Goal: Task Accomplishment & Management: Use online tool/utility

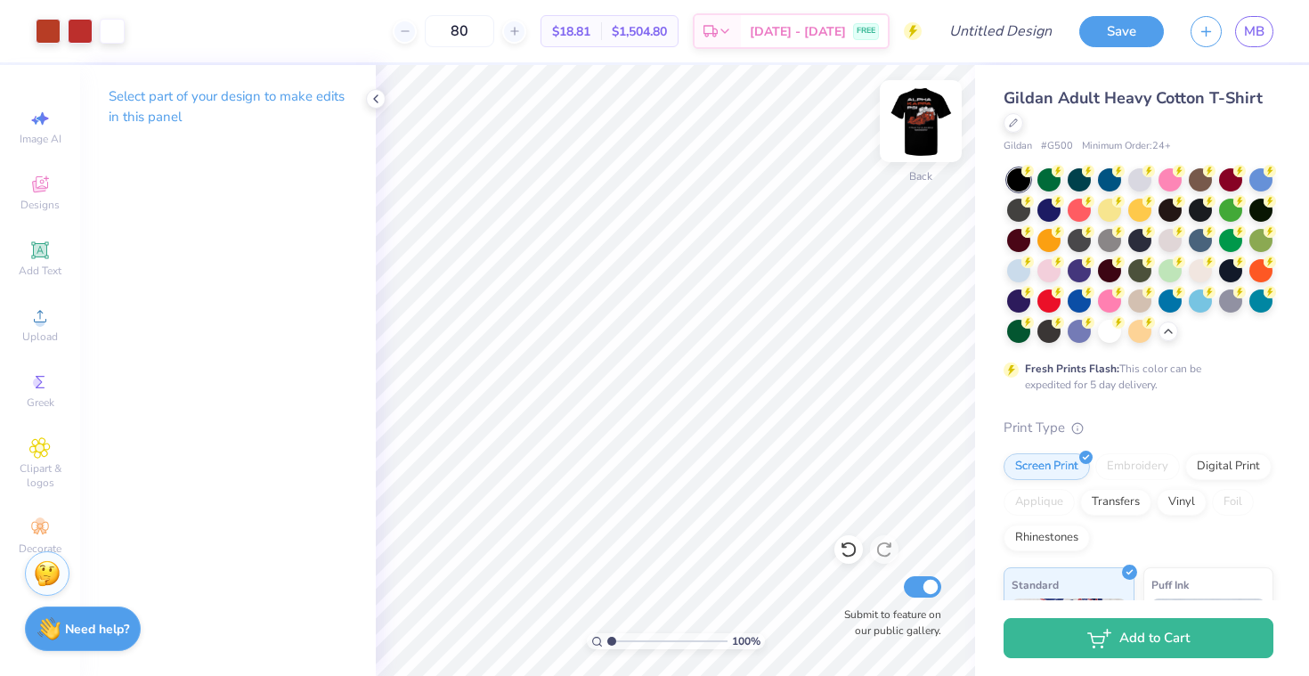
click at [928, 111] on img at bounding box center [920, 121] width 71 height 71
click at [928, 111] on img at bounding box center [921, 121] width 36 height 36
click at [918, 114] on img at bounding box center [920, 121] width 71 height 71
click at [918, 114] on img at bounding box center [921, 121] width 36 height 36
click at [1265, 32] on link "MB" at bounding box center [1254, 31] width 38 height 31
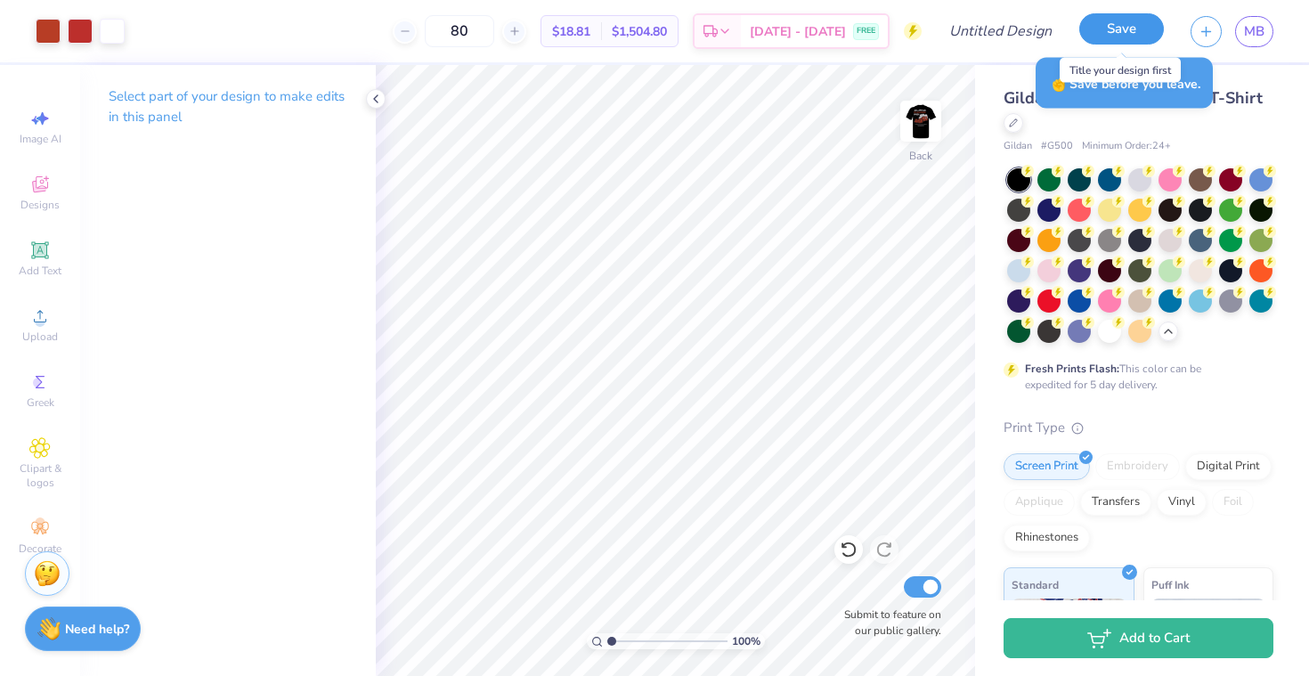
click at [1108, 20] on button "Save" at bounding box center [1122, 28] width 85 height 31
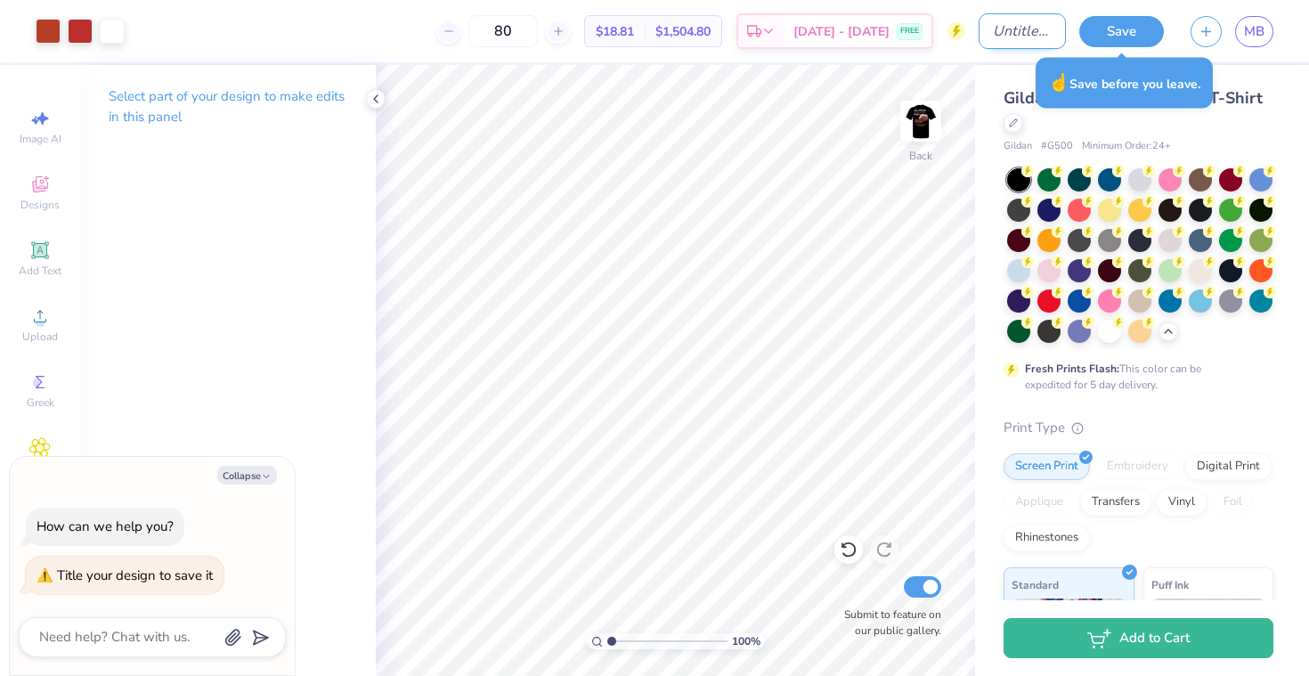
type textarea "x"
click at [1005, 38] on input "Design Title" at bounding box center [1022, 31] width 87 height 36
type input "B"
type textarea "x"
type input "Bl"
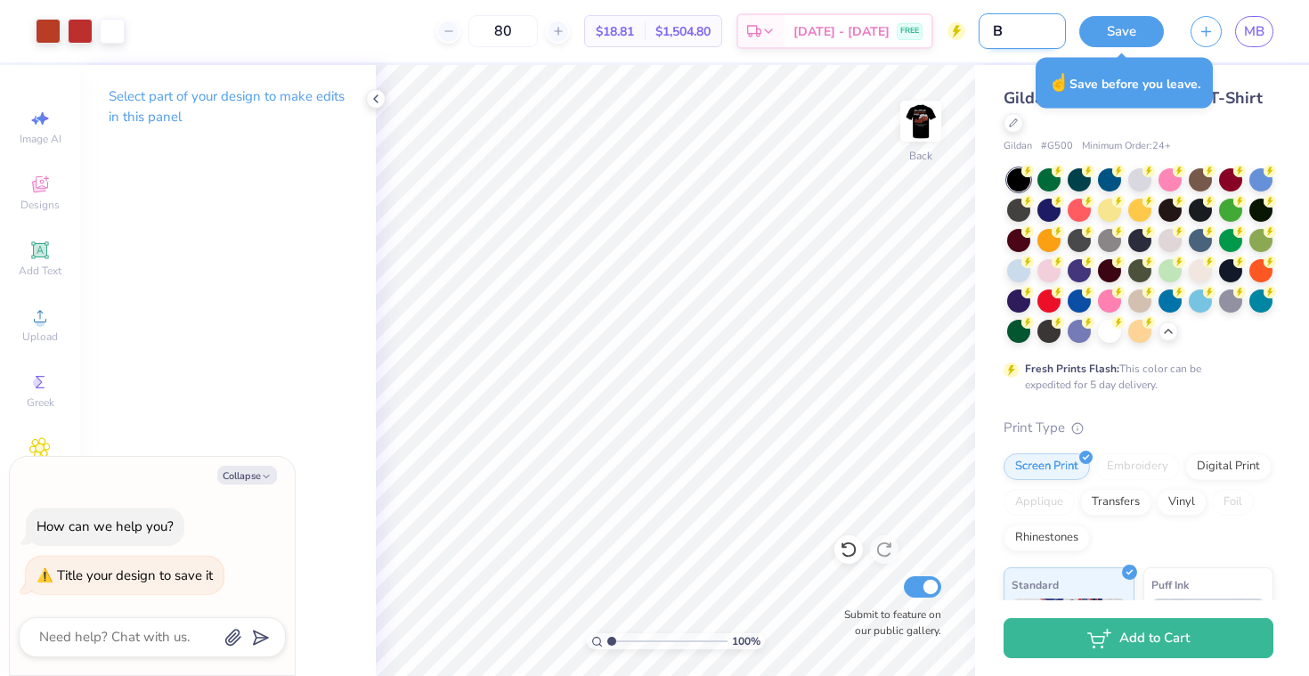
type textarea "x"
type input "Bla"
type textarea "x"
type input "Blac"
type textarea "x"
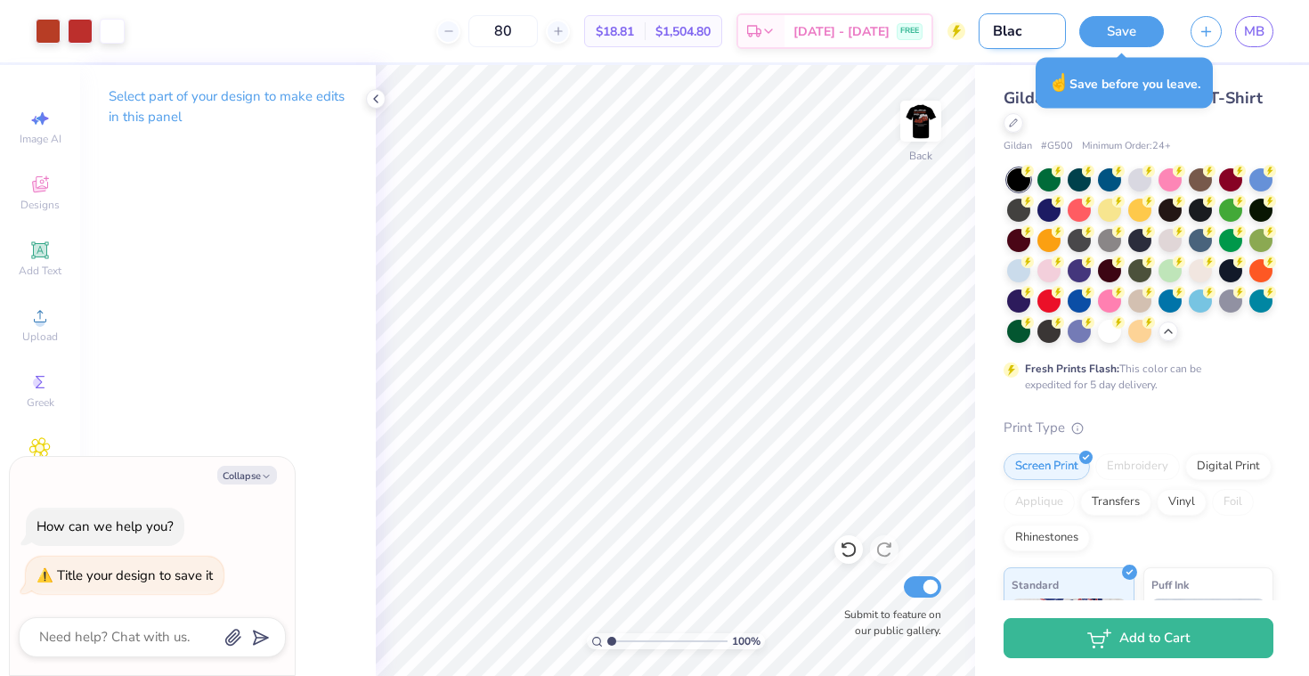
type input "Black"
type textarea "x"
type input "Black"
type textarea "x"
type input "Black F"
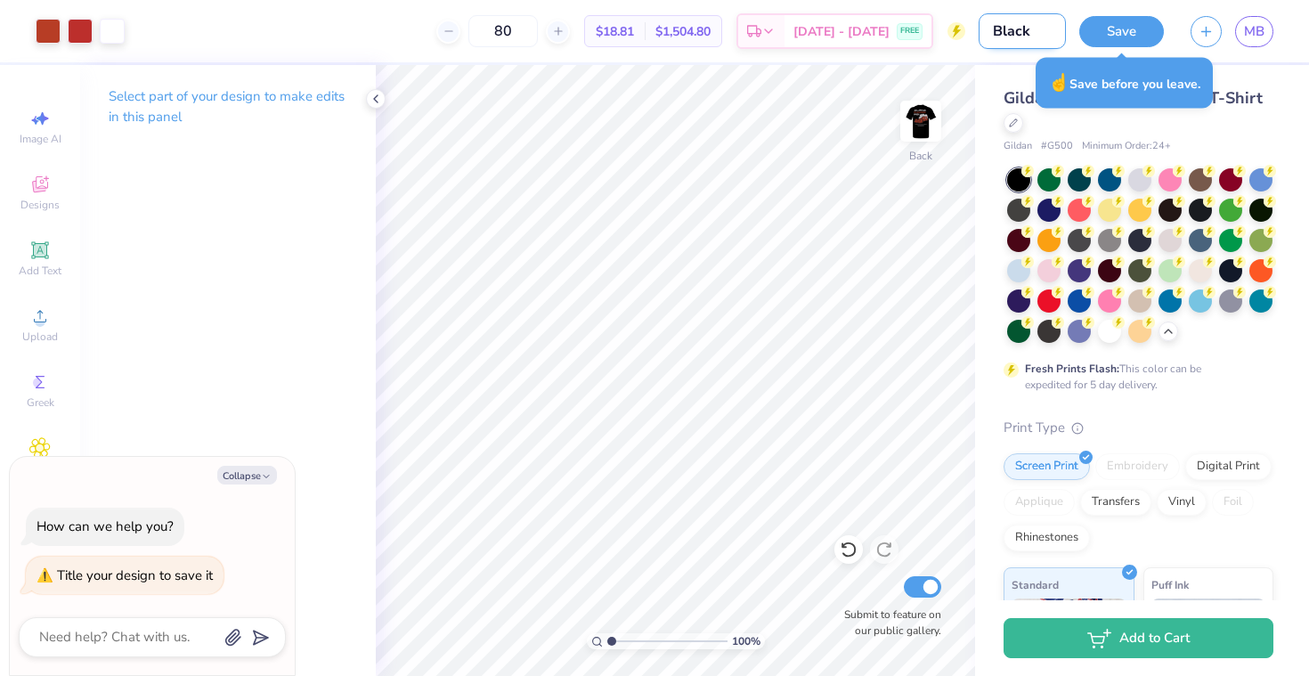
type textarea "x"
type input "Black F1"
type textarea "x"
type input "Black F1"
click at [1119, 18] on button "Save" at bounding box center [1122, 28] width 85 height 31
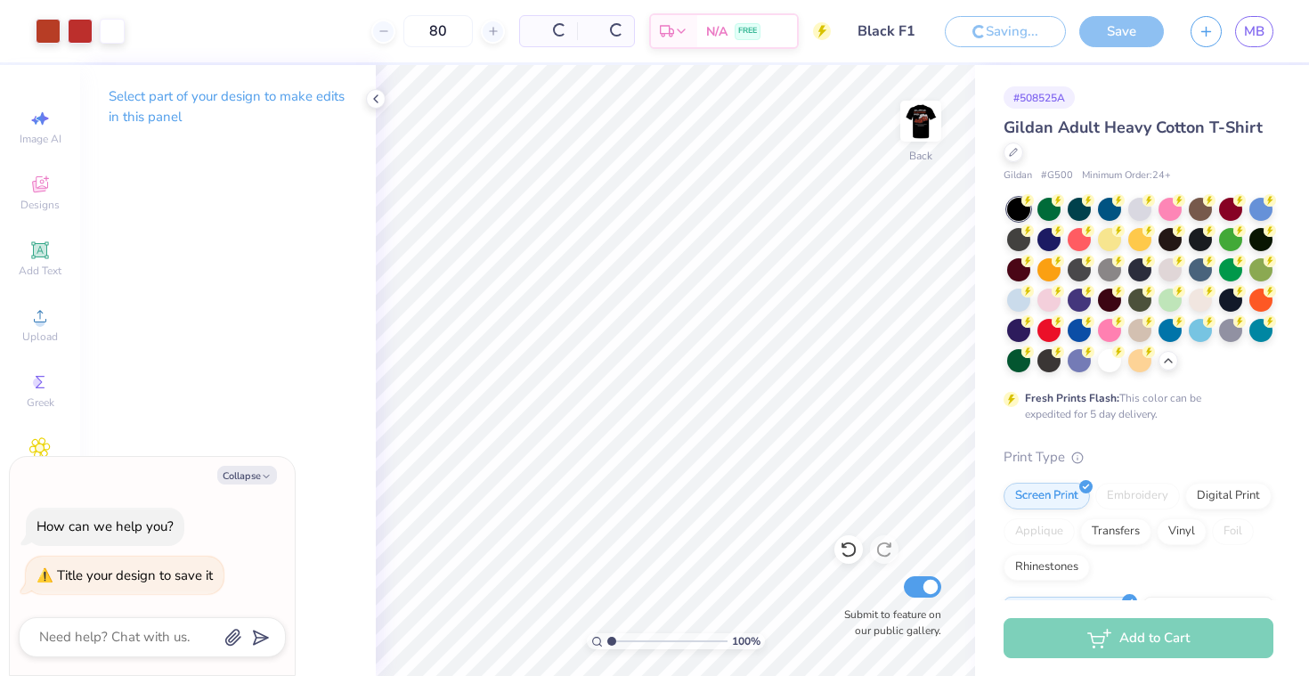
type textarea "x"
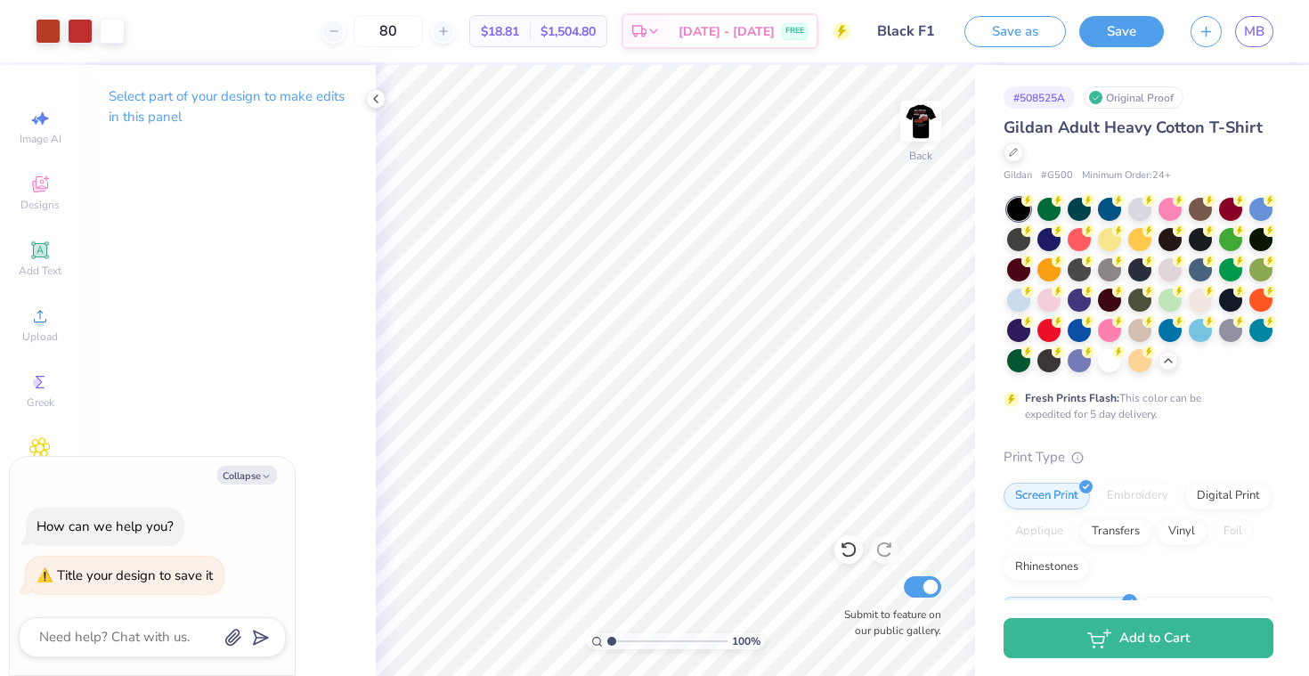
click at [1255, 26] on div "Design Saved" at bounding box center [1137, 54] width 316 height 81
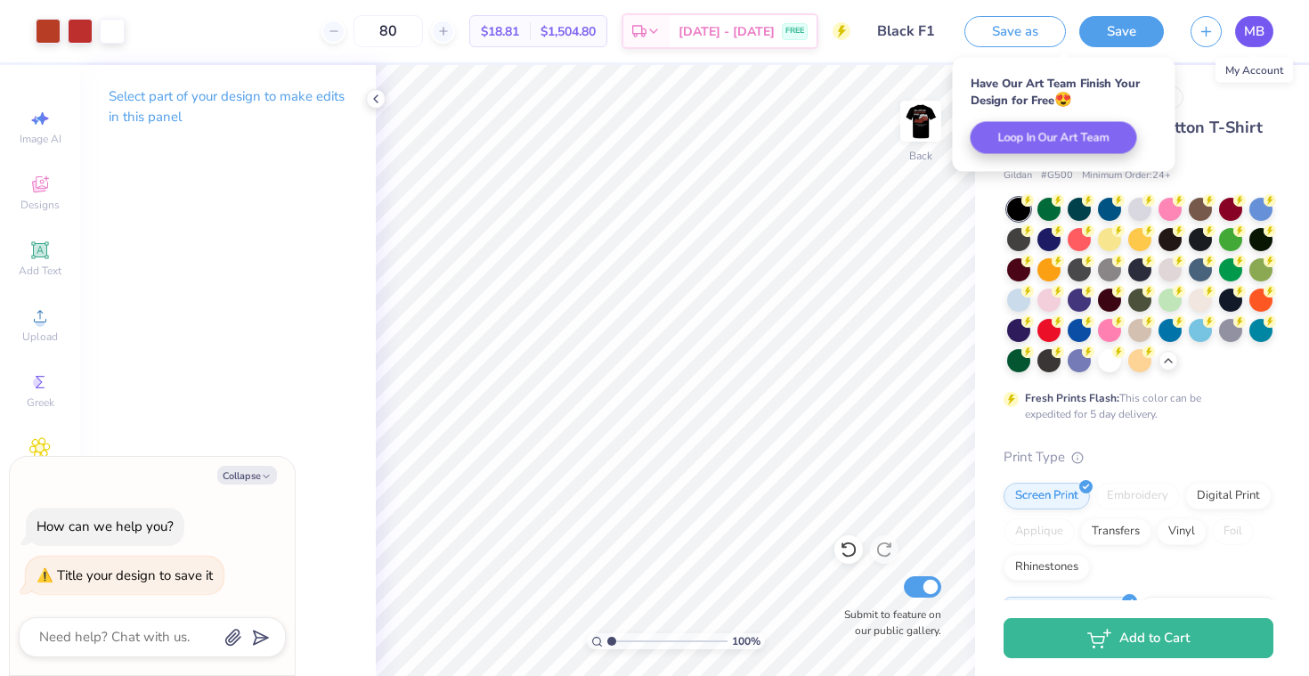
click at [1256, 28] on span "MB" at bounding box center [1254, 31] width 20 height 20
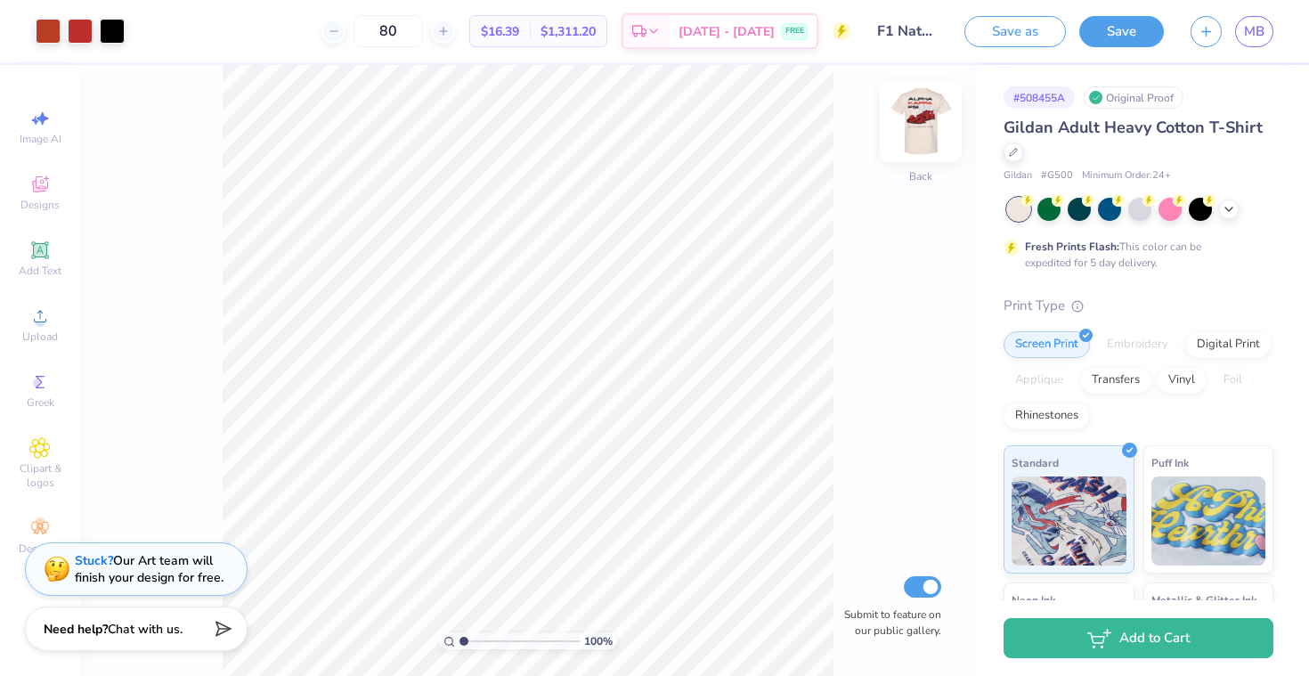
click at [909, 121] on img at bounding box center [920, 121] width 71 height 71
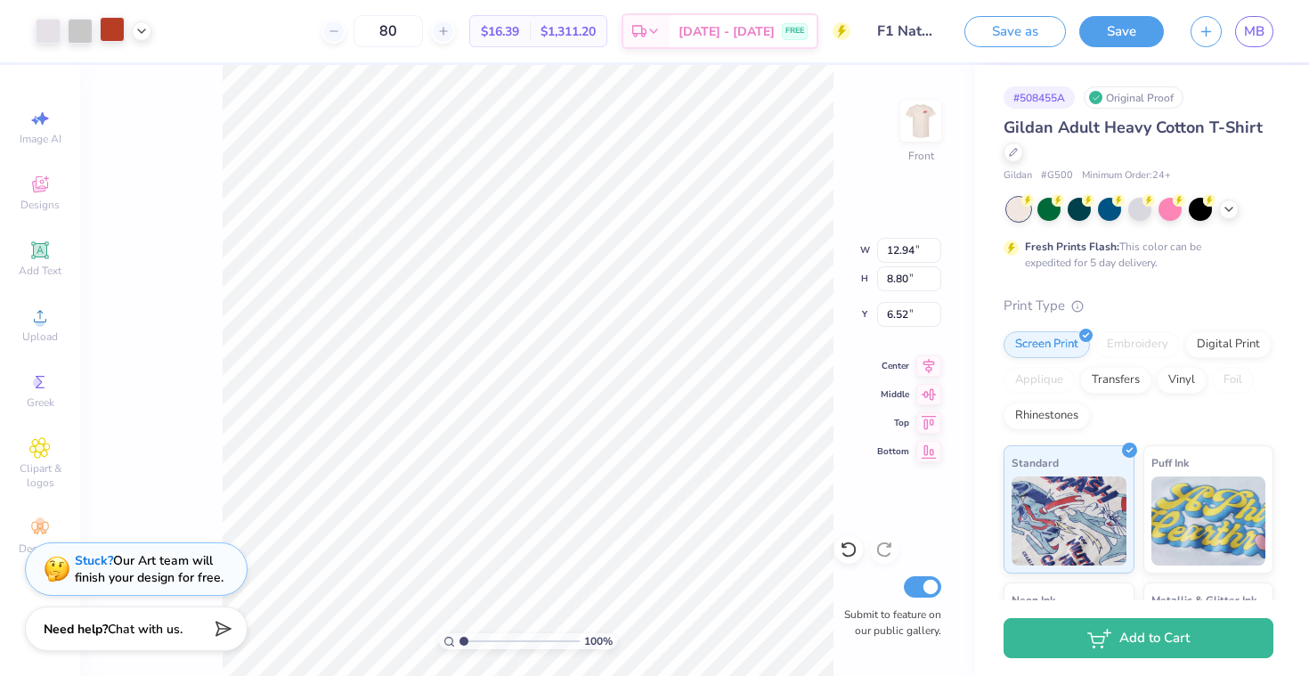
click at [111, 37] on div at bounding box center [112, 29] width 25 height 25
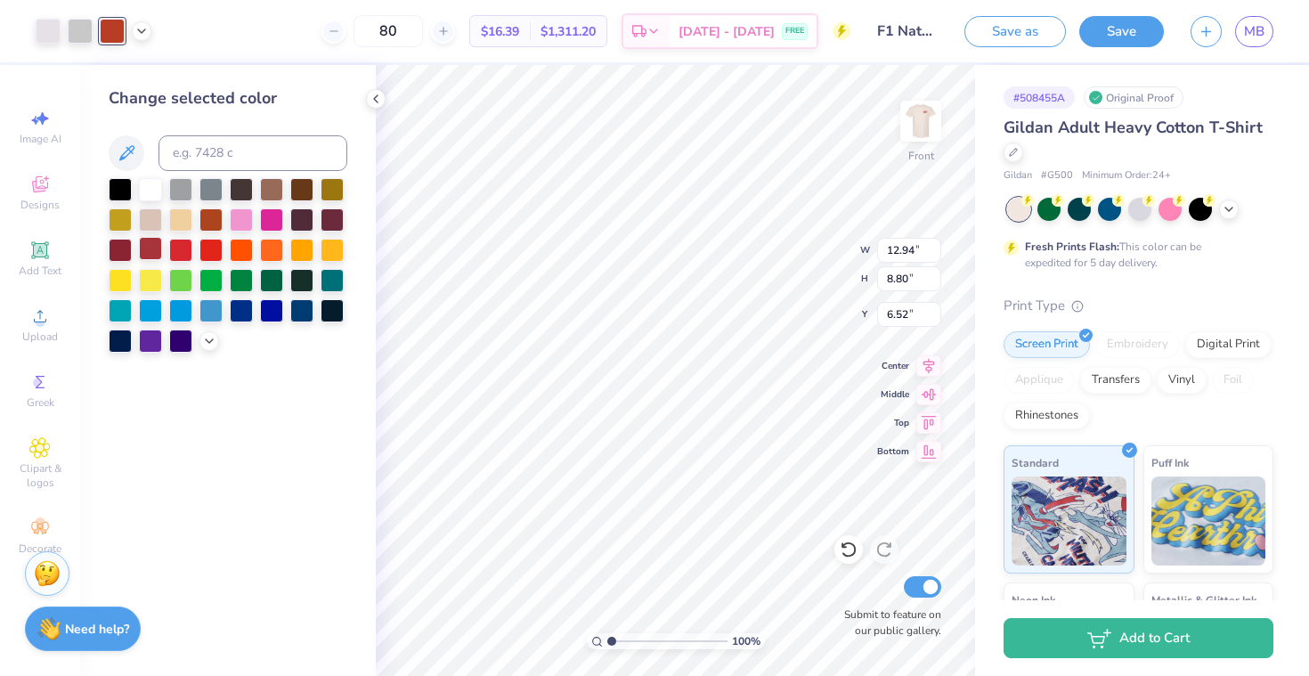
click at [150, 239] on div at bounding box center [150, 248] width 23 height 23
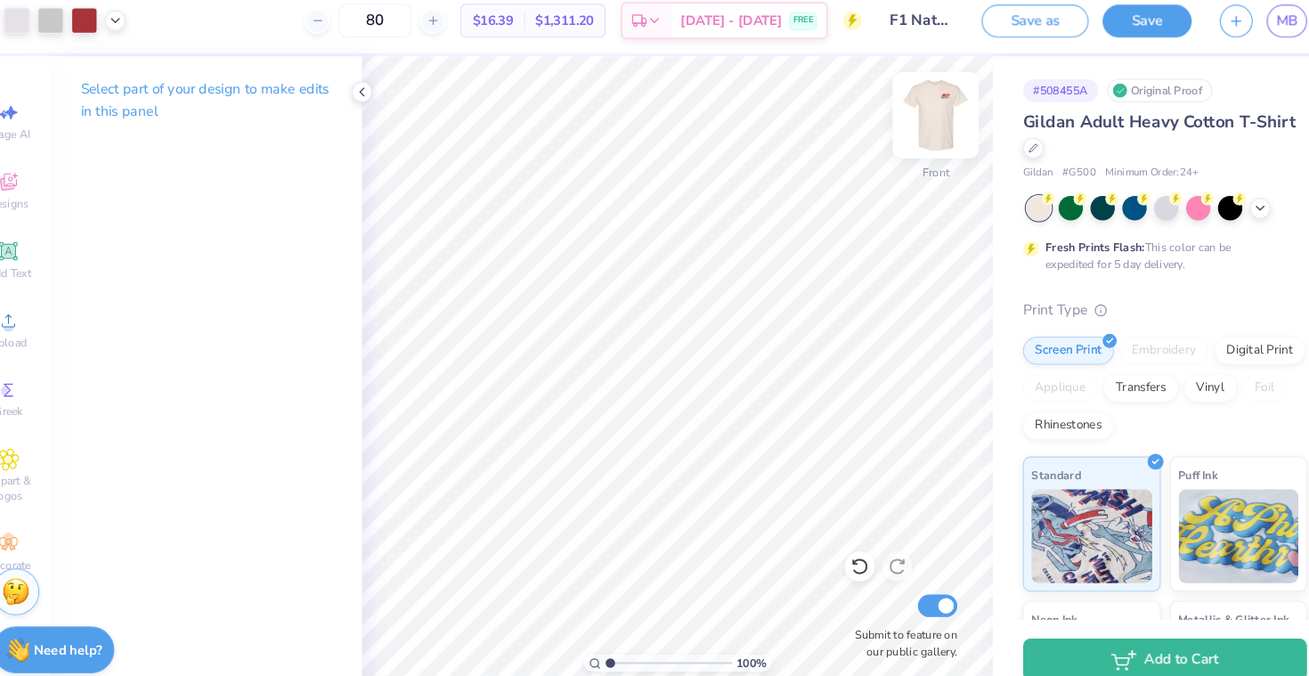
click at [914, 118] on img at bounding box center [920, 121] width 71 height 71
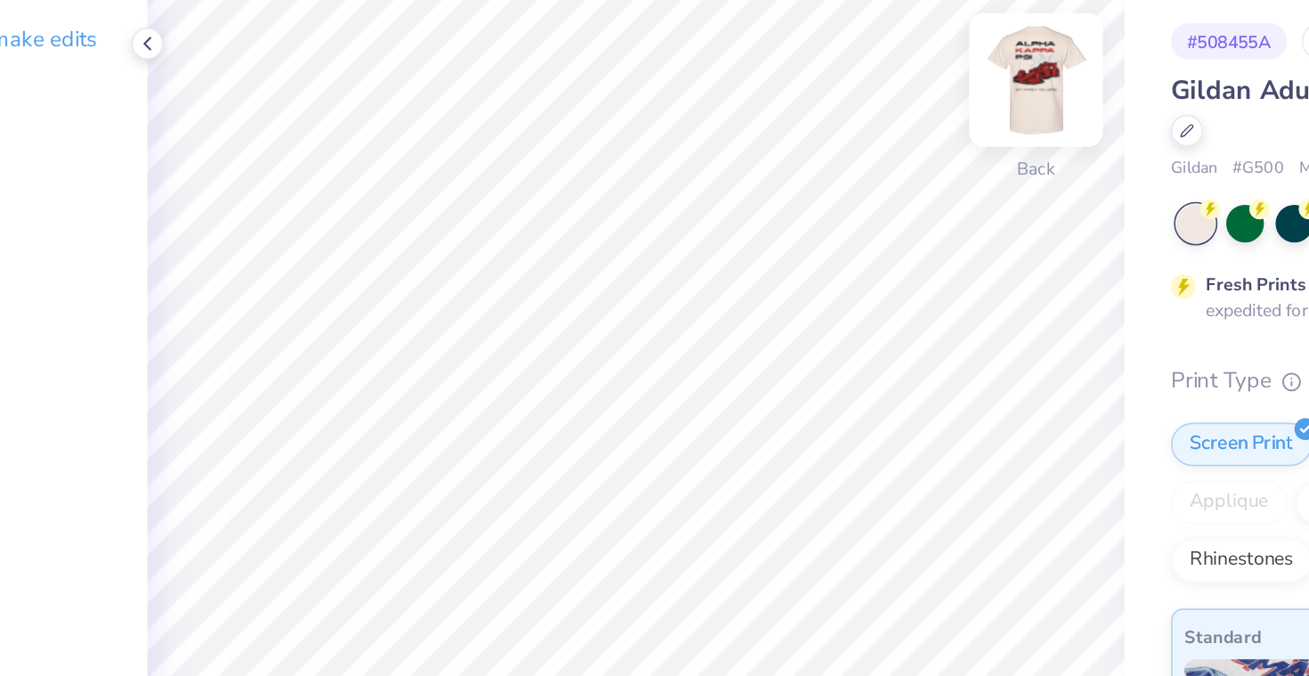
click at [921, 125] on img at bounding box center [920, 121] width 71 height 71
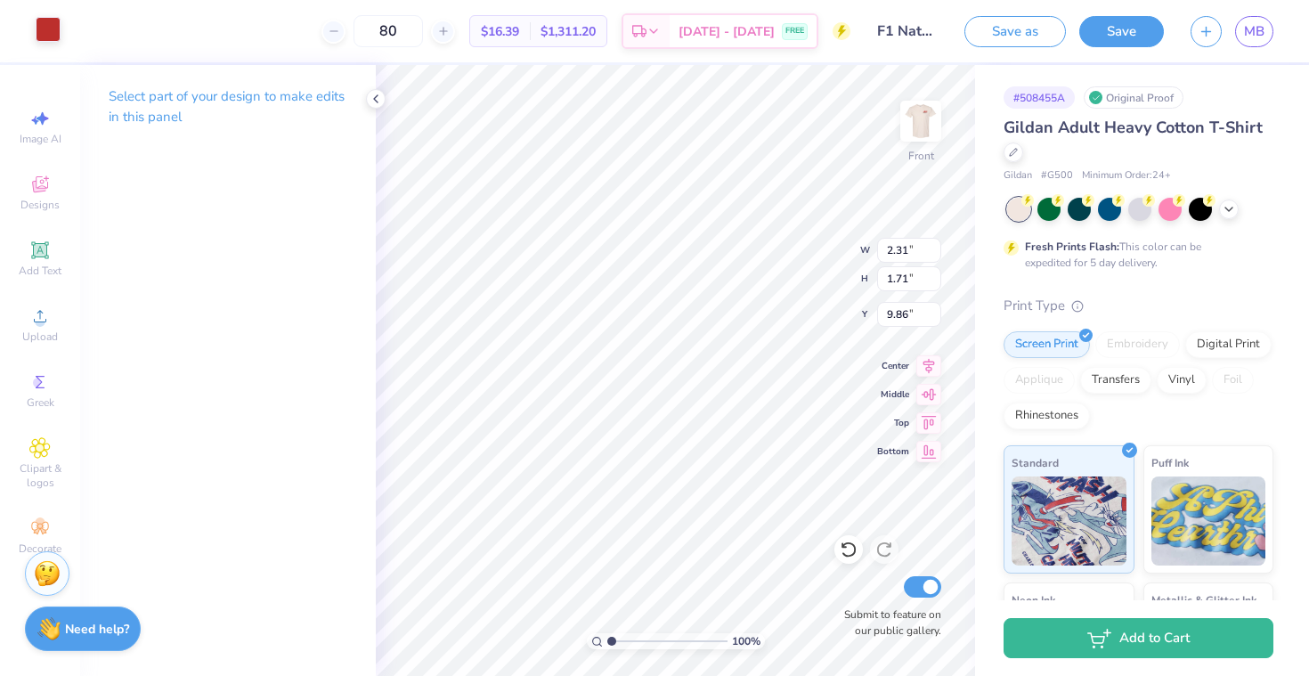
click at [50, 36] on div at bounding box center [48, 29] width 25 height 25
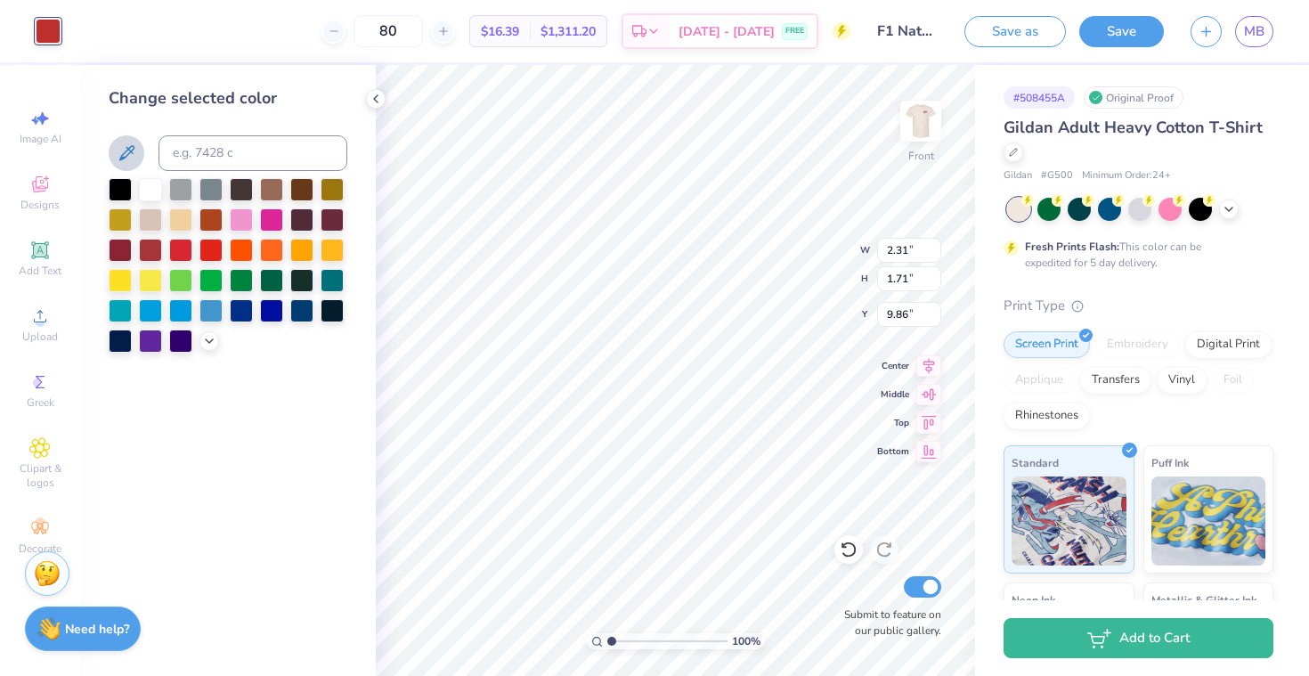
click at [133, 154] on icon at bounding box center [126, 153] width 21 height 21
click at [924, 125] on img at bounding box center [920, 121] width 71 height 71
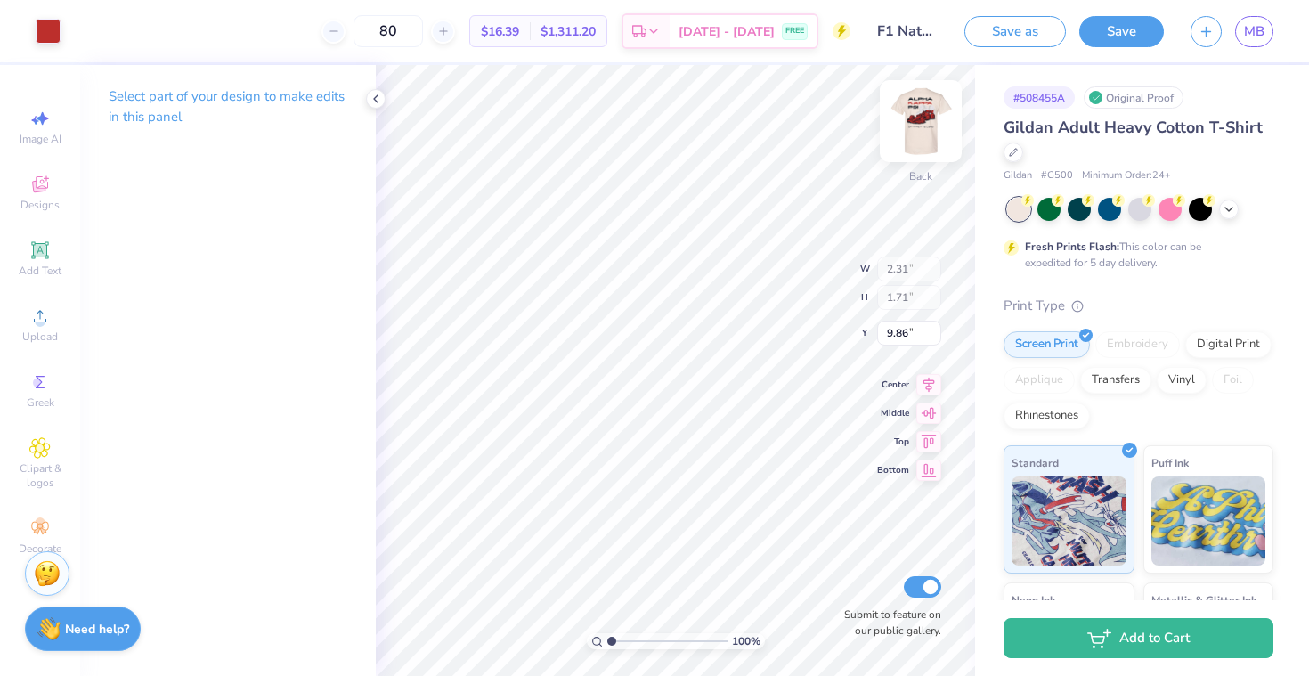
click at [915, 131] on img at bounding box center [920, 121] width 71 height 71
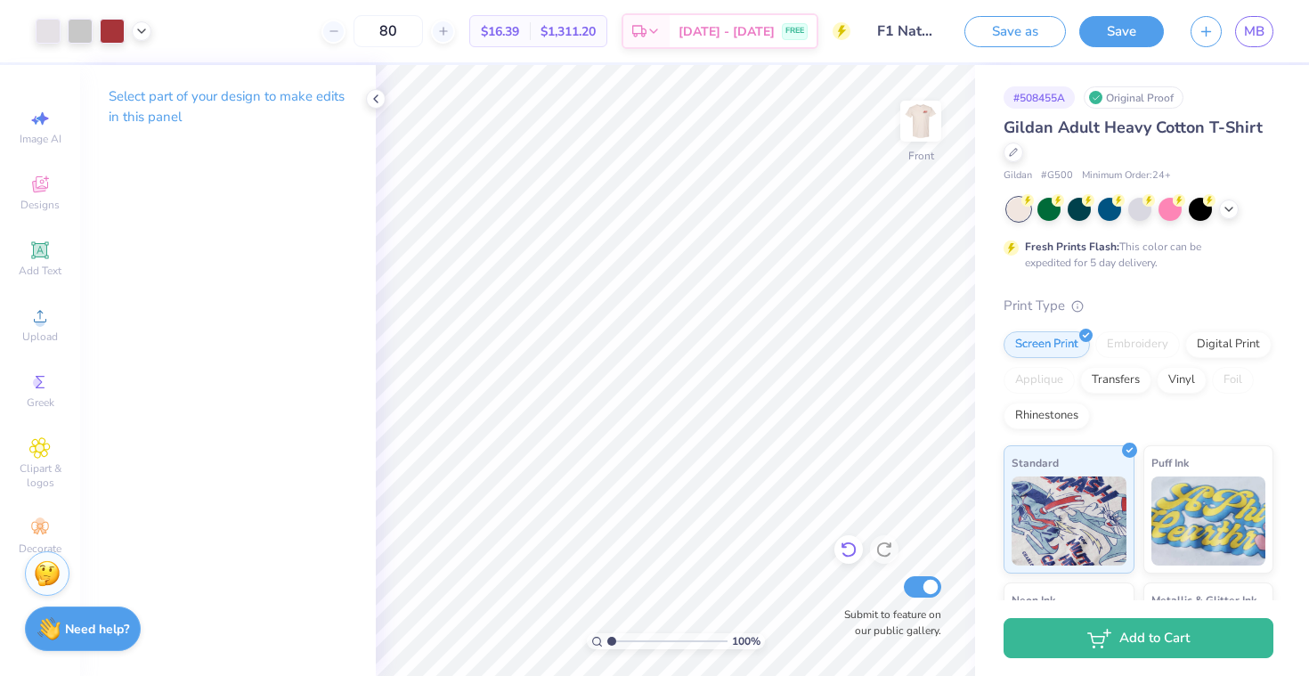
click at [847, 550] on icon at bounding box center [849, 550] width 18 height 18
click at [849, 549] on icon at bounding box center [849, 550] width 18 height 18
click at [937, 129] on img at bounding box center [920, 121] width 71 height 71
click at [917, 132] on img at bounding box center [920, 121] width 71 height 71
click at [917, 132] on img at bounding box center [921, 121] width 36 height 36
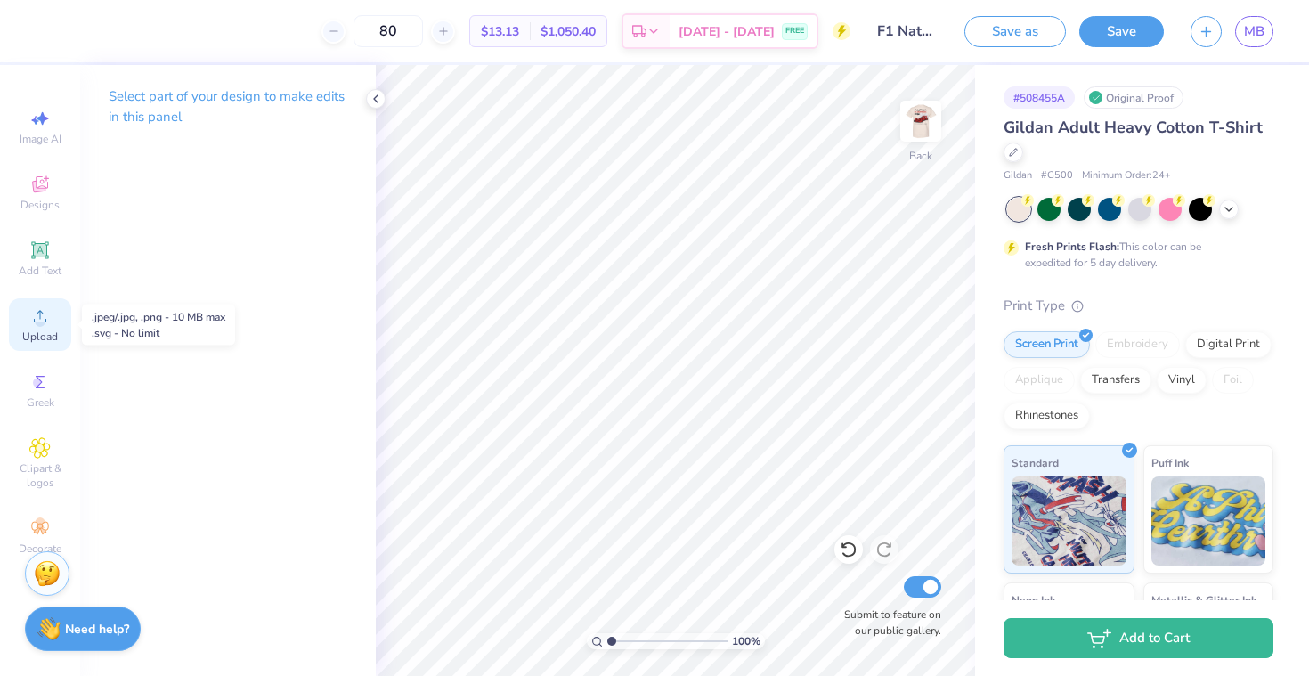
click at [43, 338] on span "Upload" at bounding box center [40, 337] width 36 height 14
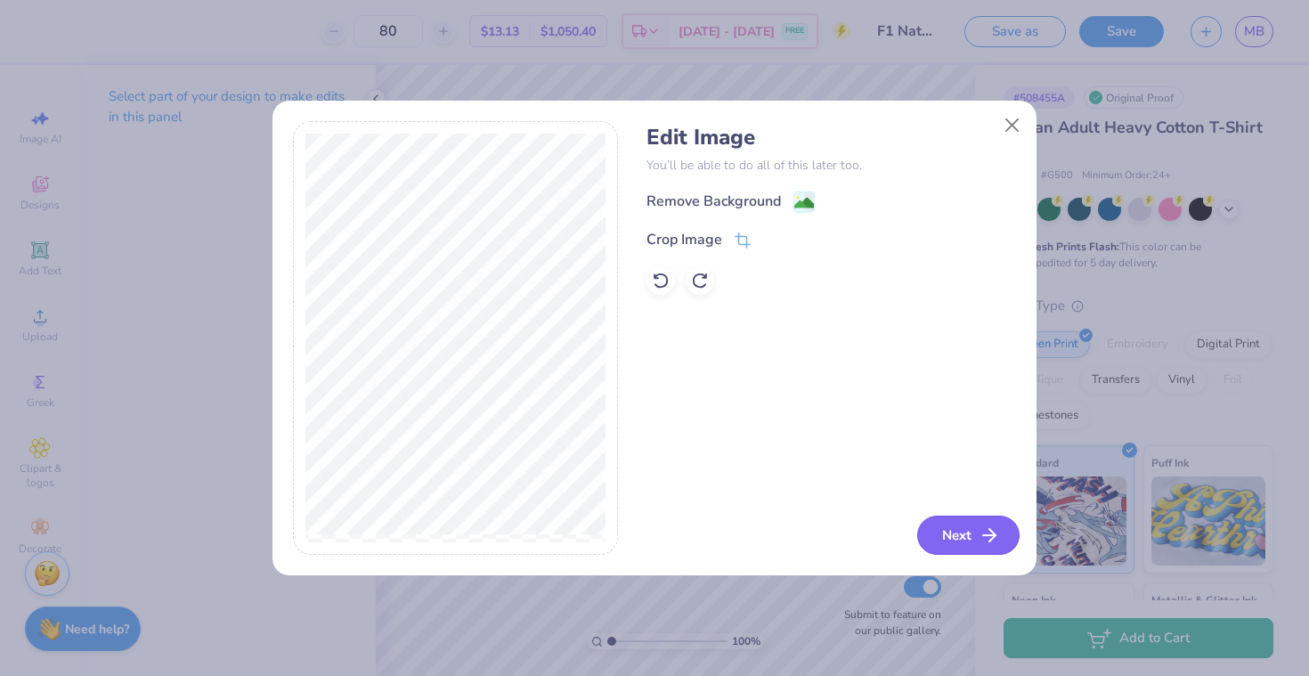
click at [974, 539] on button "Next" at bounding box center [968, 535] width 102 height 39
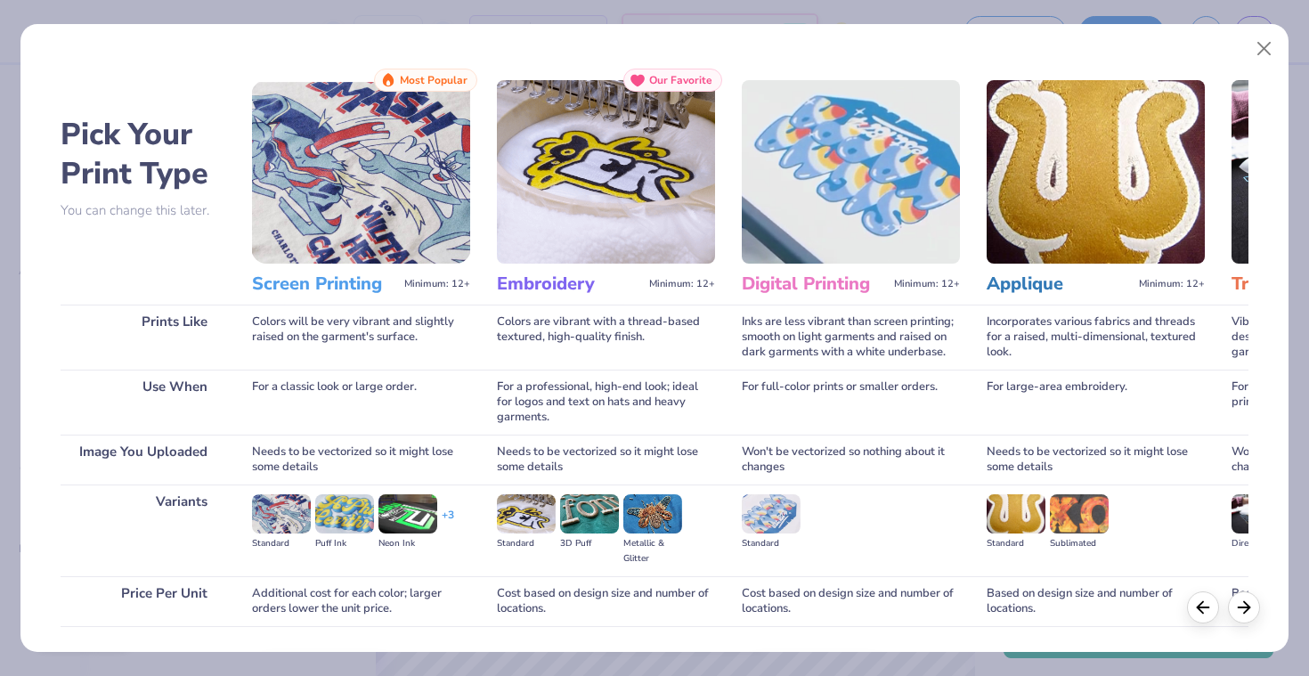
scroll to position [123, 0]
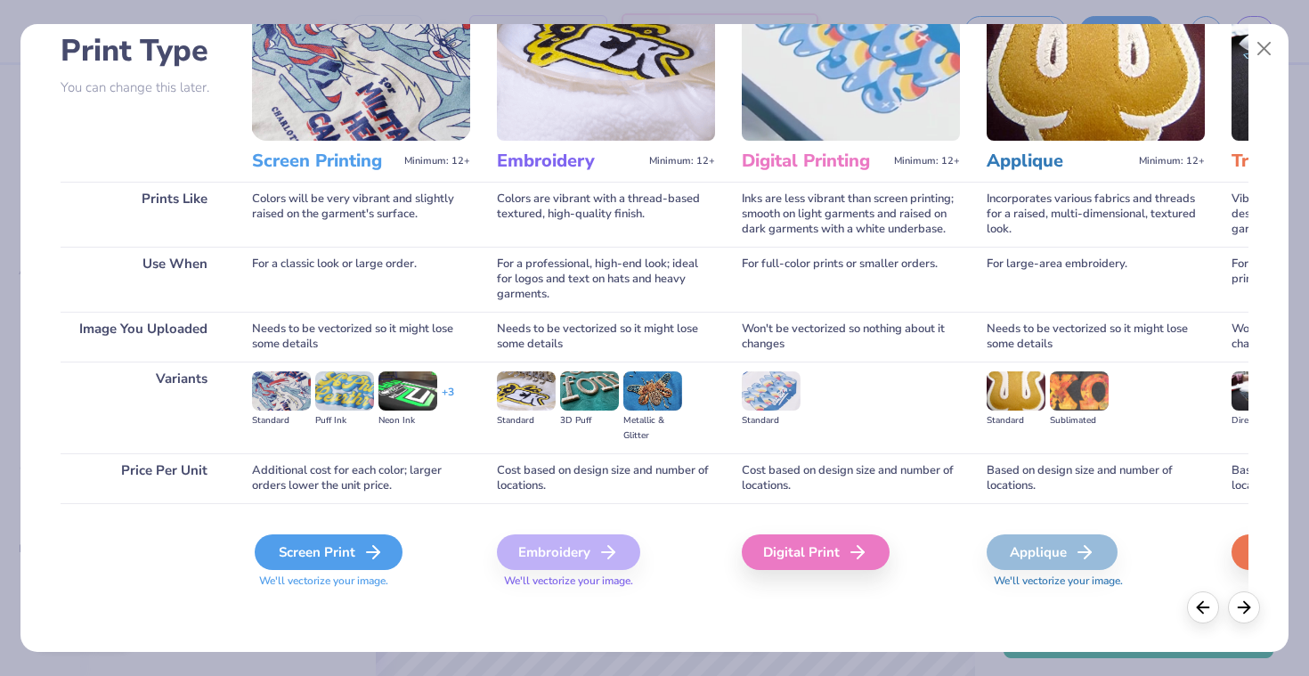
click at [356, 552] on div "Screen Print" at bounding box center [329, 552] width 148 height 36
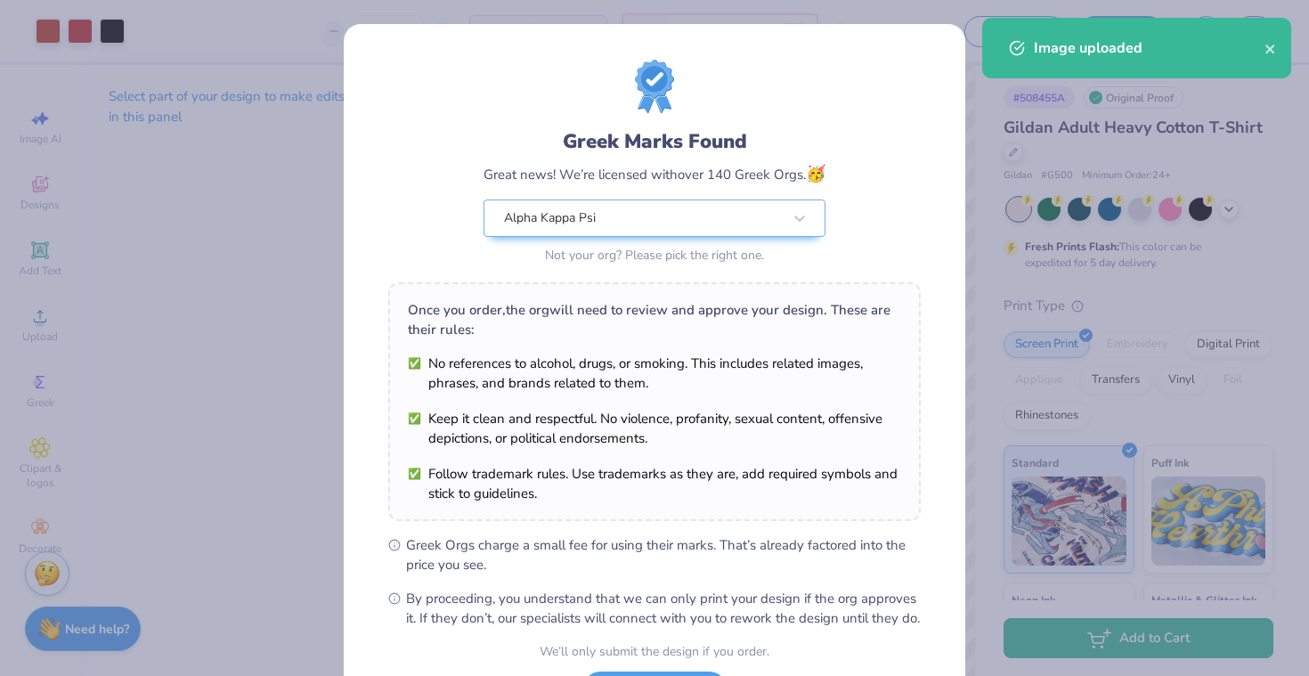
click at [290, 285] on div "Greek Marks Found Great news! We’re licensed with over 140 Greek Orgs. 🥳 Alpha …" at bounding box center [654, 338] width 1309 height 676
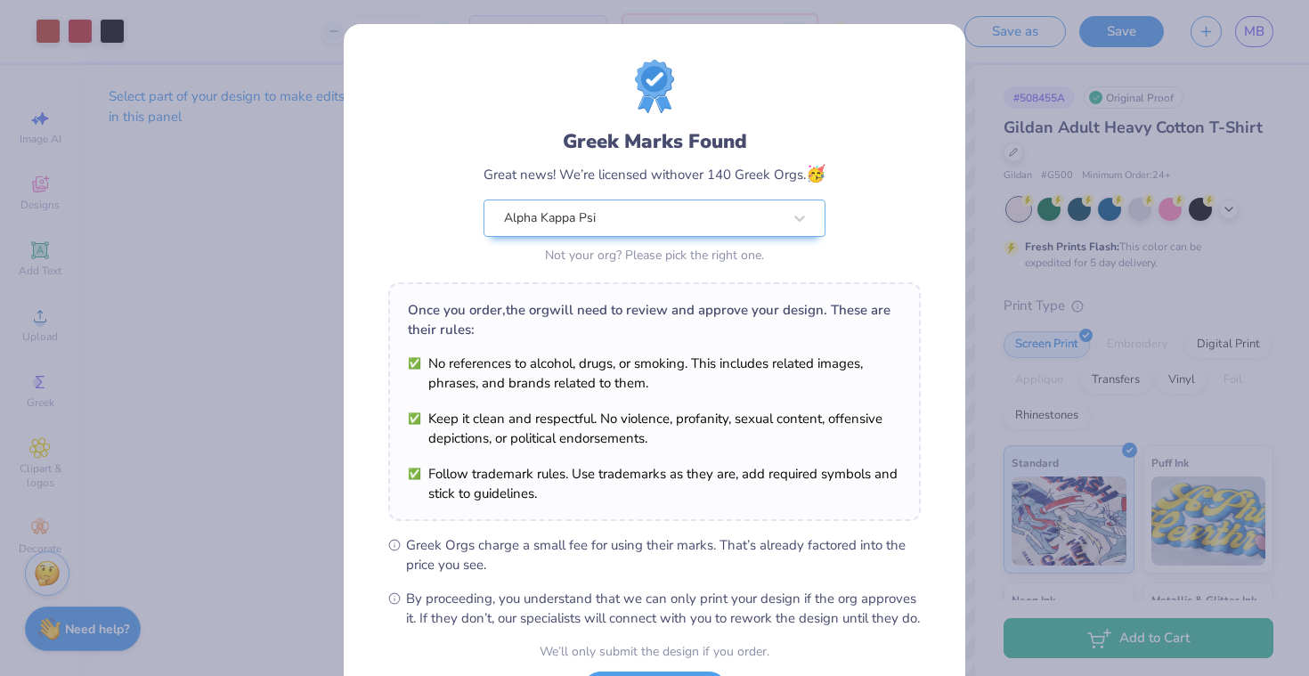
scroll to position [158, 0]
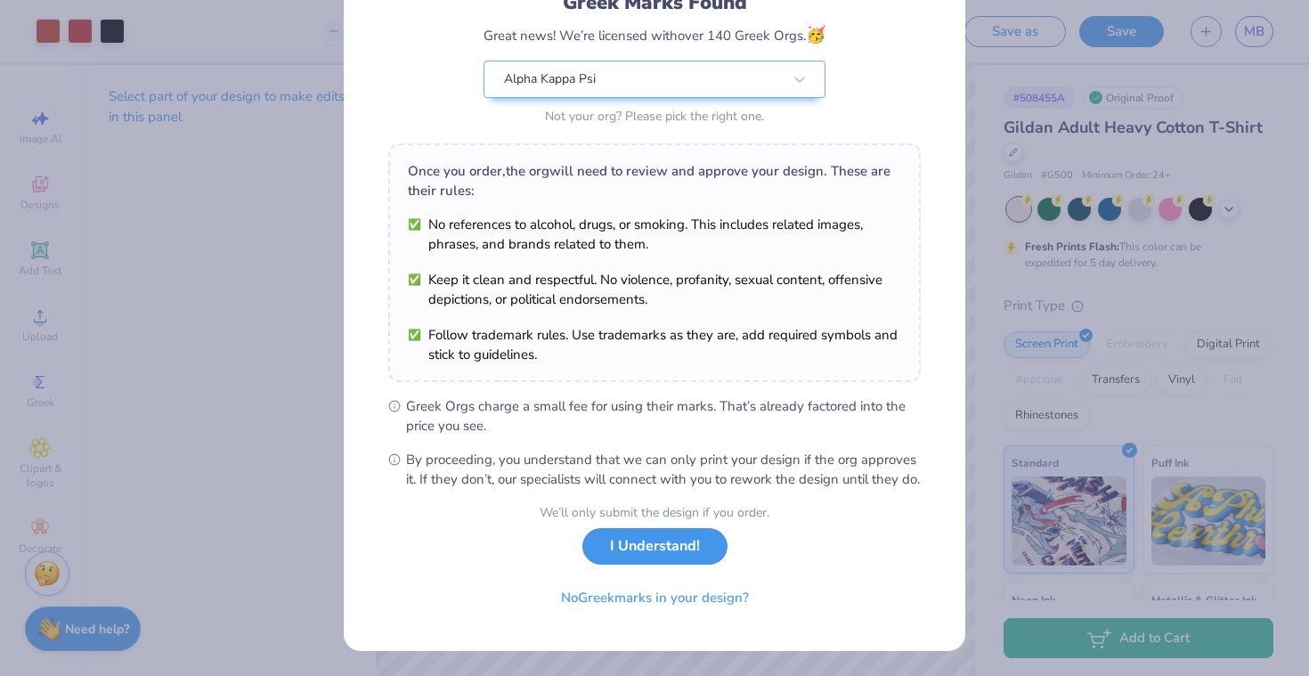
click at [670, 556] on button "I Understand!" at bounding box center [655, 546] width 145 height 37
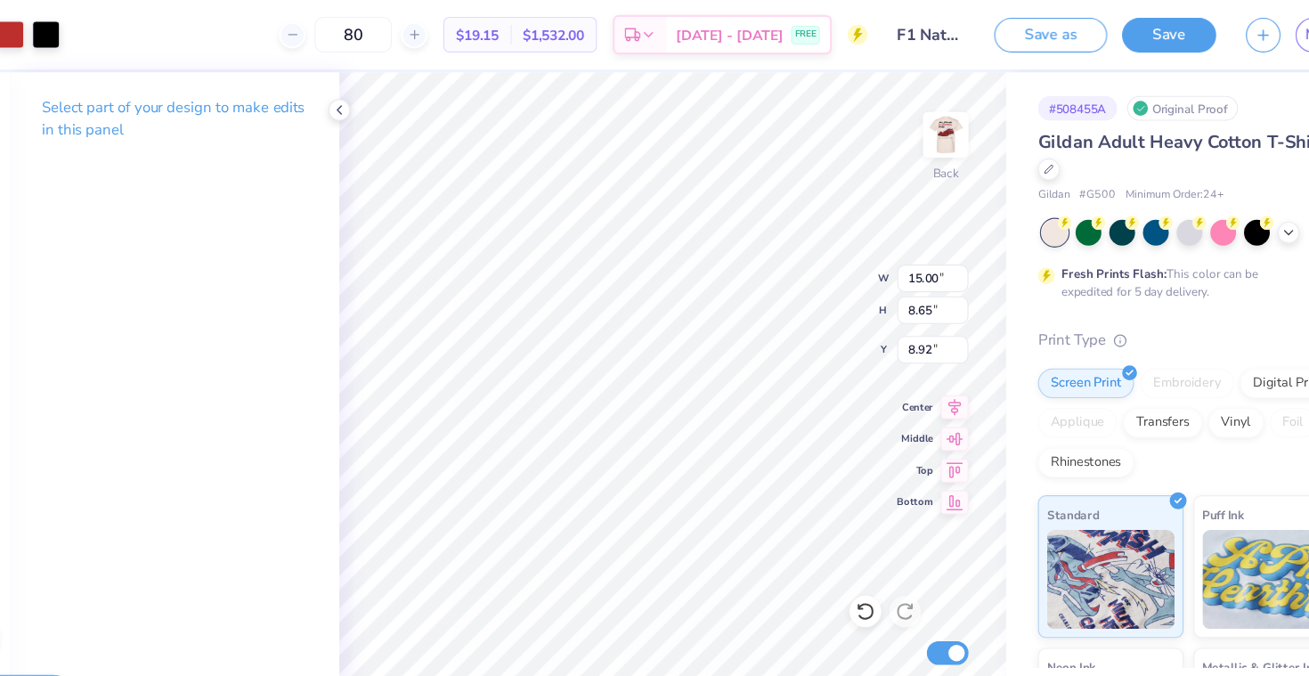
type input "10.02"
type input "5.78"
type input "8.70"
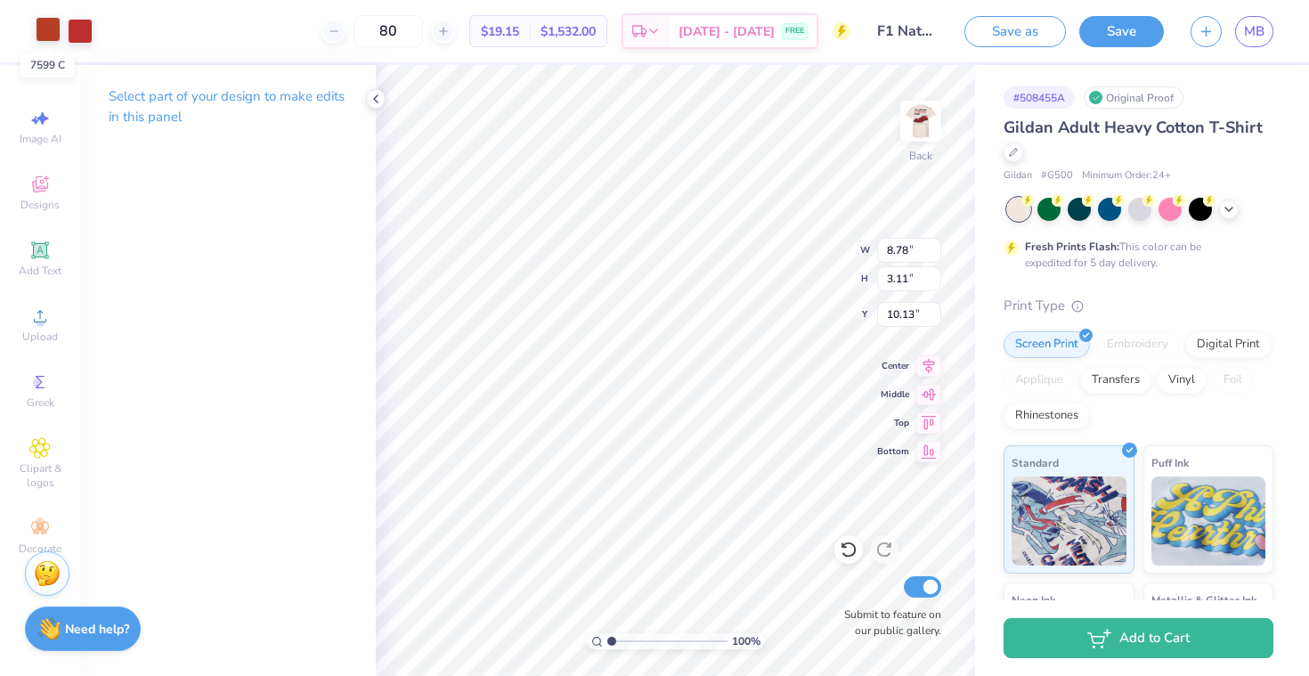
click at [48, 32] on div at bounding box center [48, 29] width 25 height 25
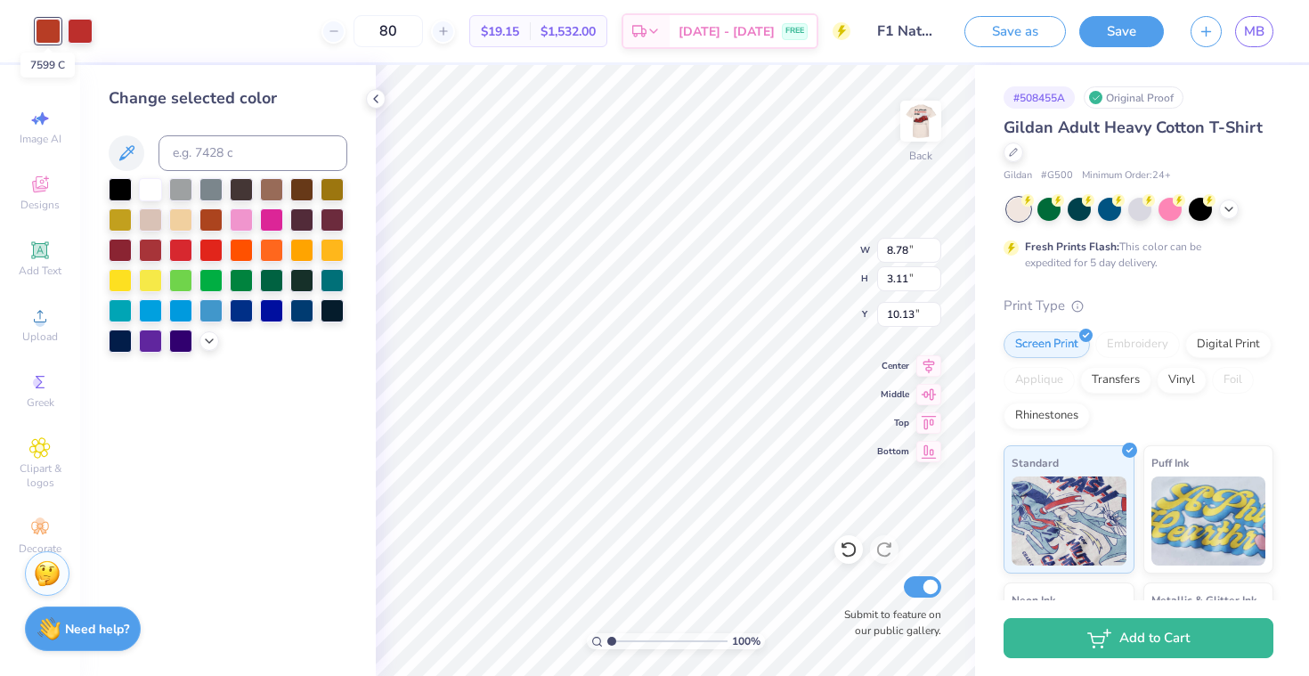
click at [48, 32] on div at bounding box center [48, 31] width 25 height 25
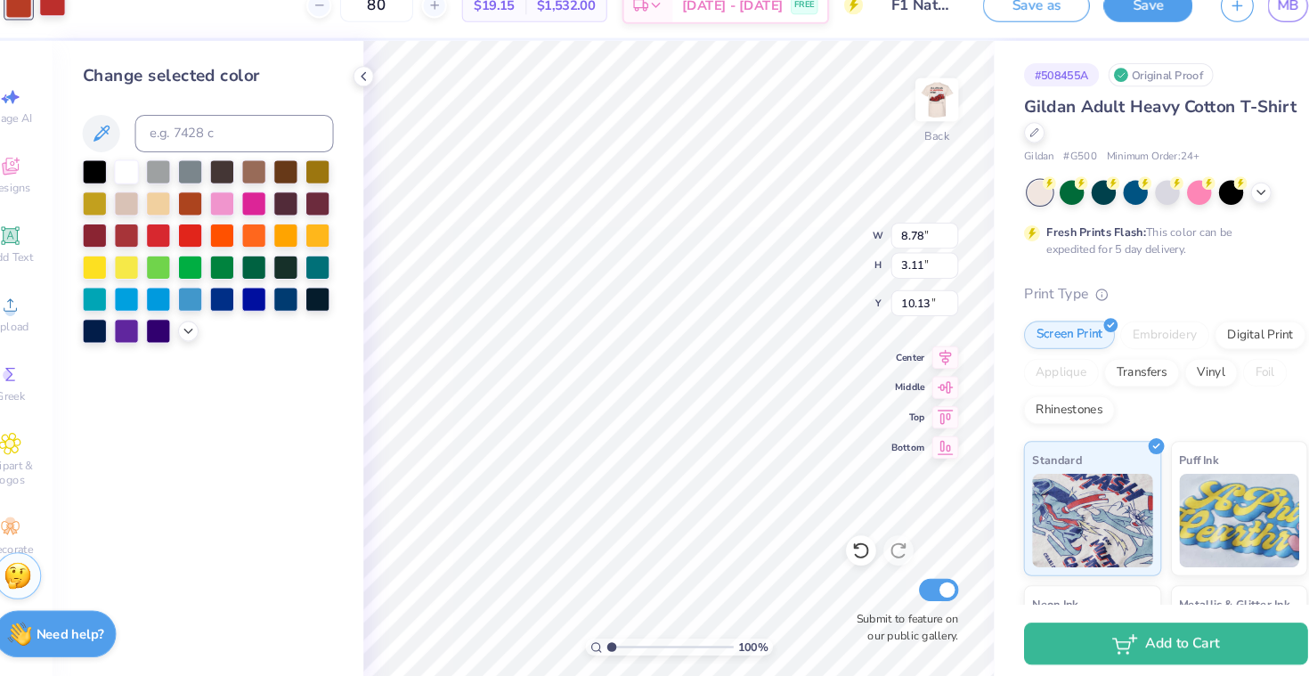
click at [81, 36] on div at bounding box center [80, 29] width 25 height 25
click at [47, 31] on div at bounding box center [48, 29] width 25 height 25
click at [209, 220] on div at bounding box center [211, 218] width 23 height 23
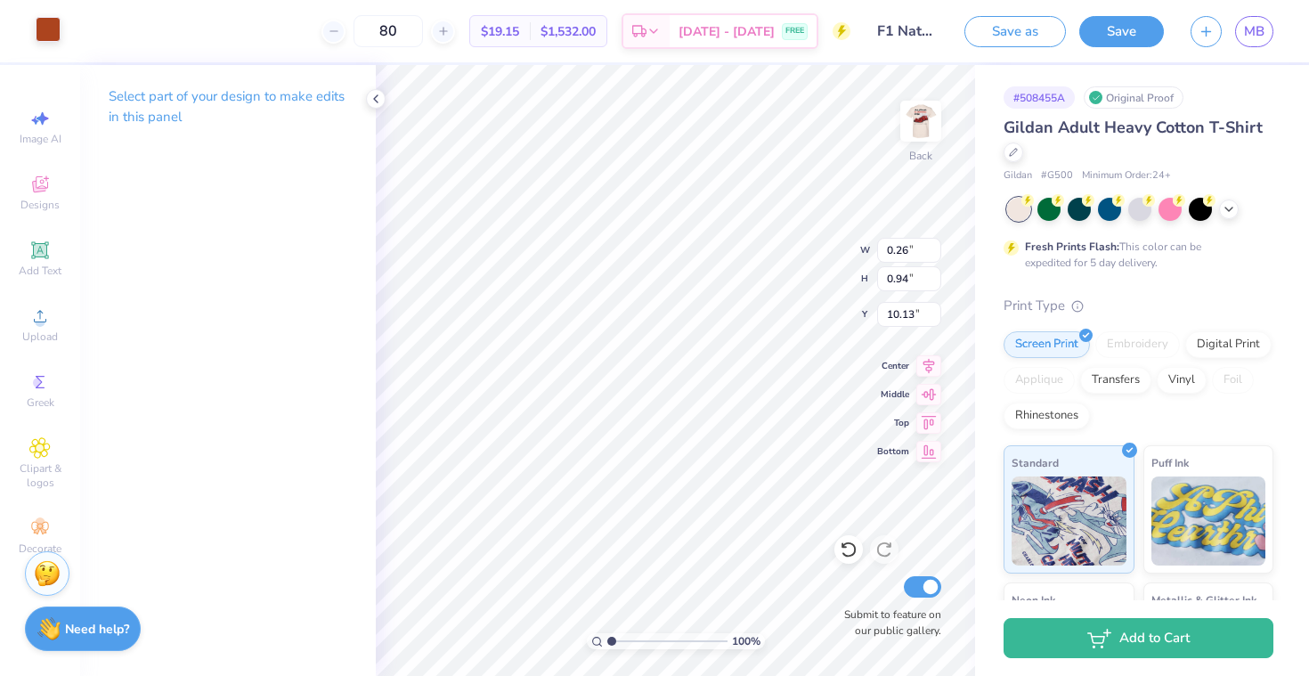
click at [48, 39] on div at bounding box center [48, 29] width 25 height 25
click at [840, 542] on icon at bounding box center [849, 550] width 18 height 18
type input "10.14"
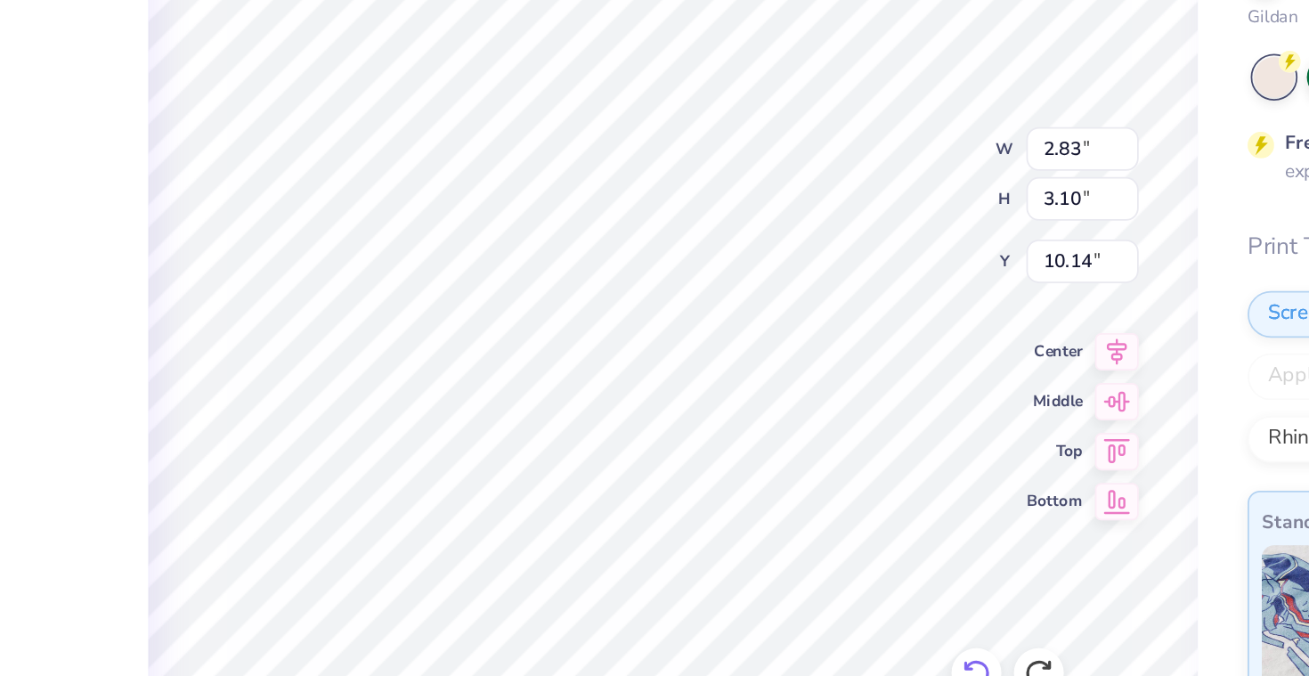
type input "2.97"
type input "3.11"
type input "10.13"
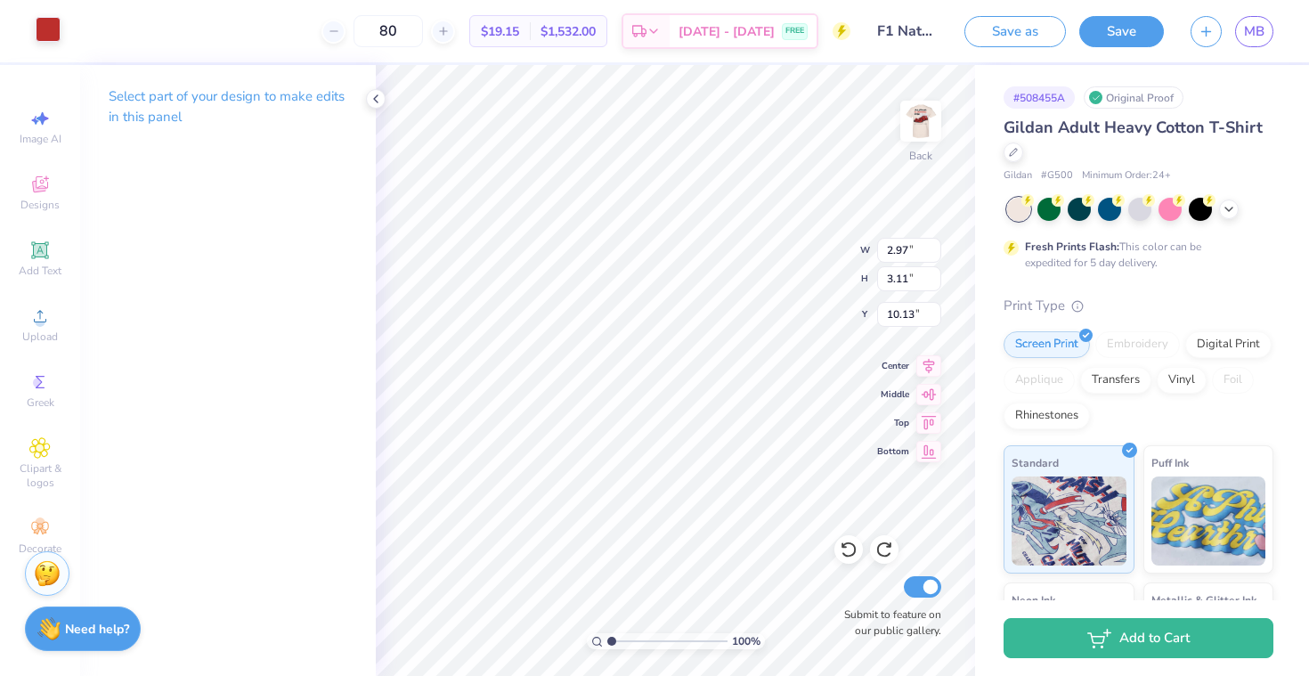
click at [51, 33] on div at bounding box center [48, 29] width 25 height 25
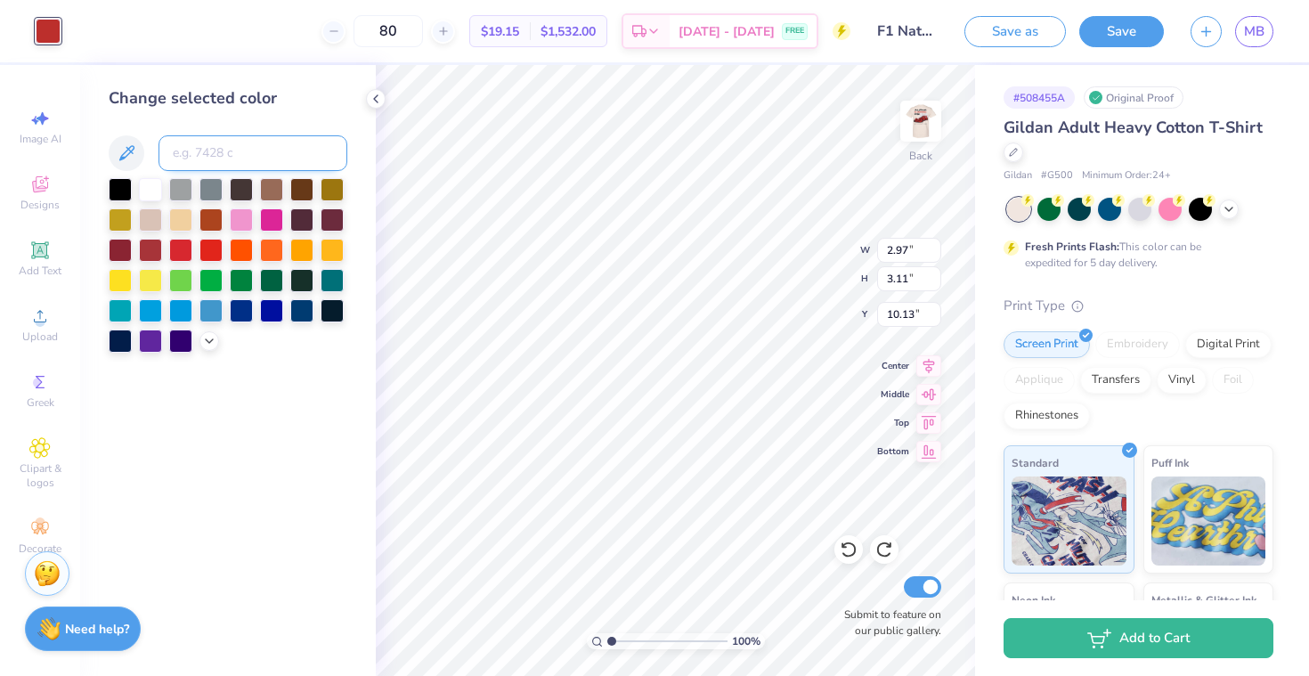
click at [228, 153] on input at bounding box center [253, 153] width 189 height 36
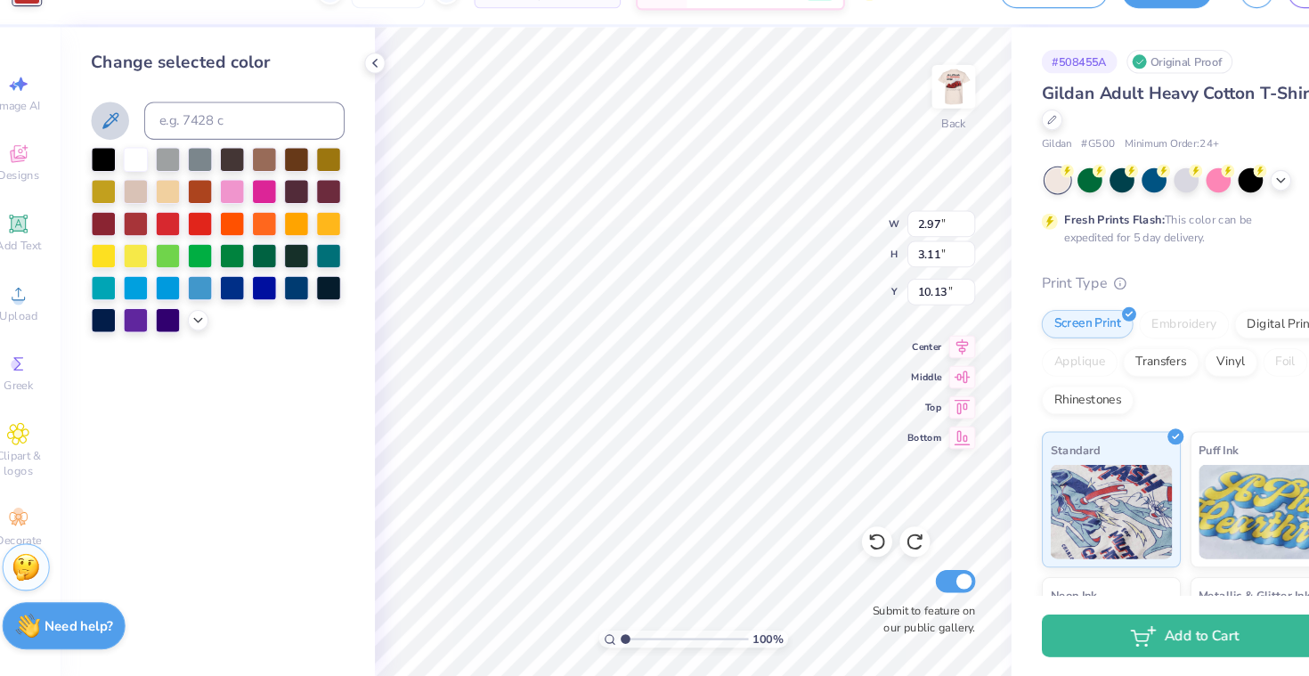
click at [128, 151] on icon at bounding box center [126, 153] width 21 height 21
type input "3.18"
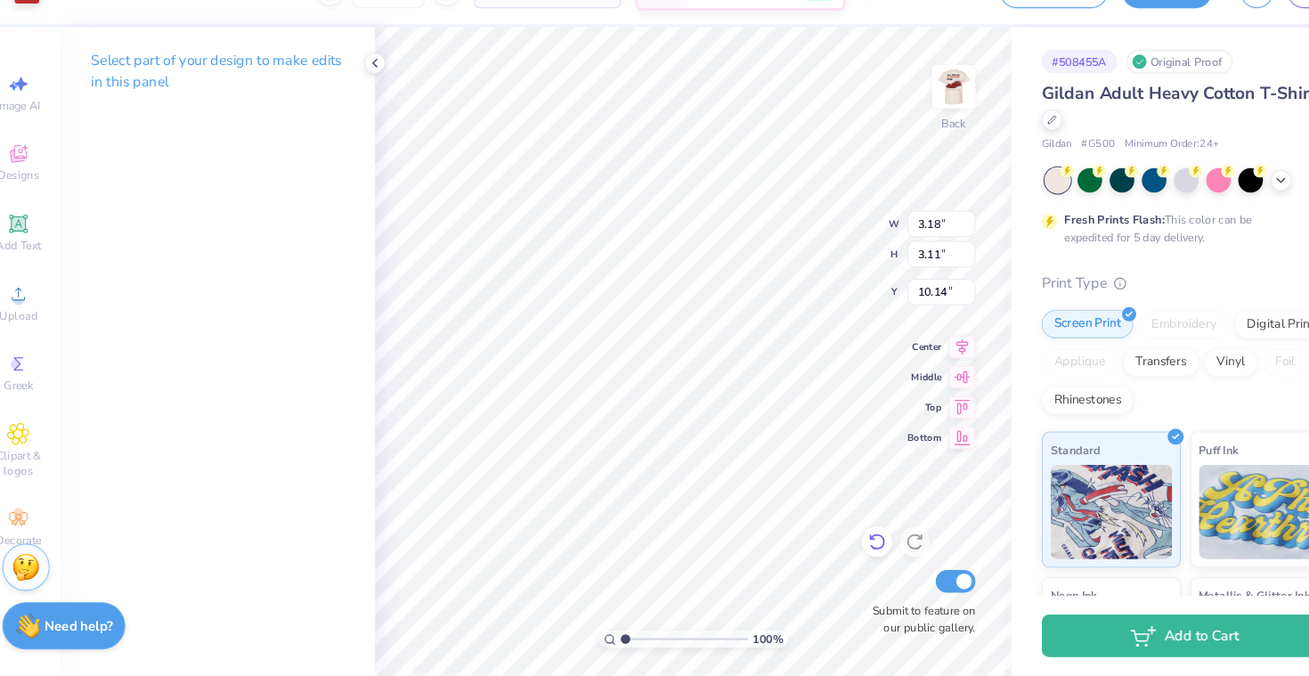
click at [846, 553] on icon at bounding box center [849, 550] width 18 height 18
type input "10.13"
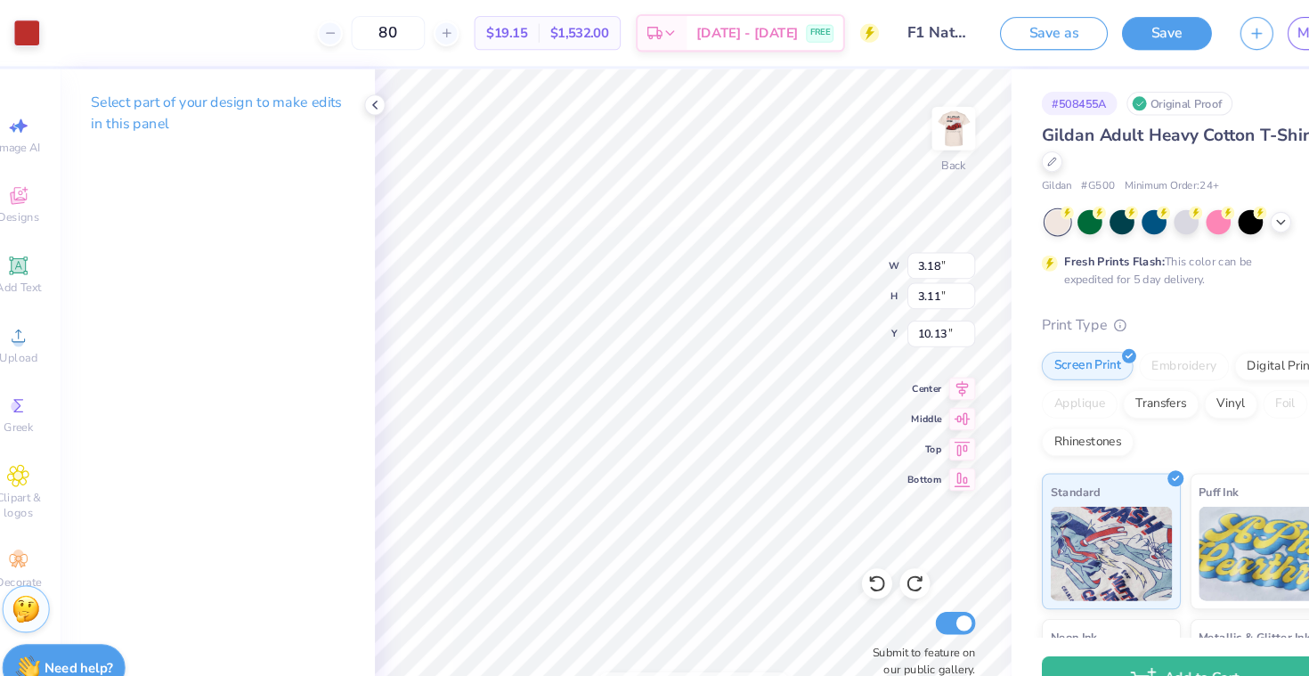
click at [36, 9] on div "Art colors" at bounding box center [30, 31] width 61 height 62
click at [40, 27] on div at bounding box center [48, 29] width 25 height 25
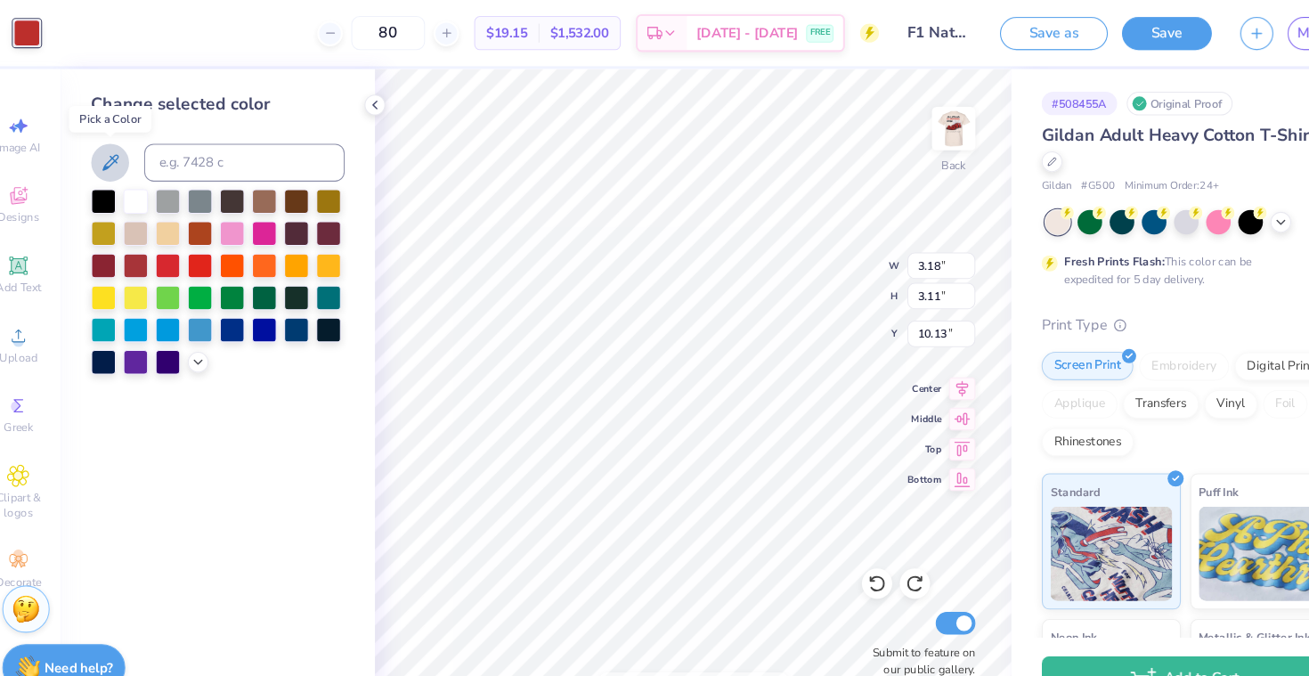
click at [123, 159] on icon at bounding box center [126, 152] width 15 height 15
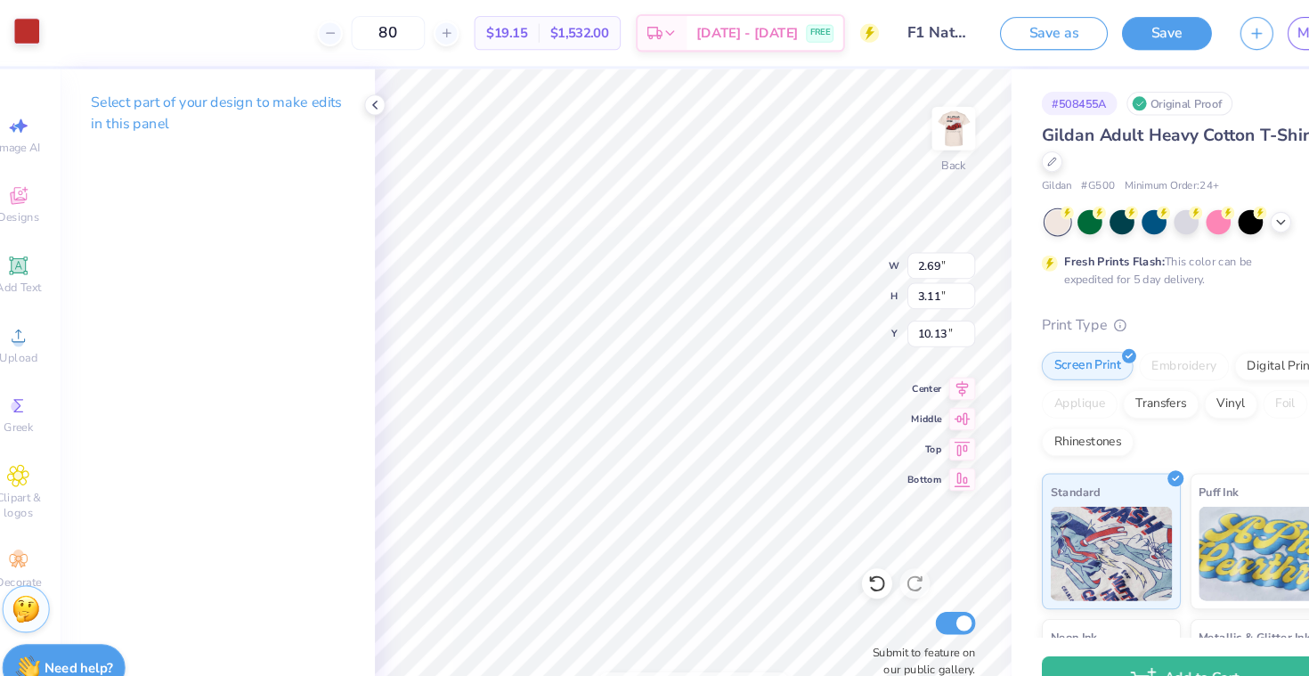
click at [48, 25] on div at bounding box center [48, 29] width 25 height 25
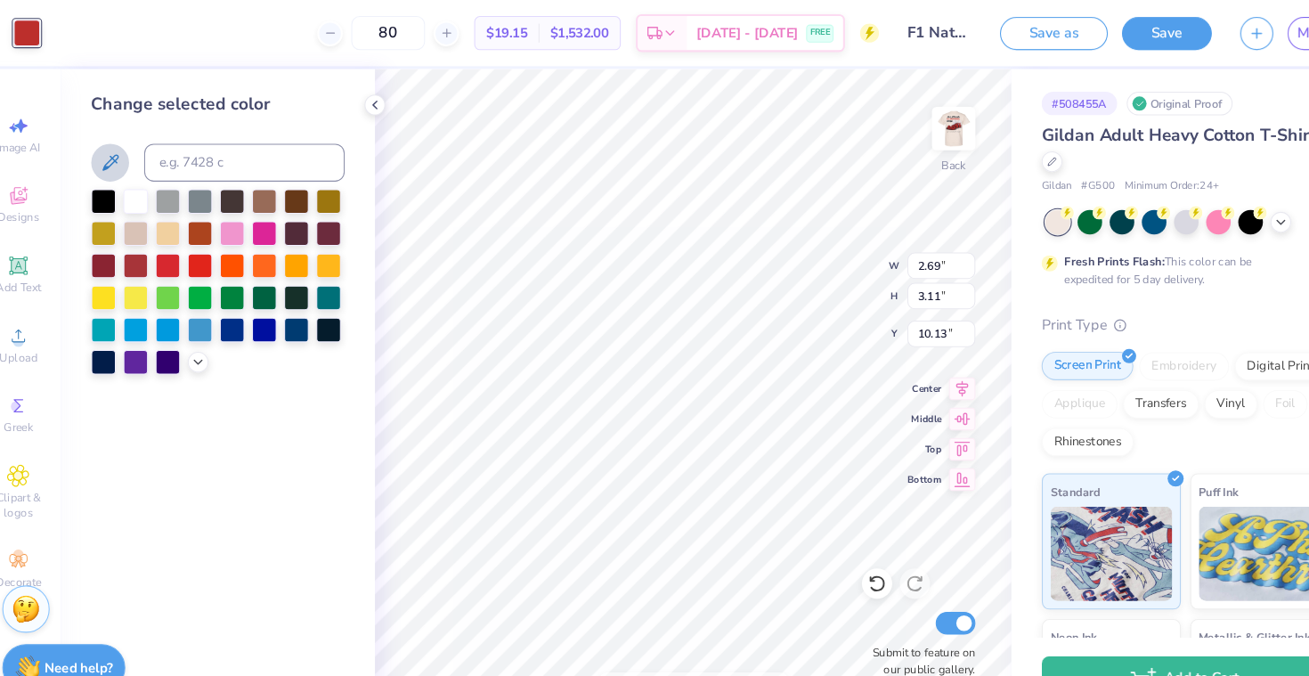
click at [126, 154] on icon at bounding box center [126, 153] width 21 height 21
type input "2.83"
type input "3.10"
type input "10.14"
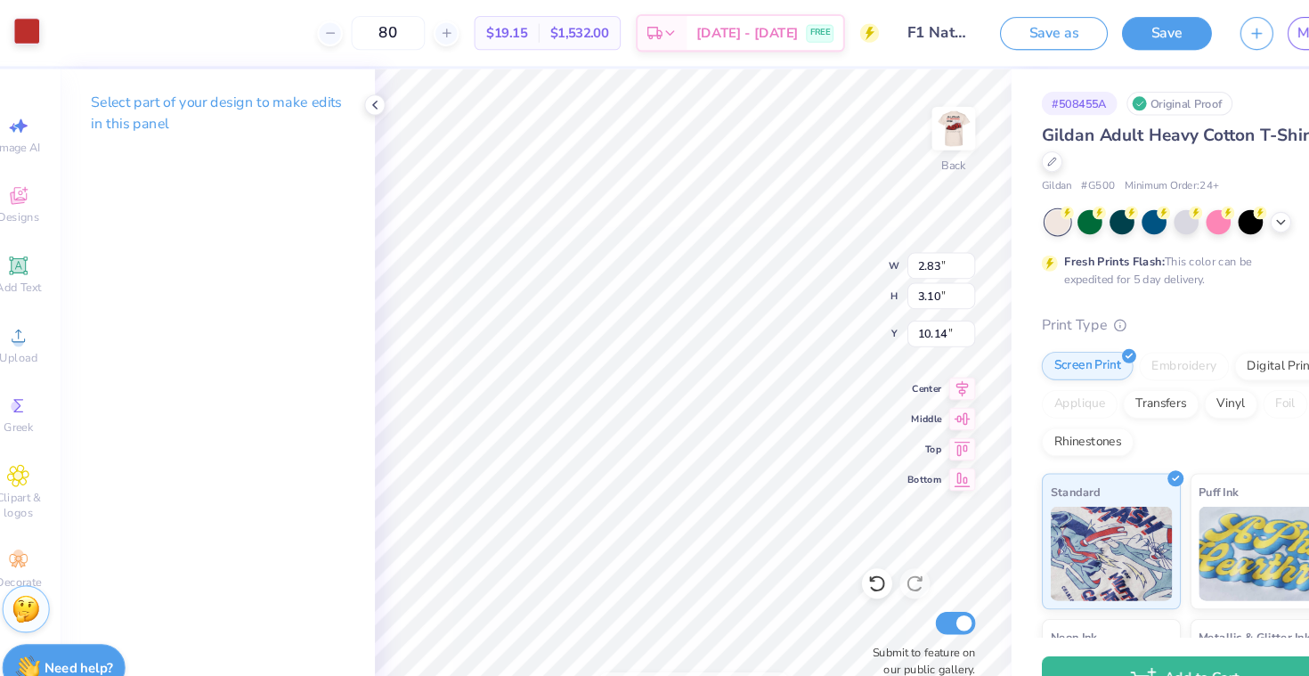
click at [49, 24] on div at bounding box center [48, 29] width 25 height 25
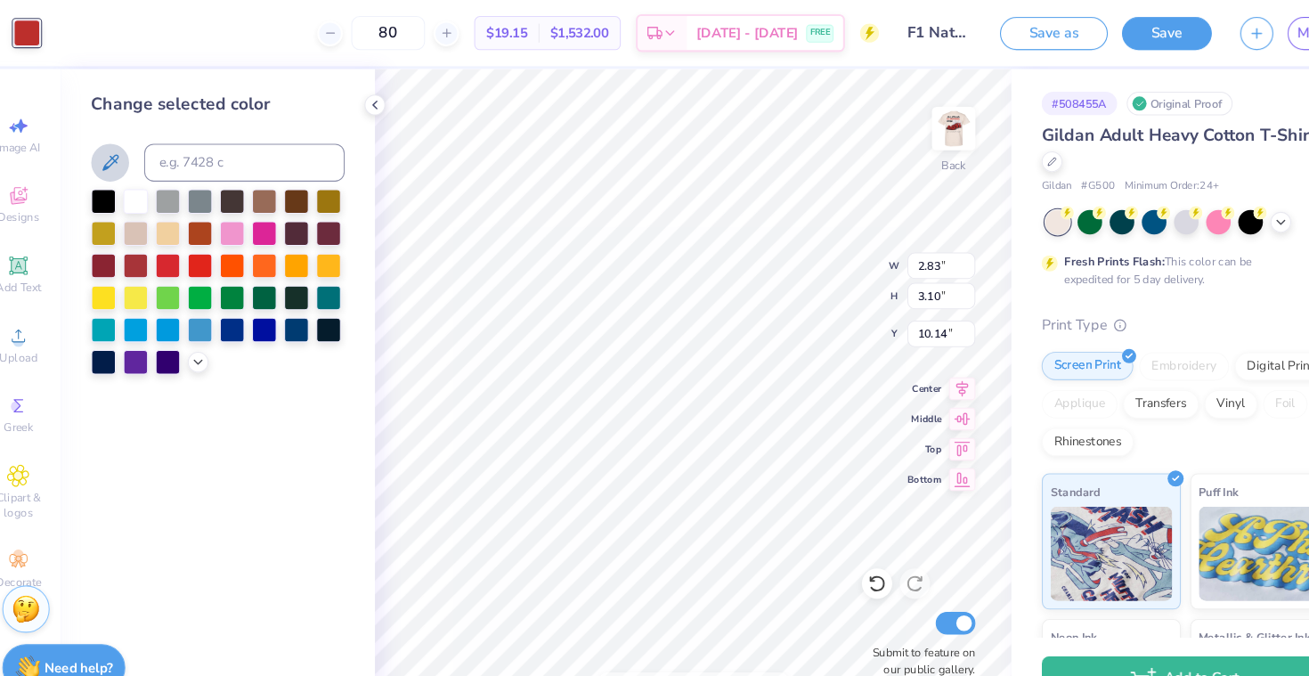
click at [126, 161] on icon at bounding box center [126, 153] width 21 height 21
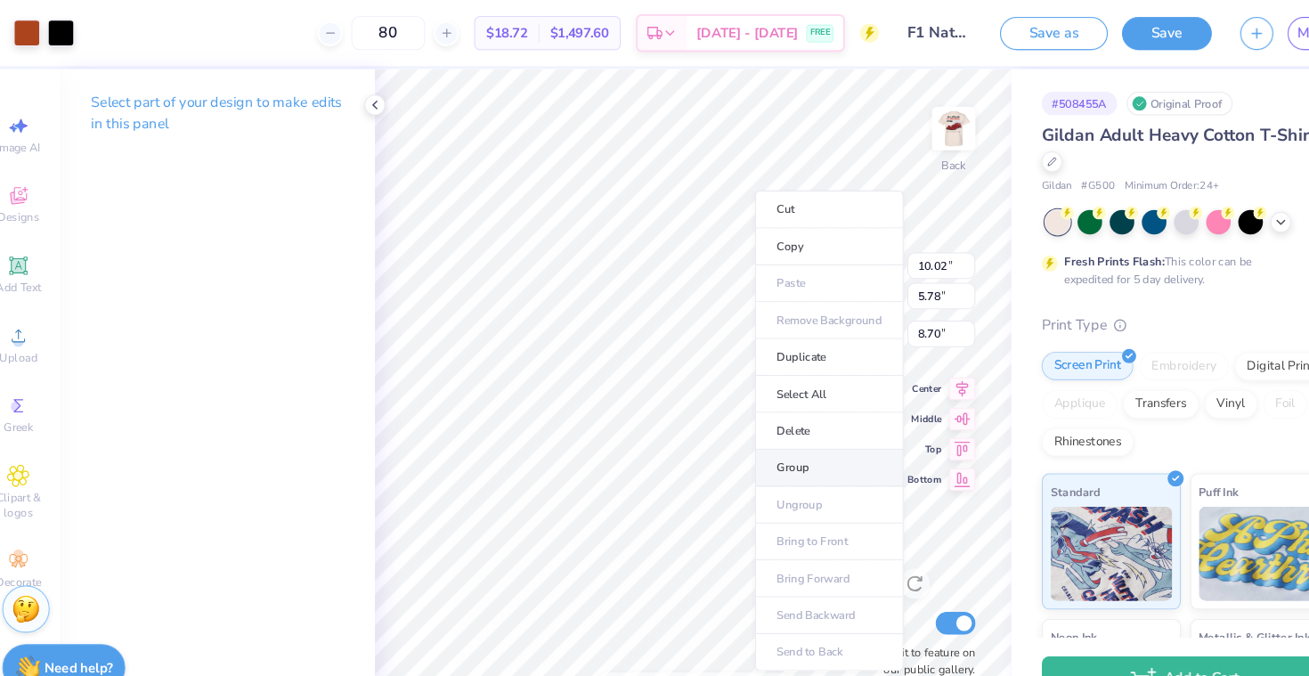
click at [802, 438] on li "Group" at bounding box center [804, 441] width 140 height 35
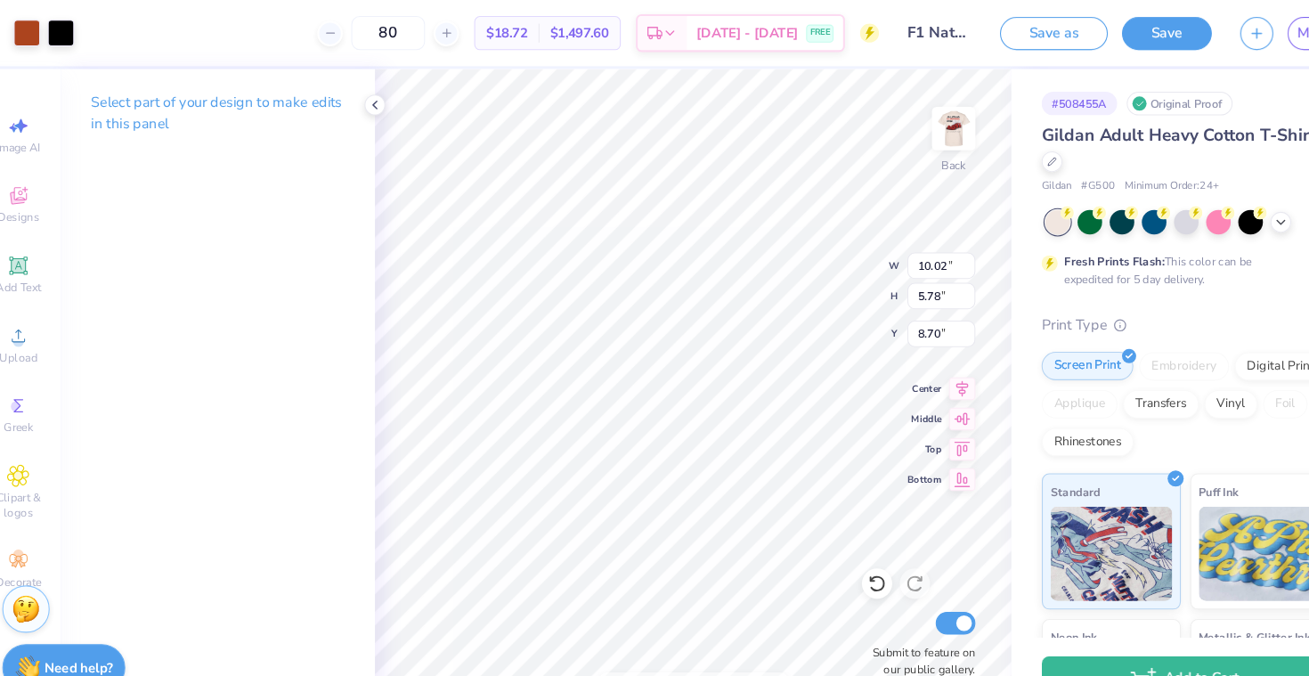
type input "6.30"
type input "3.63"
type input "3.00"
type input "5.23"
type input "3.02"
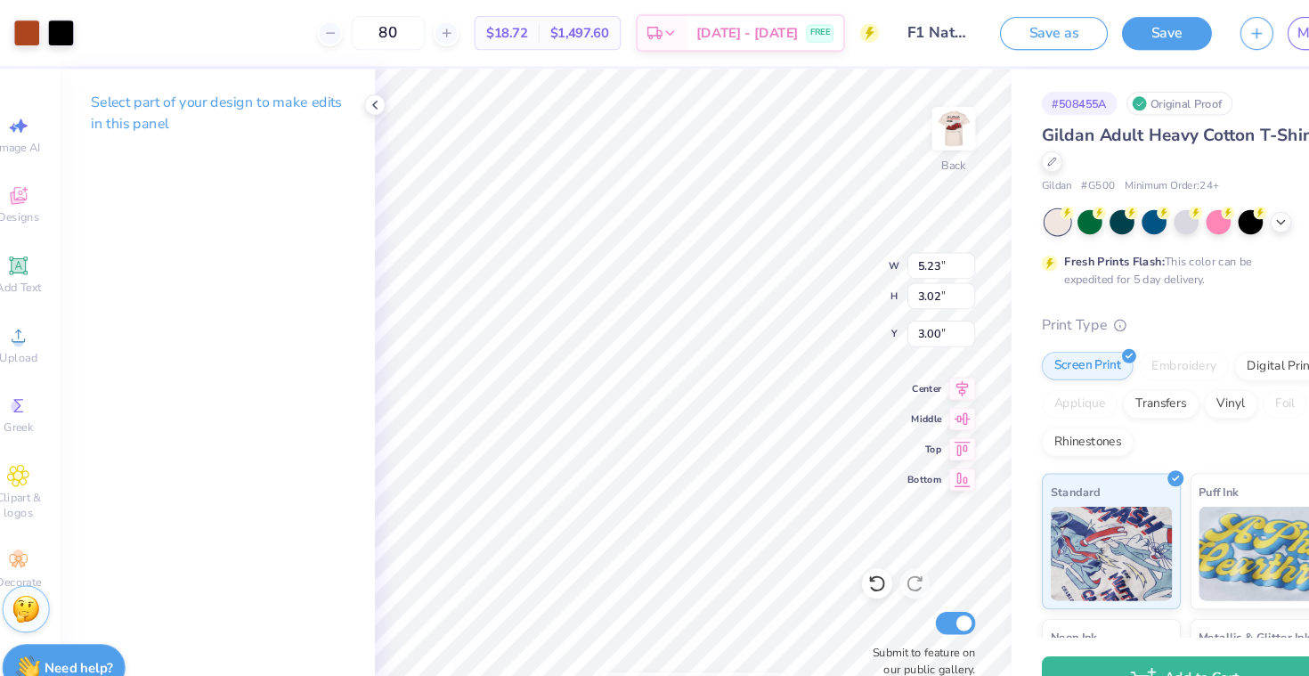
type input "4.54"
type input "2.62"
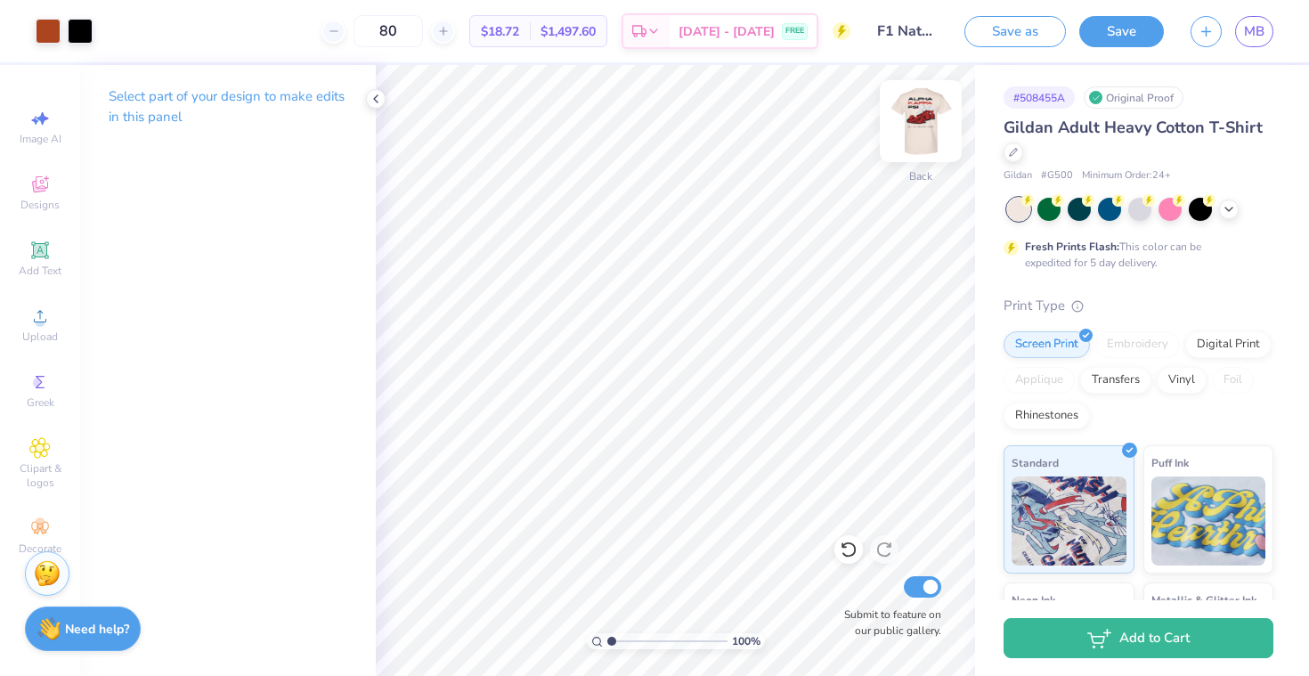
click at [938, 115] on img at bounding box center [920, 121] width 71 height 71
click at [50, 32] on div at bounding box center [48, 29] width 25 height 25
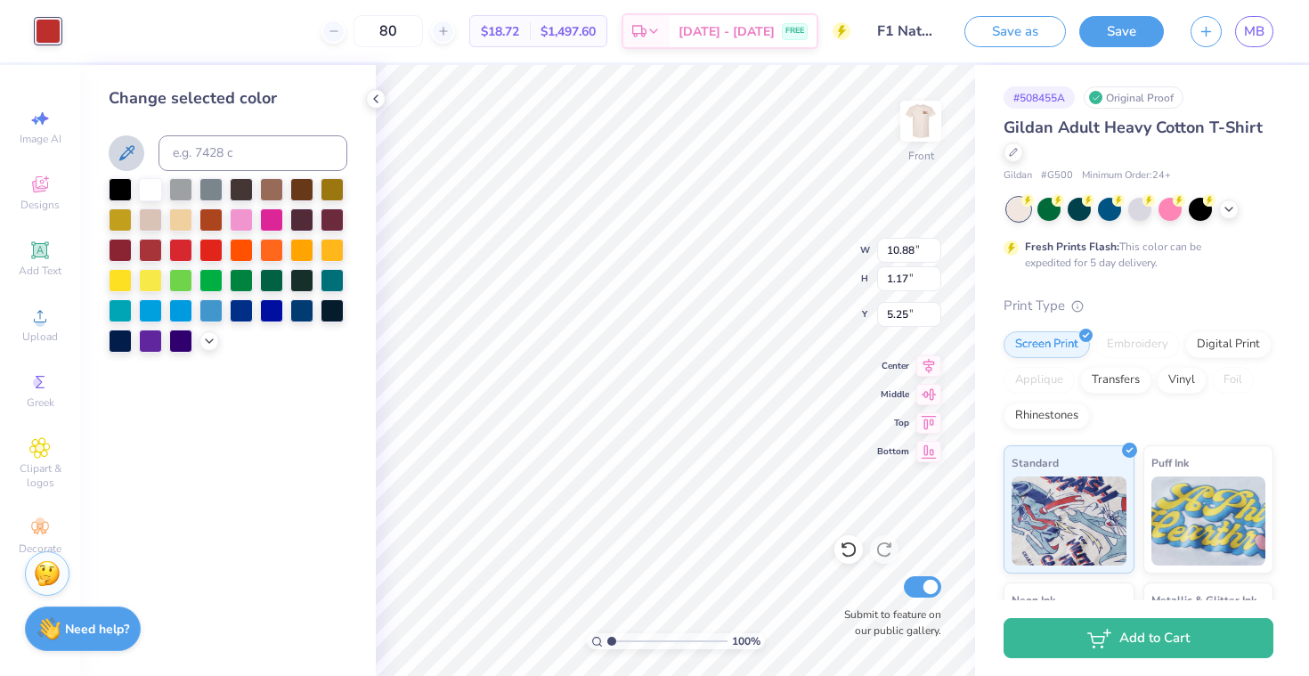
click at [125, 153] on icon at bounding box center [126, 153] width 21 height 21
click at [925, 128] on img at bounding box center [920, 121] width 71 height 71
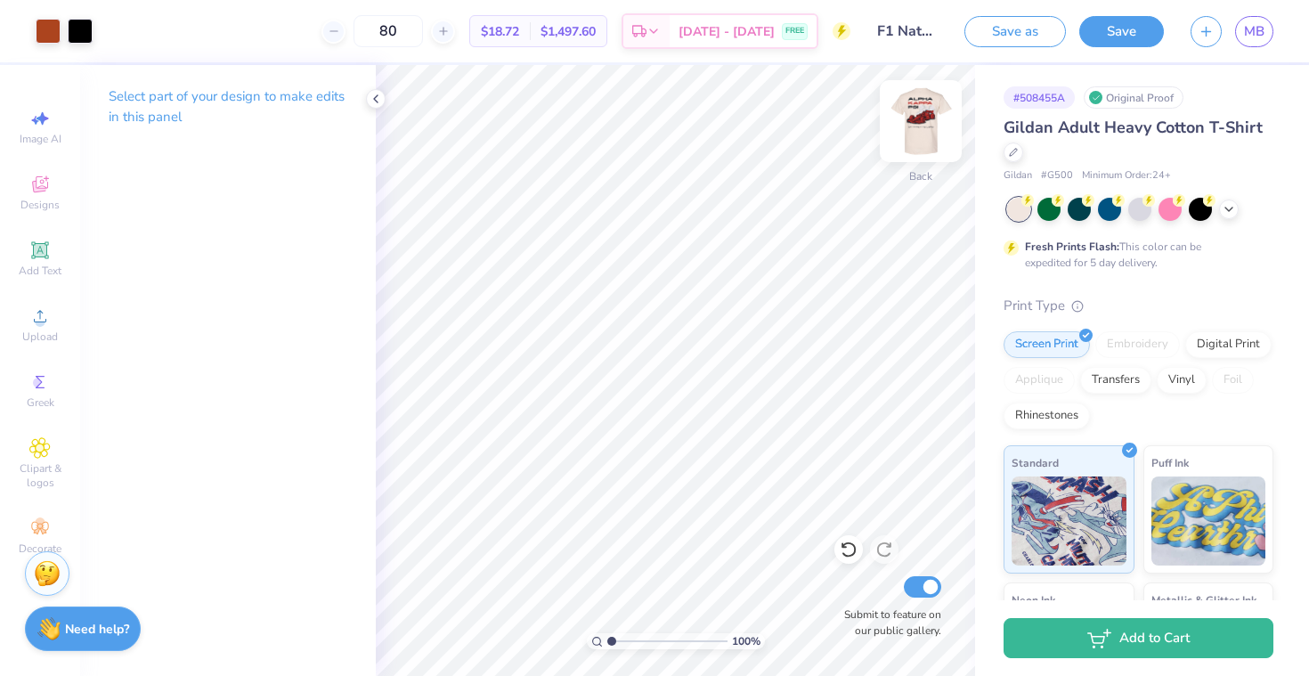
click at [914, 120] on img at bounding box center [920, 121] width 71 height 71
click at [920, 130] on img at bounding box center [920, 121] width 71 height 71
click at [46, 28] on div at bounding box center [48, 29] width 25 height 25
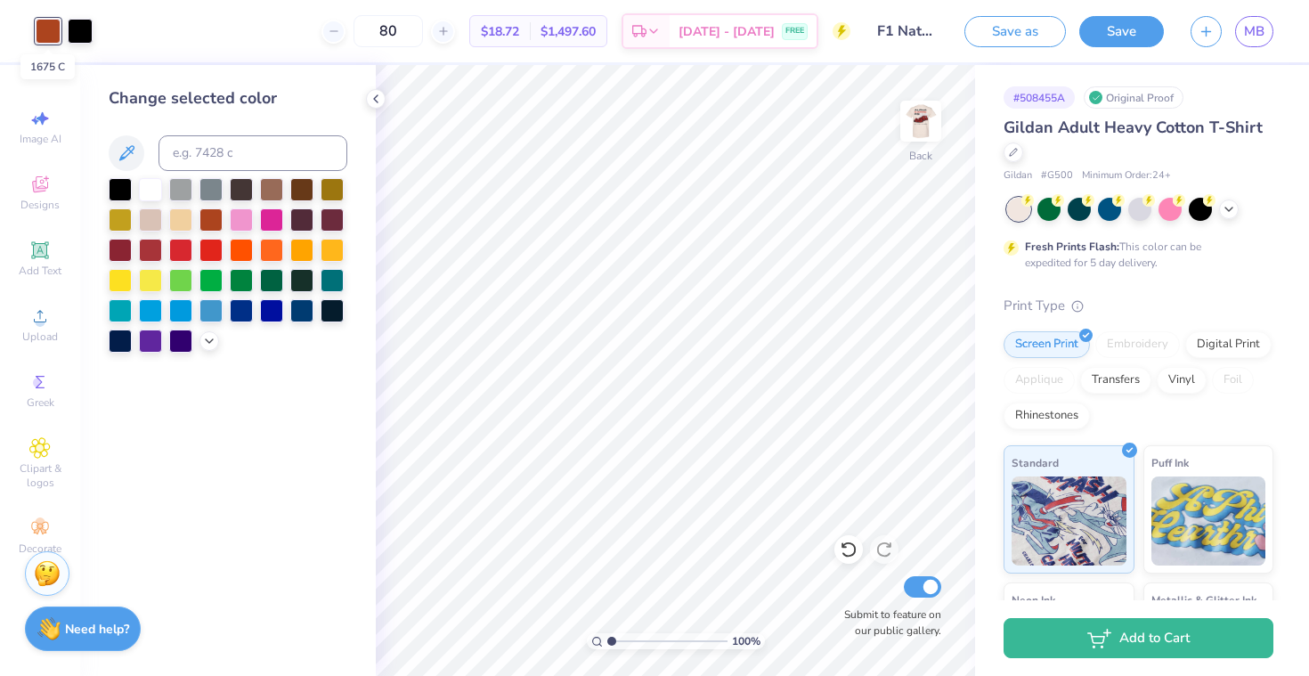
click at [50, 33] on div at bounding box center [48, 31] width 25 height 25
click at [923, 115] on img at bounding box center [920, 121] width 71 height 71
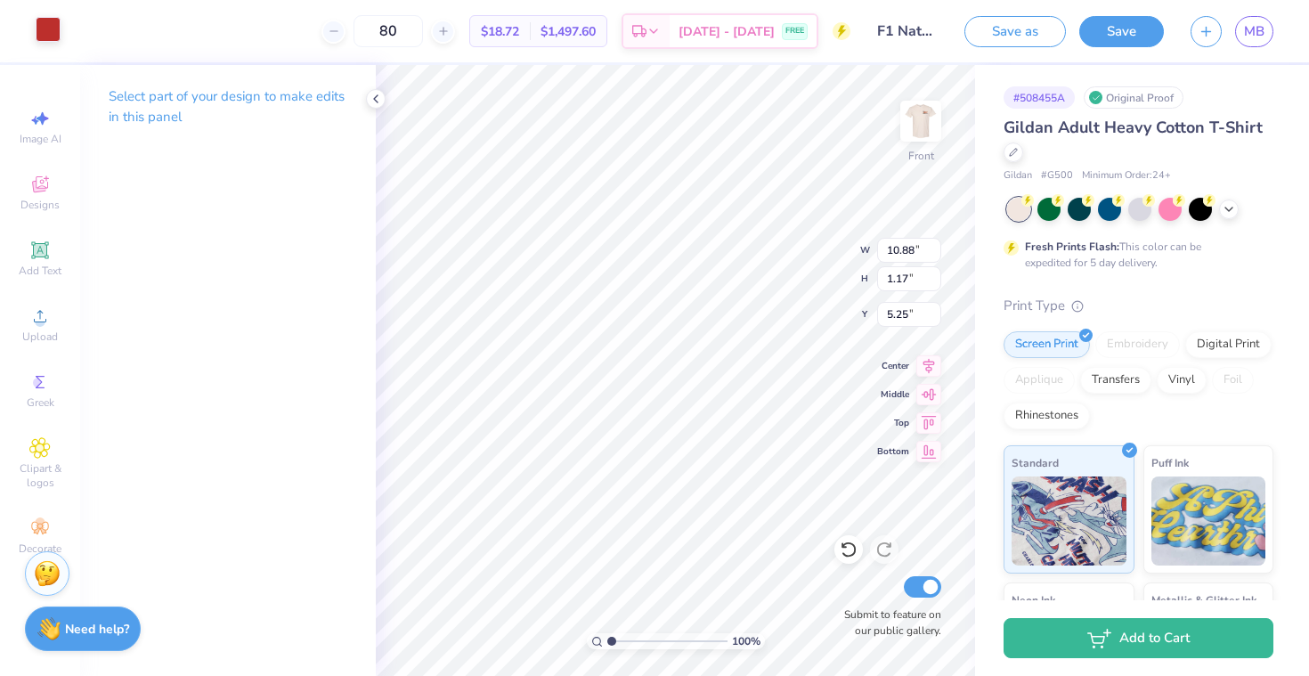
click at [52, 31] on div at bounding box center [48, 29] width 25 height 25
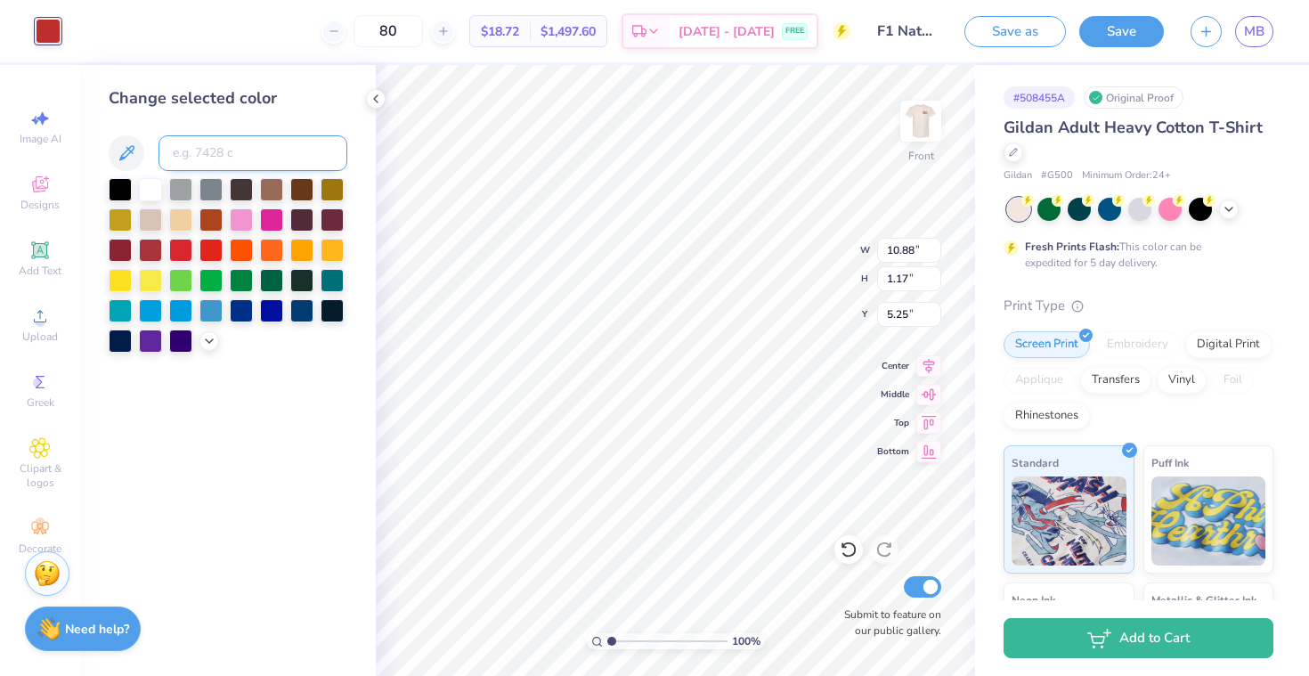
click at [234, 151] on input at bounding box center [253, 153] width 189 height 36
type input "1765"
type input "i"
type input "1765"
click at [132, 144] on icon at bounding box center [126, 153] width 21 height 21
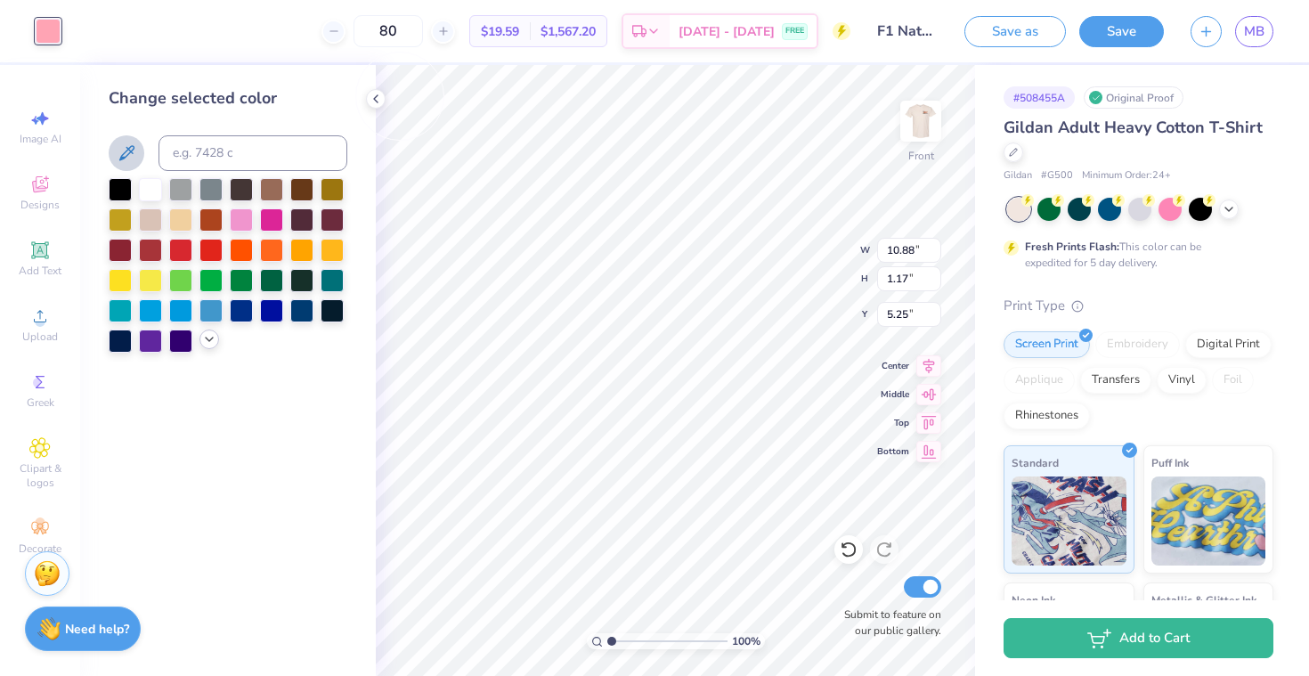
click at [212, 343] on icon at bounding box center [209, 339] width 14 height 14
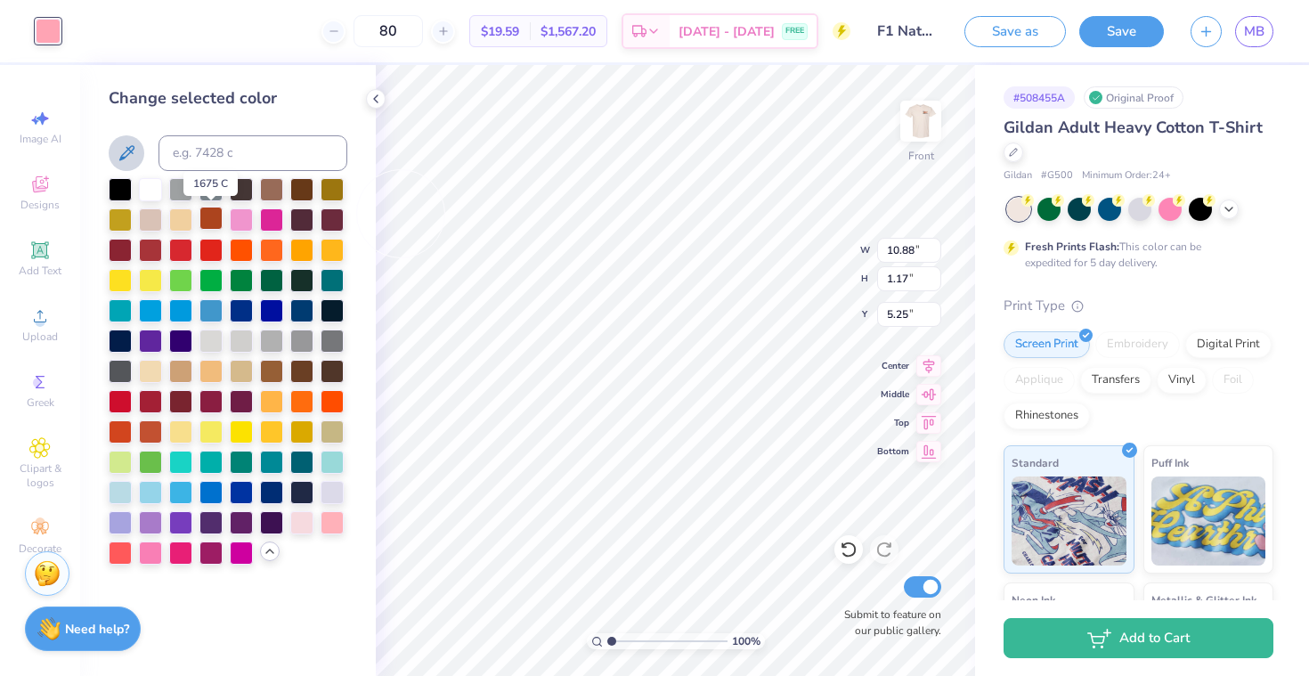
click at [214, 221] on div at bounding box center [211, 218] width 23 height 23
click at [943, 121] on img at bounding box center [920, 121] width 71 height 71
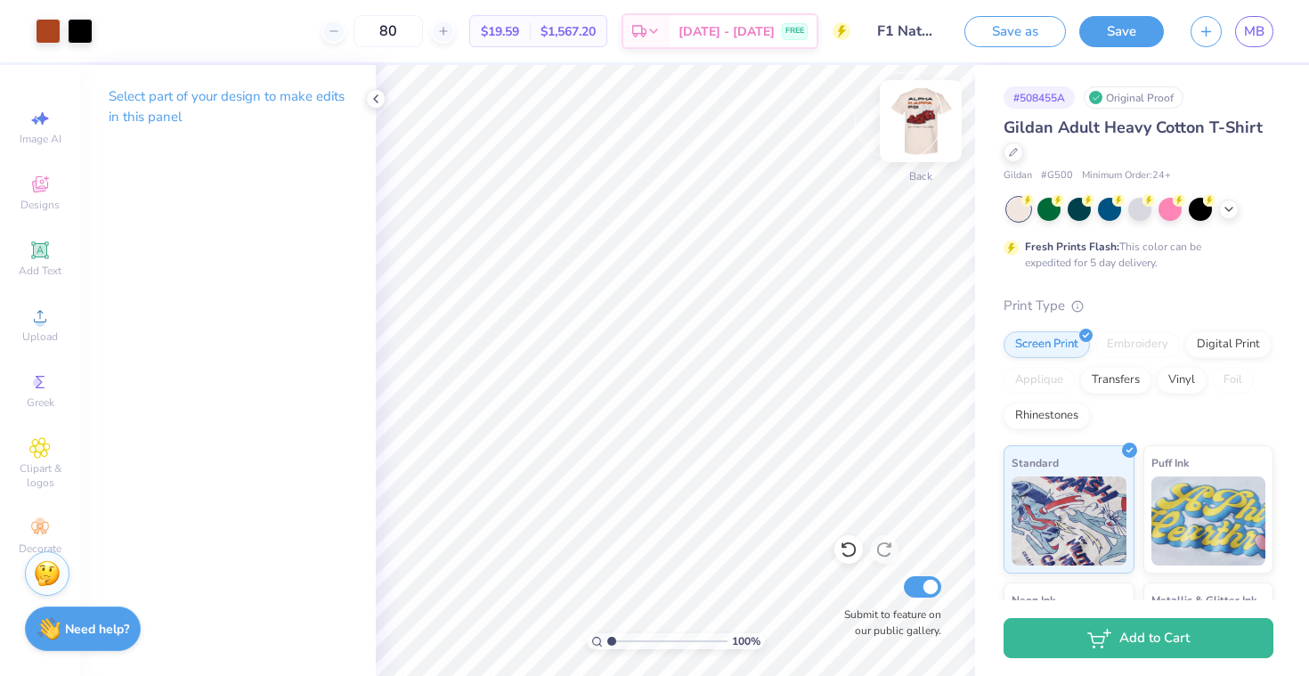
click at [923, 116] on img at bounding box center [920, 121] width 71 height 71
click at [917, 115] on img at bounding box center [920, 121] width 71 height 71
click at [909, 118] on img at bounding box center [920, 121] width 71 height 71
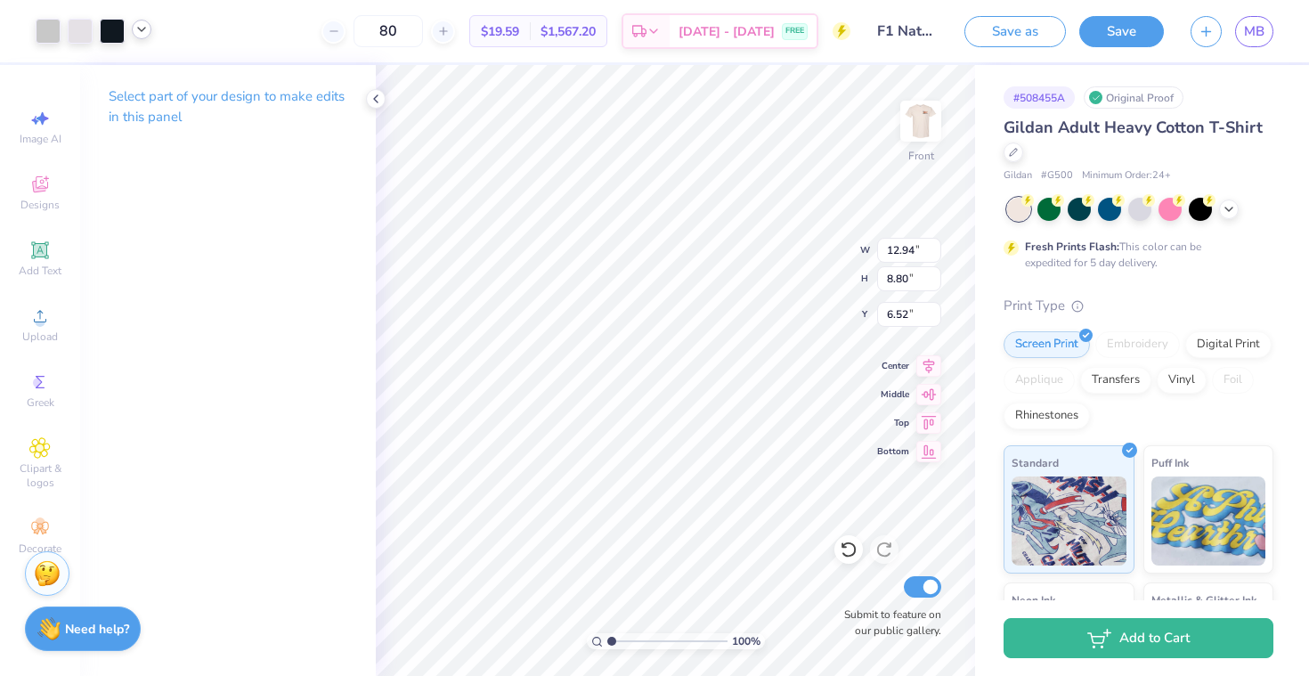
click at [143, 33] on icon at bounding box center [141, 29] width 14 height 14
click at [139, 81] on div at bounding box center [141, 74] width 25 height 25
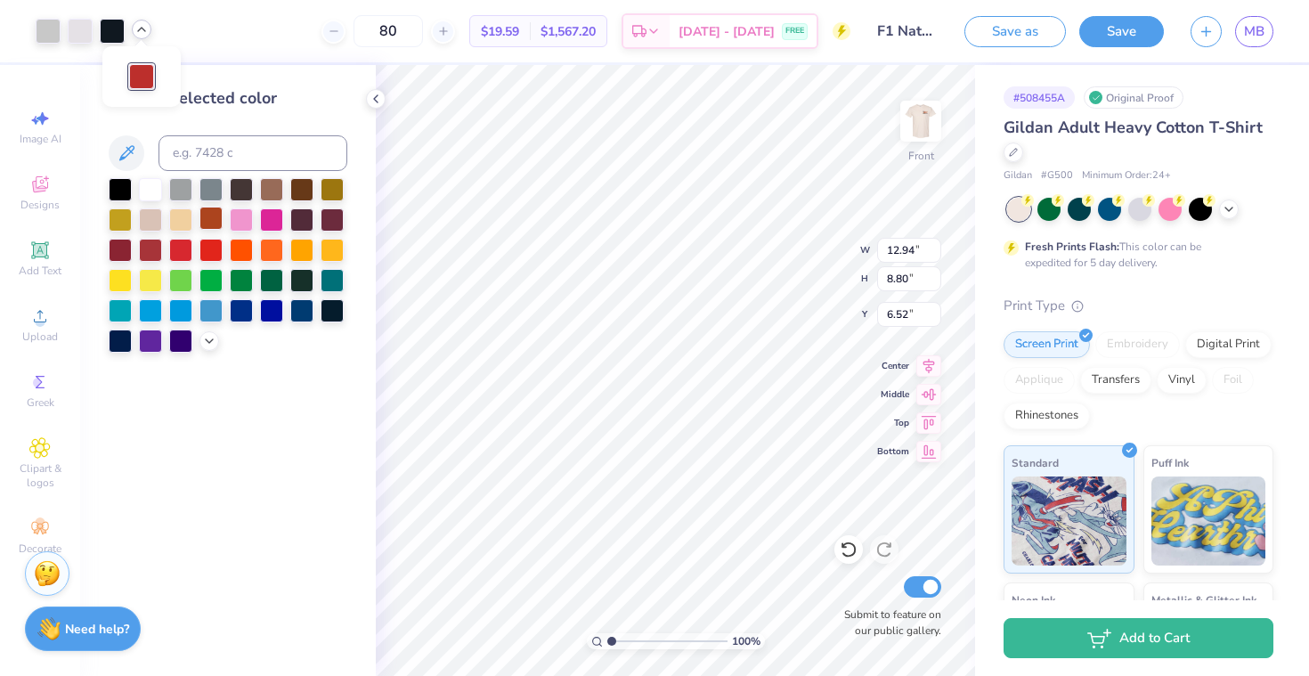
click at [209, 215] on div at bounding box center [211, 218] width 23 height 23
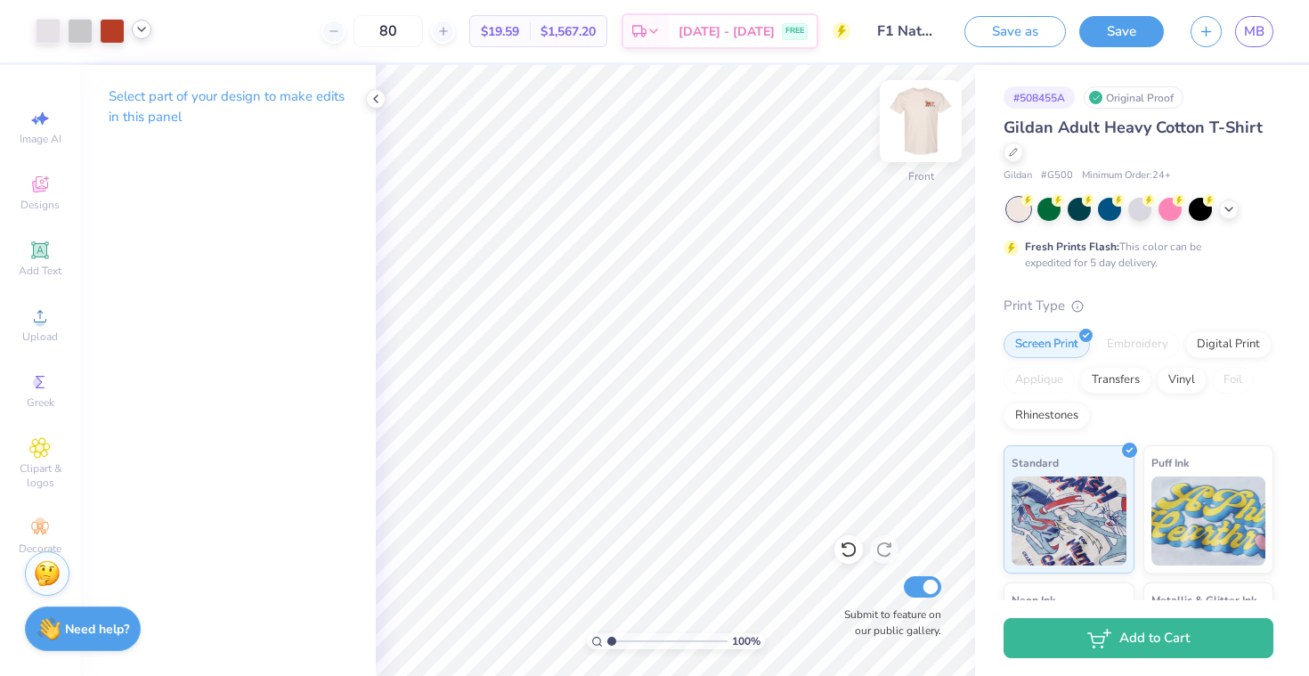
click at [931, 118] on img at bounding box center [920, 121] width 71 height 71
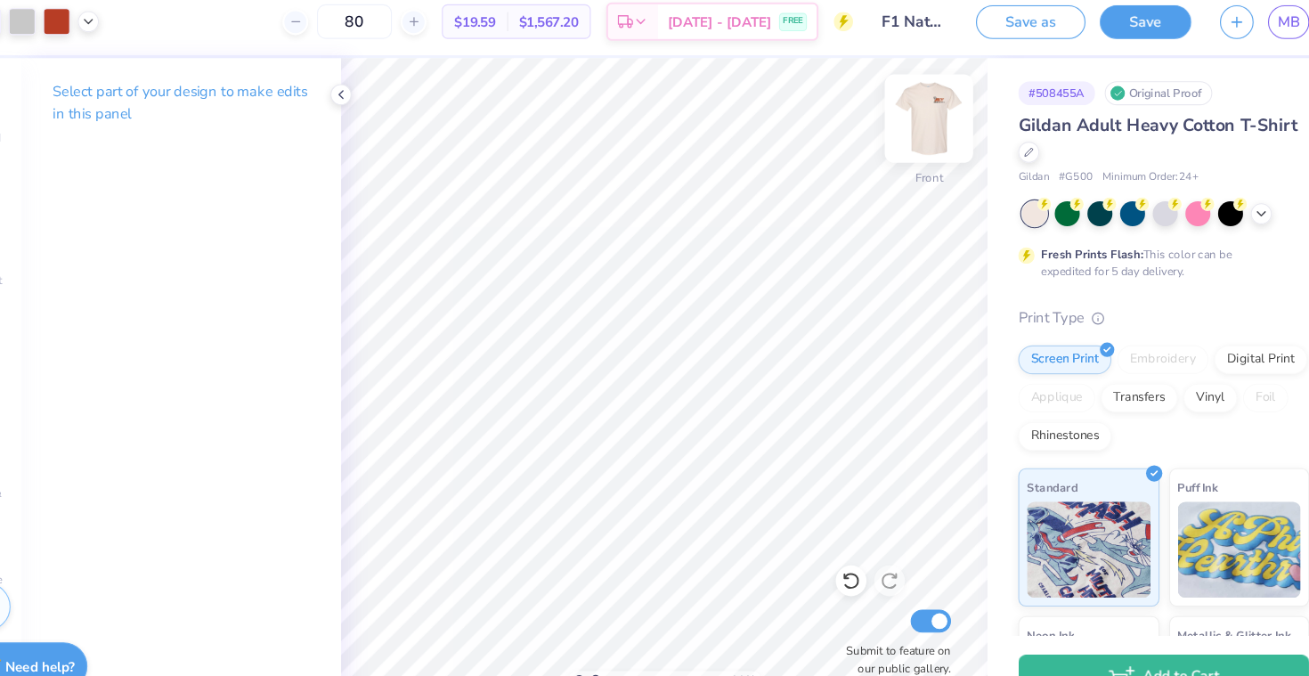
click at [935, 117] on img at bounding box center [920, 121] width 71 height 71
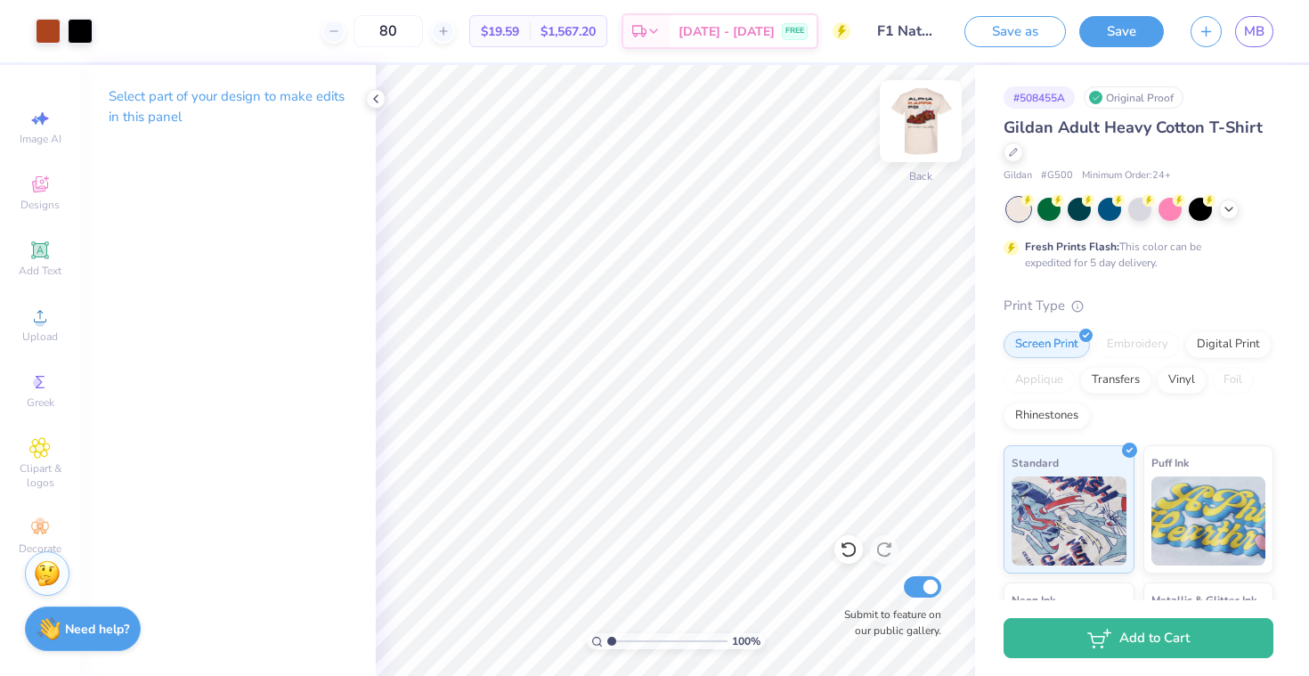
click at [923, 129] on img at bounding box center [920, 121] width 71 height 71
click at [923, 129] on img at bounding box center [921, 121] width 36 height 36
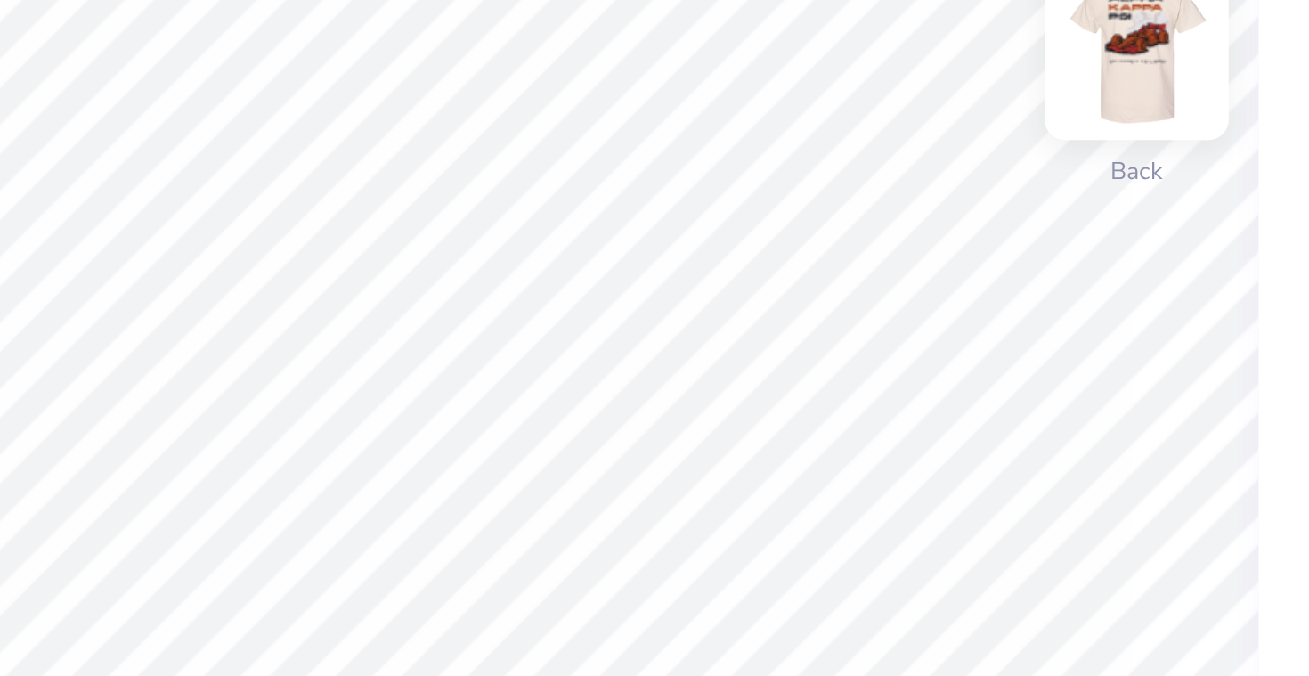
click at [928, 110] on img at bounding box center [920, 121] width 71 height 71
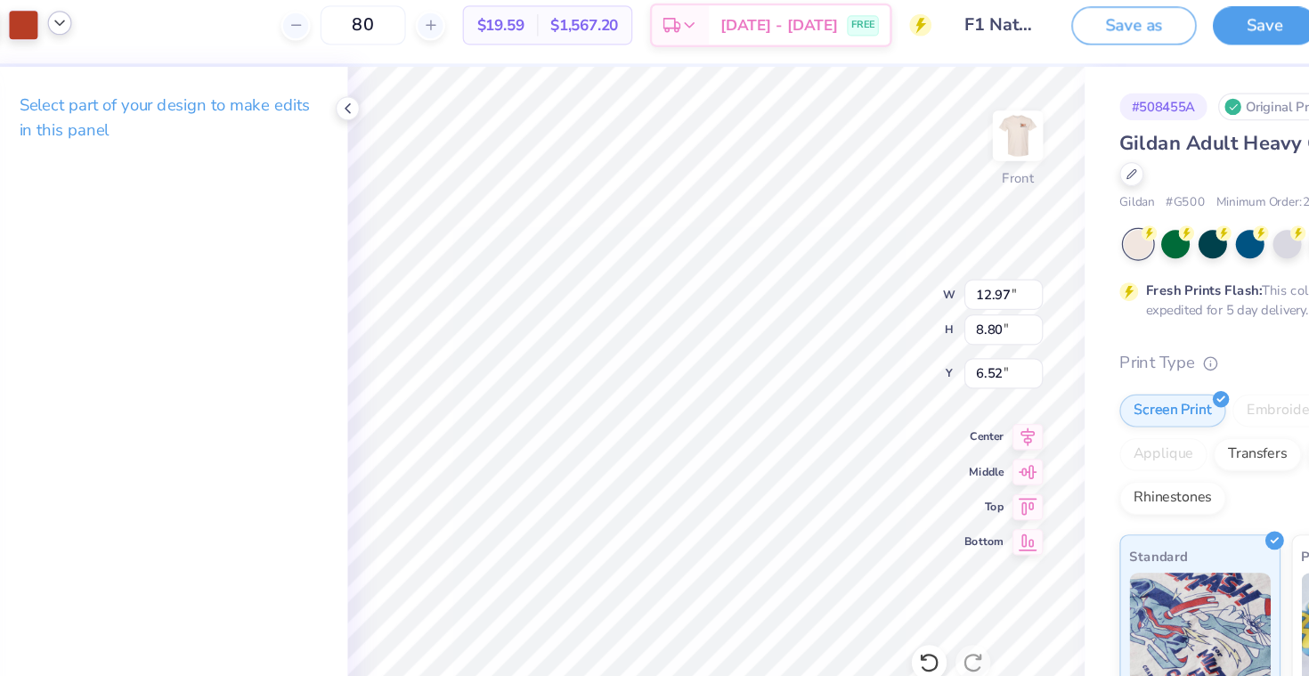
click at [139, 35] on icon at bounding box center [141, 29] width 14 height 14
click at [200, 70] on div at bounding box center [204, 74] width 25 height 25
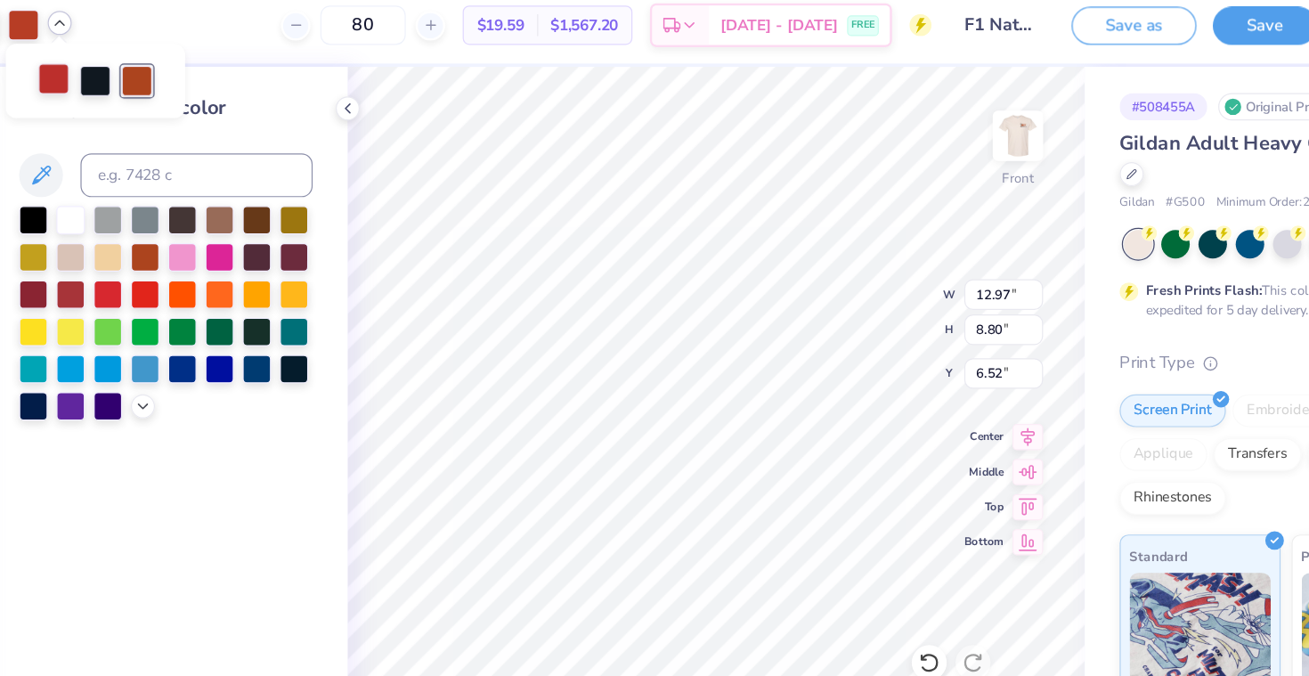
click at [133, 73] on div at bounding box center [137, 74] width 25 height 25
click at [208, 221] on div at bounding box center [211, 218] width 23 height 23
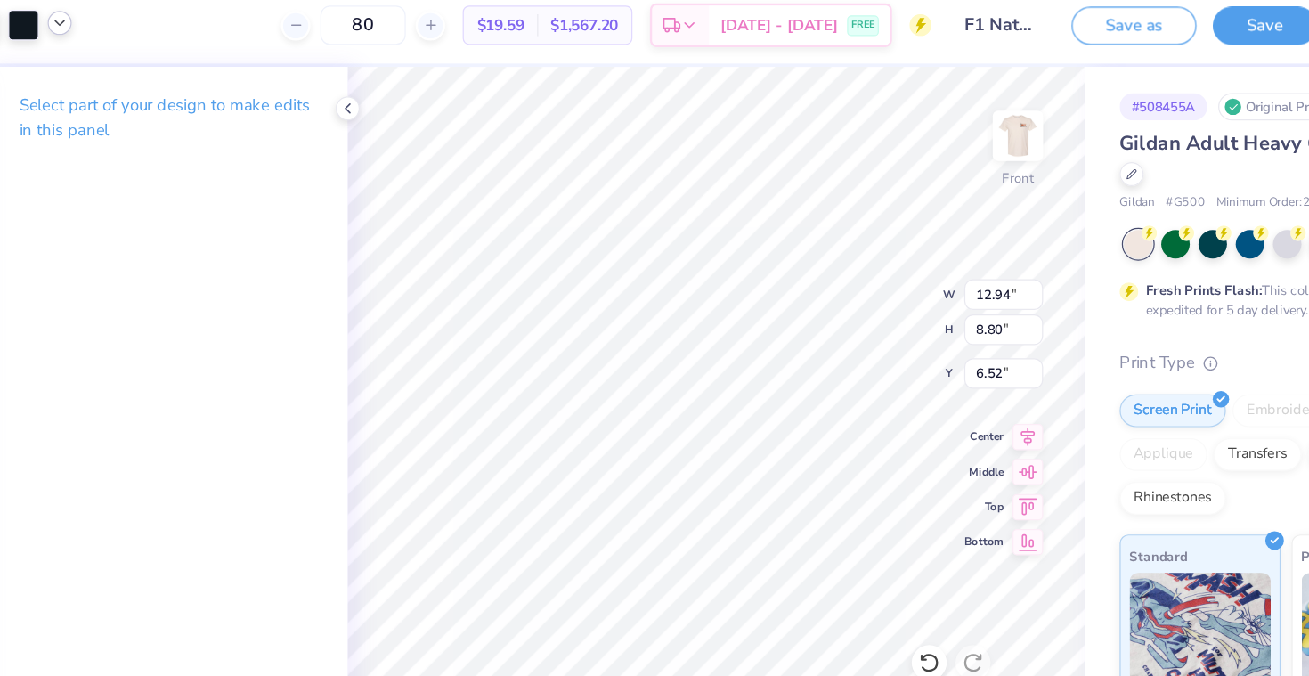
click at [143, 32] on icon at bounding box center [141, 29] width 14 height 14
click at [175, 73] on div at bounding box center [171, 74] width 25 height 25
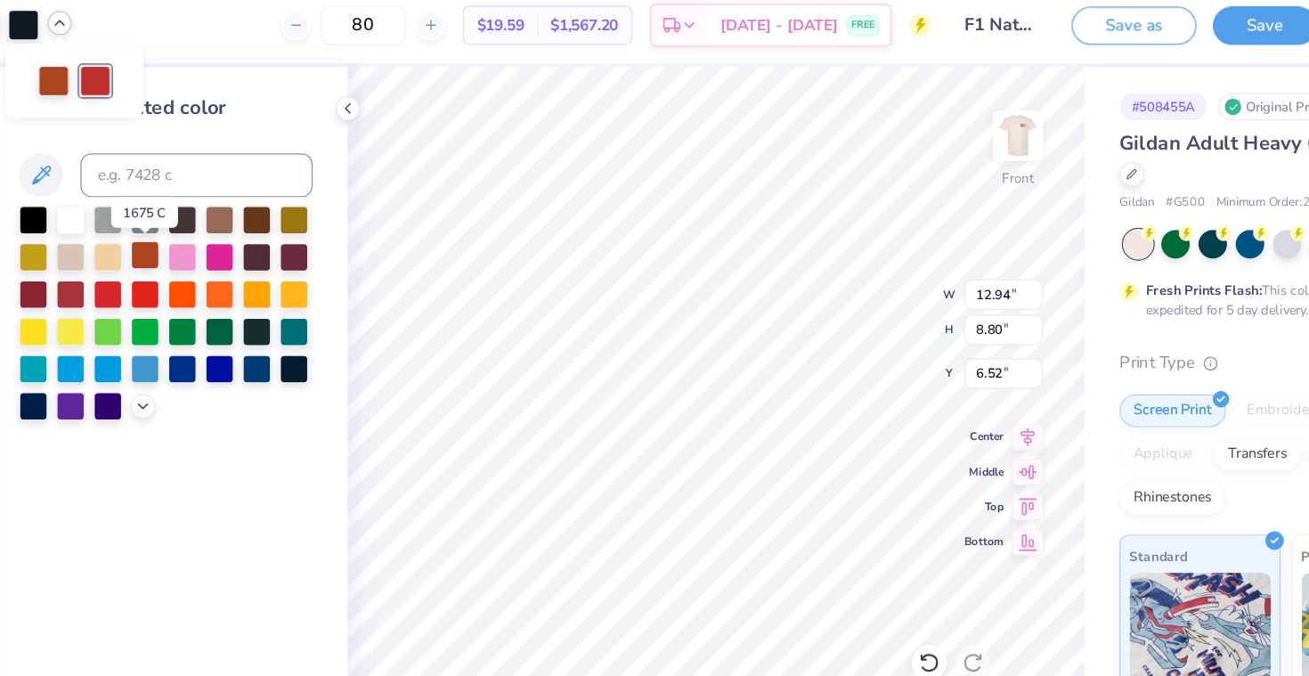
click at [216, 213] on div at bounding box center [211, 218] width 23 height 23
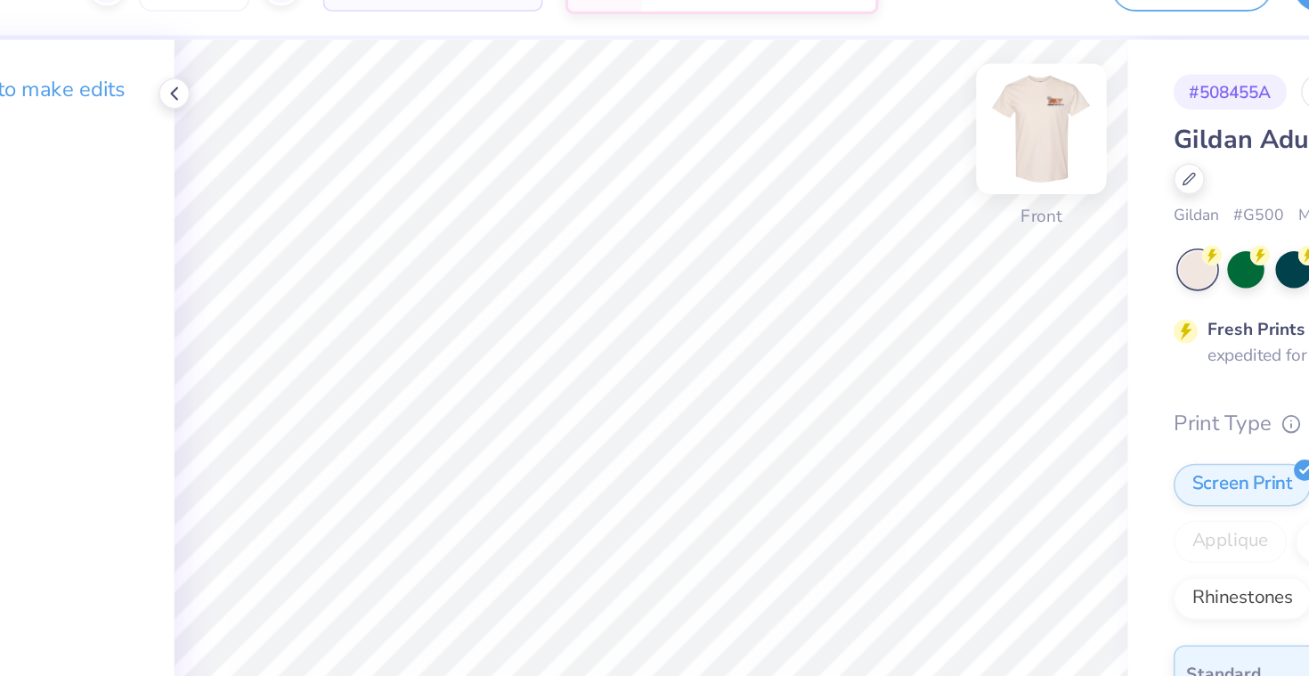
click at [929, 129] on img at bounding box center [920, 121] width 71 height 71
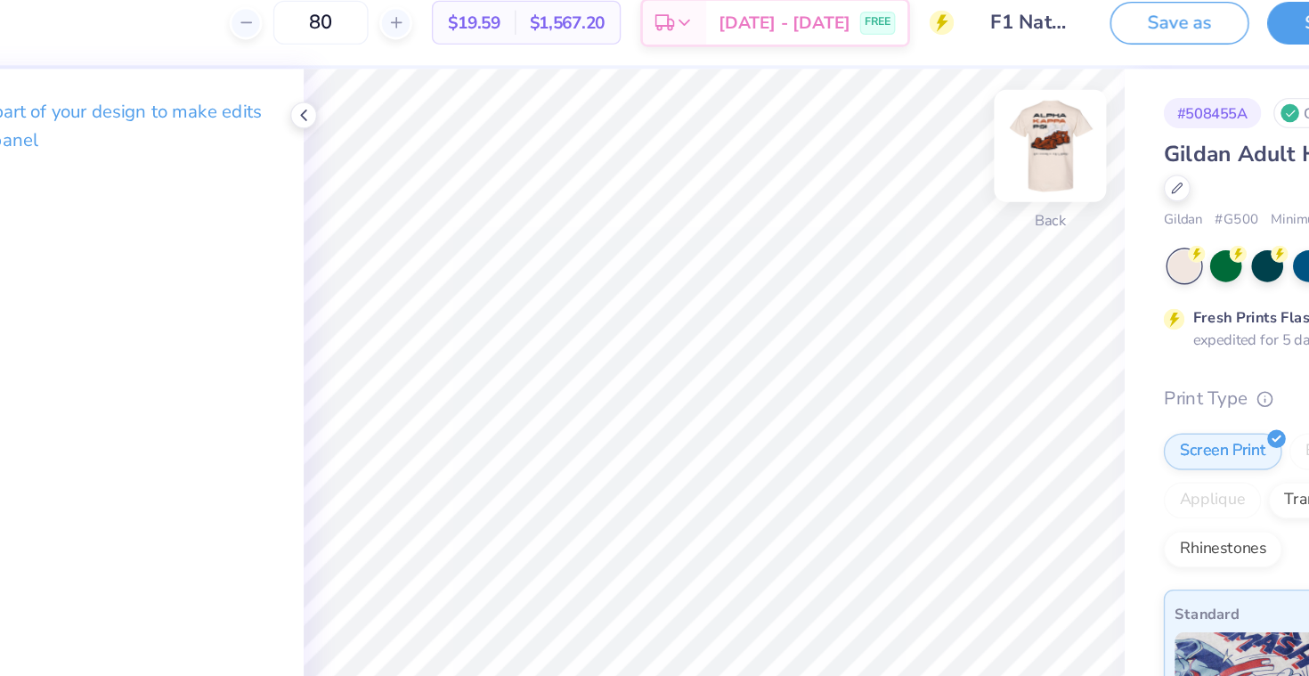
click at [912, 126] on img at bounding box center [920, 121] width 71 height 71
click at [912, 126] on img at bounding box center [921, 121] width 36 height 36
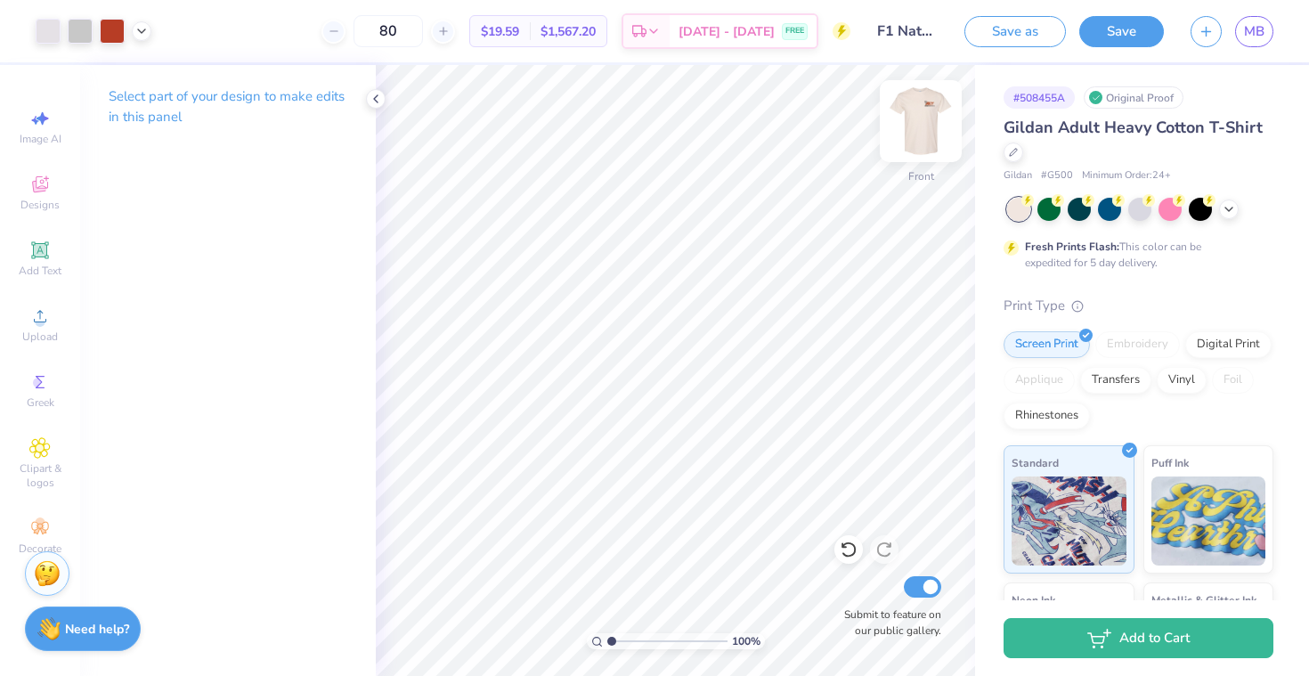
click at [932, 107] on img at bounding box center [920, 121] width 71 height 71
click at [932, 107] on img at bounding box center [921, 121] width 36 height 36
click at [932, 107] on img at bounding box center [920, 121] width 71 height 71
click at [932, 108] on img at bounding box center [920, 121] width 71 height 71
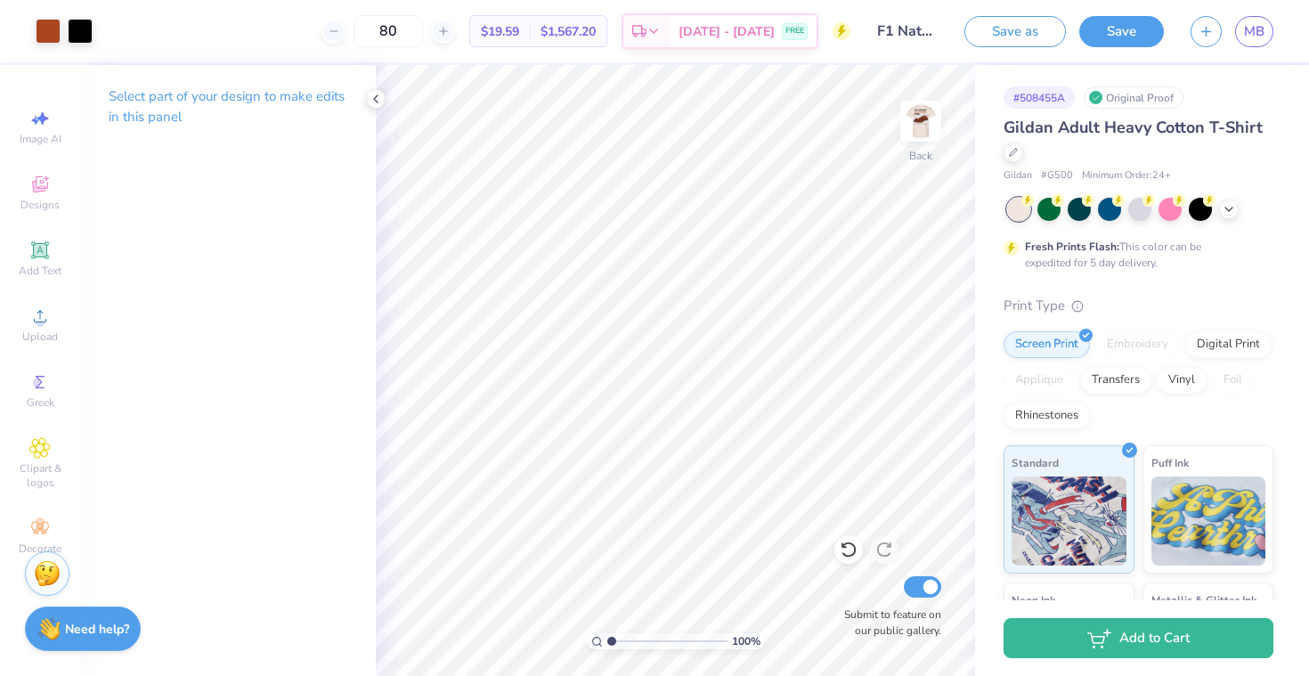
click at [932, 108] on img at bounding box center [921, 121] width 36 height 36
click at [932, 109] on img at bounding box center [920, 121] width 71 height 71
click at [926, 118] on img at bounding box center [920, 121] width 71 height 71
click at [145, 34] on icon at bounding box center [141, 29] width 14 height 14
click at [117, 37] on div at bounding box center [112, 29] width 25 height 25
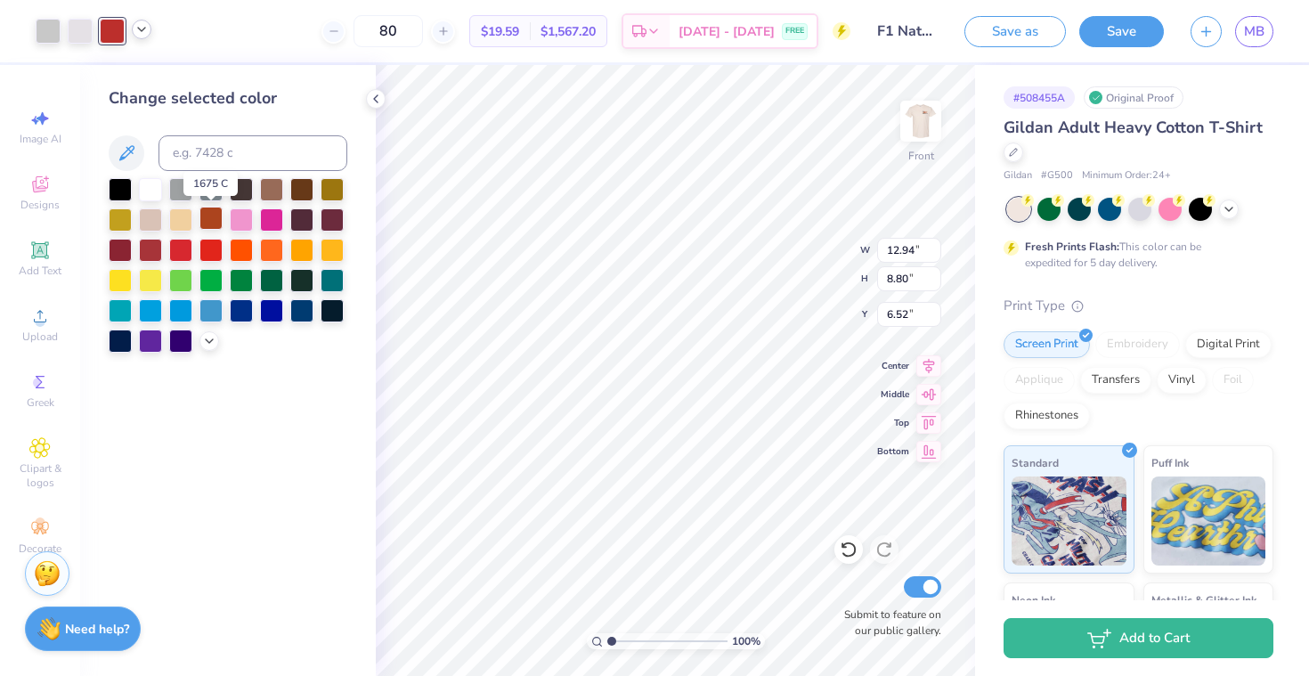
click at [214, 228] on div at bounding box center [211, 218] width 23 height 23
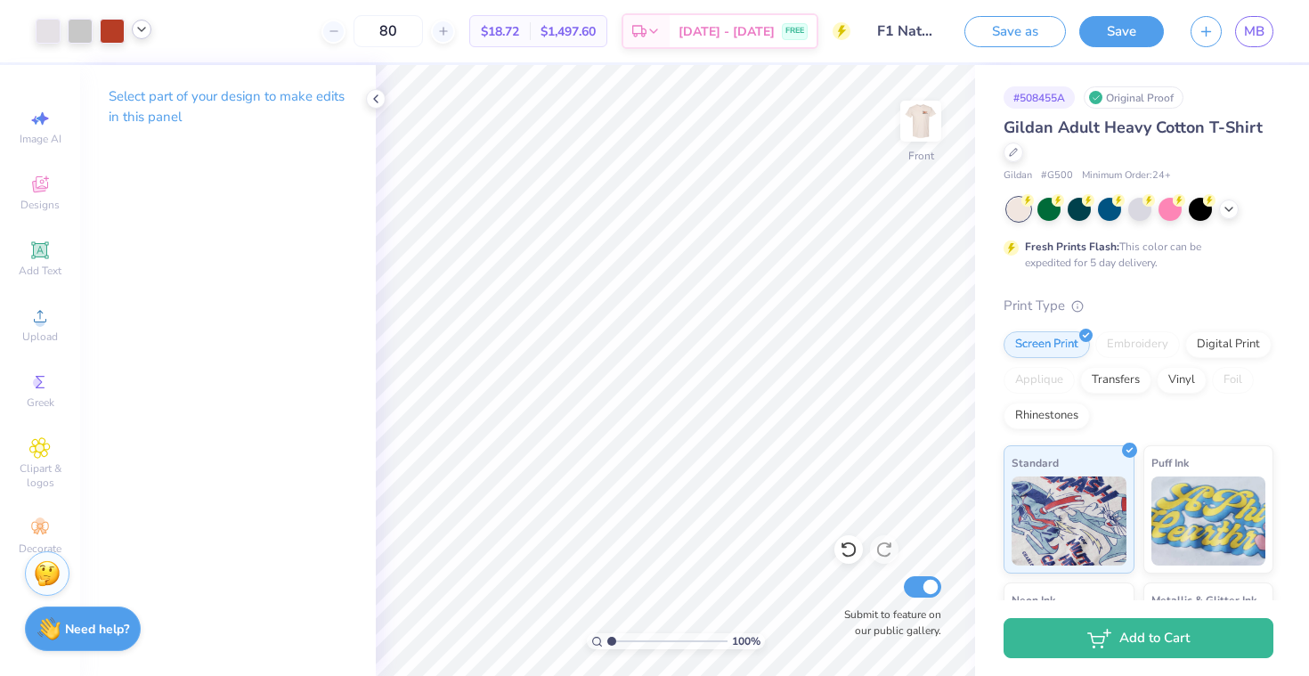
click at [136, 23] on icon at bounding box center [141, 29] width 14 height 14
click at [151, 29] on div at bounding box center [142, 30] width 20 height 20
click at [146, 29] on icon at bounding box center [141, 29] width 14 height 14
click at [126, 81] on div at bounding box center [124, 74] width 25 height 25
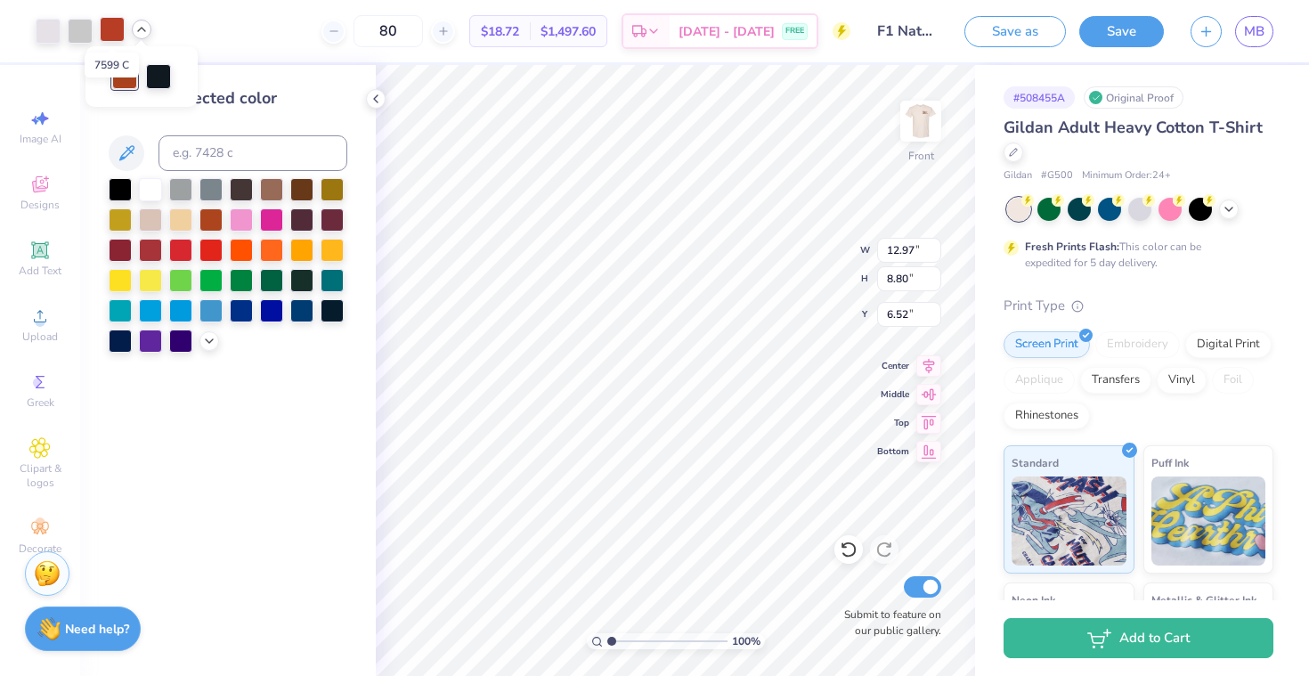
click at [118, 36] on div at bounding box center [112, 29] width 25 height 25
click at [129, 86] on div at bounding box center [124, 74] width 25 height 25
click at [231, 158] on input at bounding box center [253, 153] width 189 height 36
type input "7599"
click at [143, 37] on div at bounding box center [142, 30] width 20 height 20
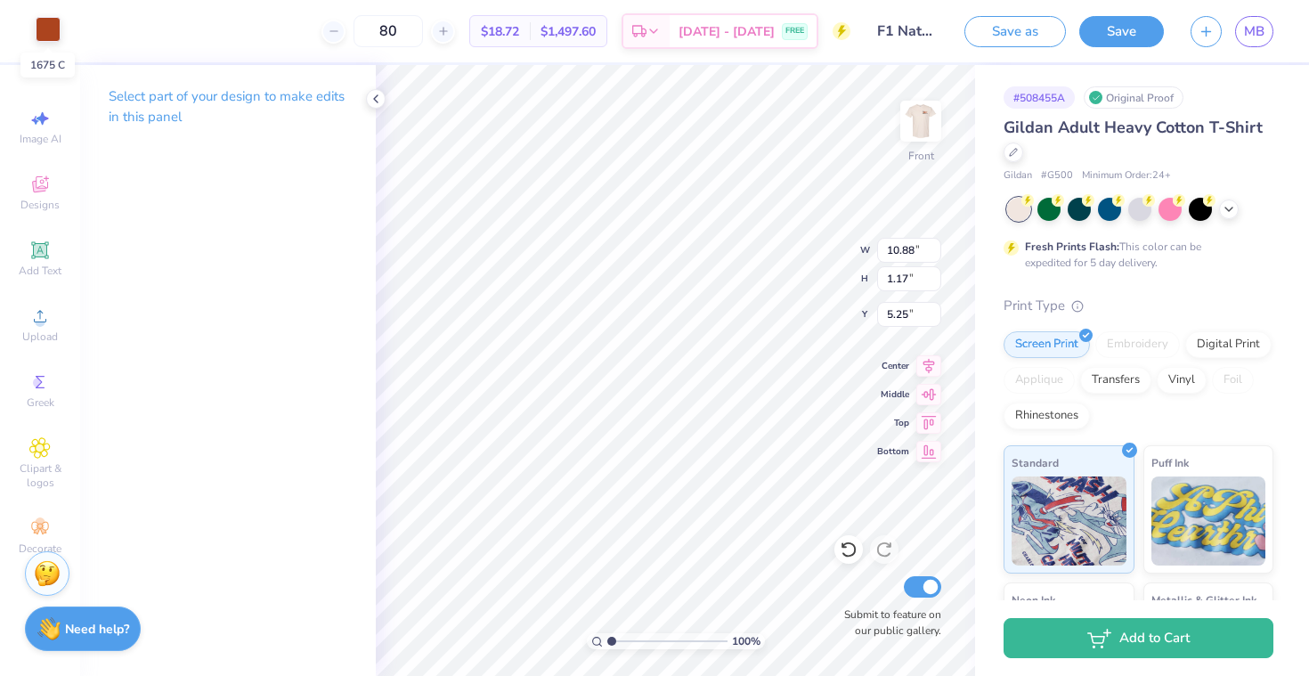
click at [45, 36] on div at bounding box center [48, 29] width 25 height 25
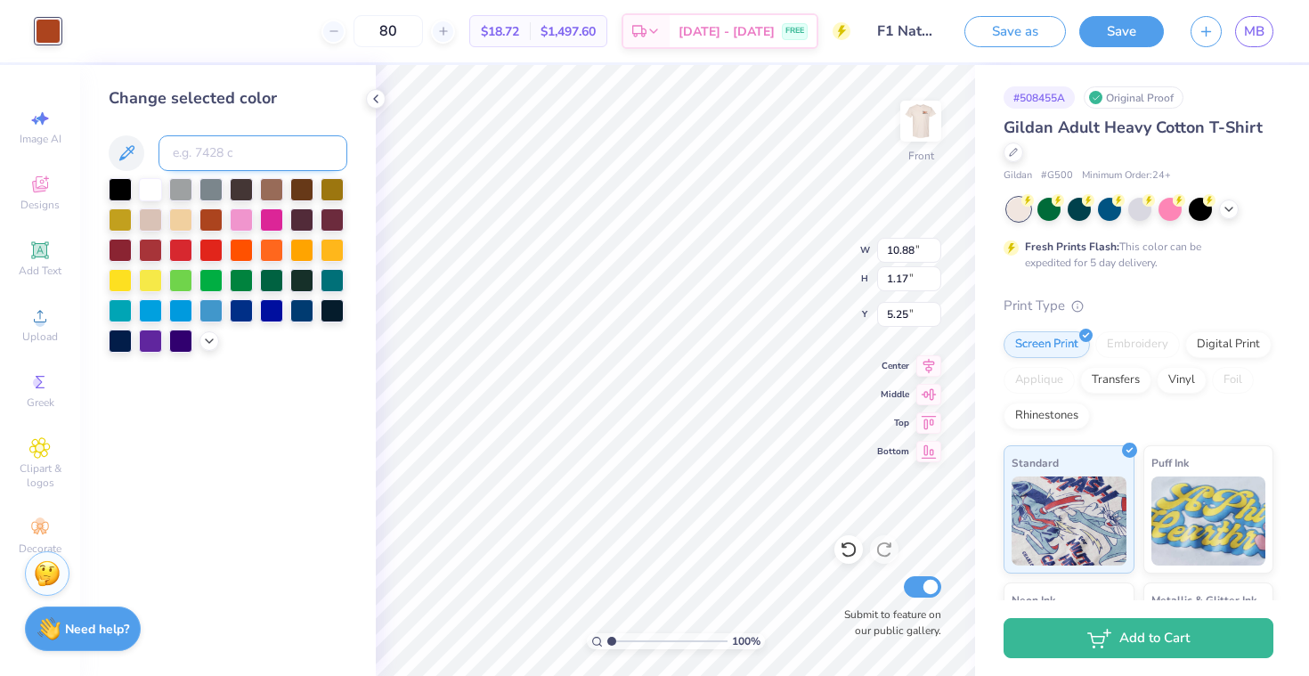
click at [212, 163] on input at bounding box center [253, 153] width 189 height 36
type input "7599"
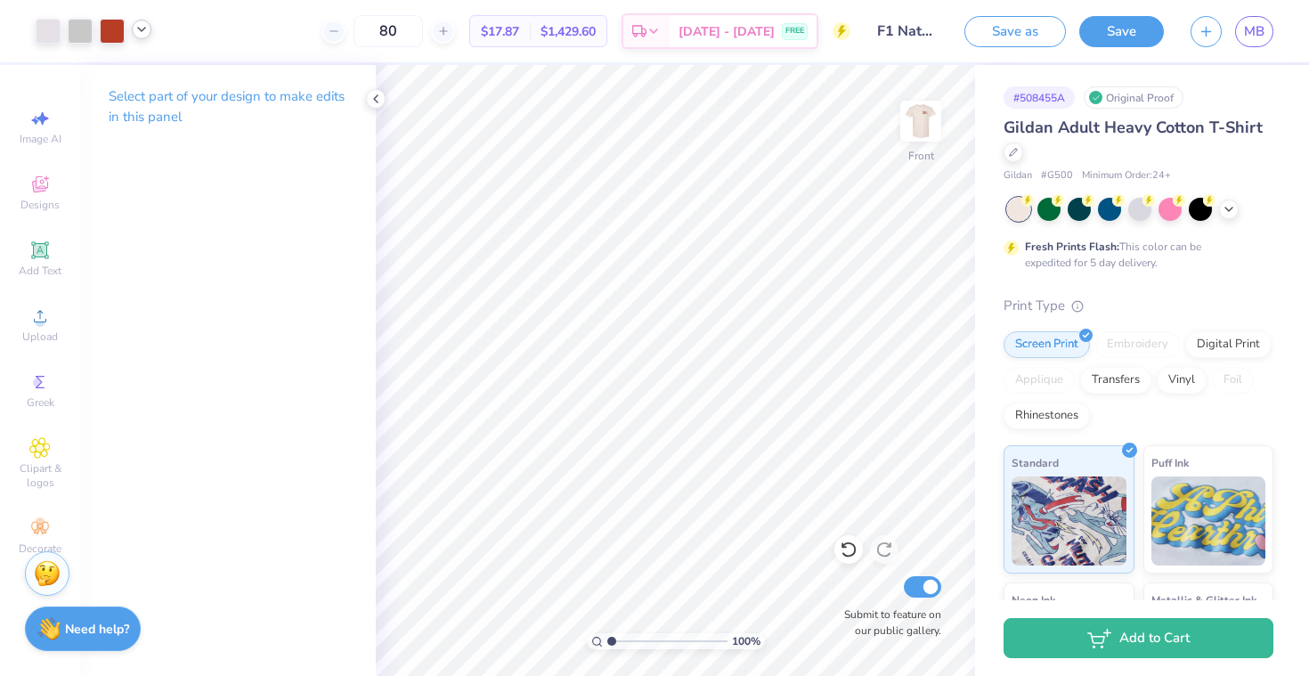
click at [143, 24] on icon at bounding box center [141, 29] width 14 height 14
click at [928, 117] on img at bounding box center [920, 121] width 71 height 71
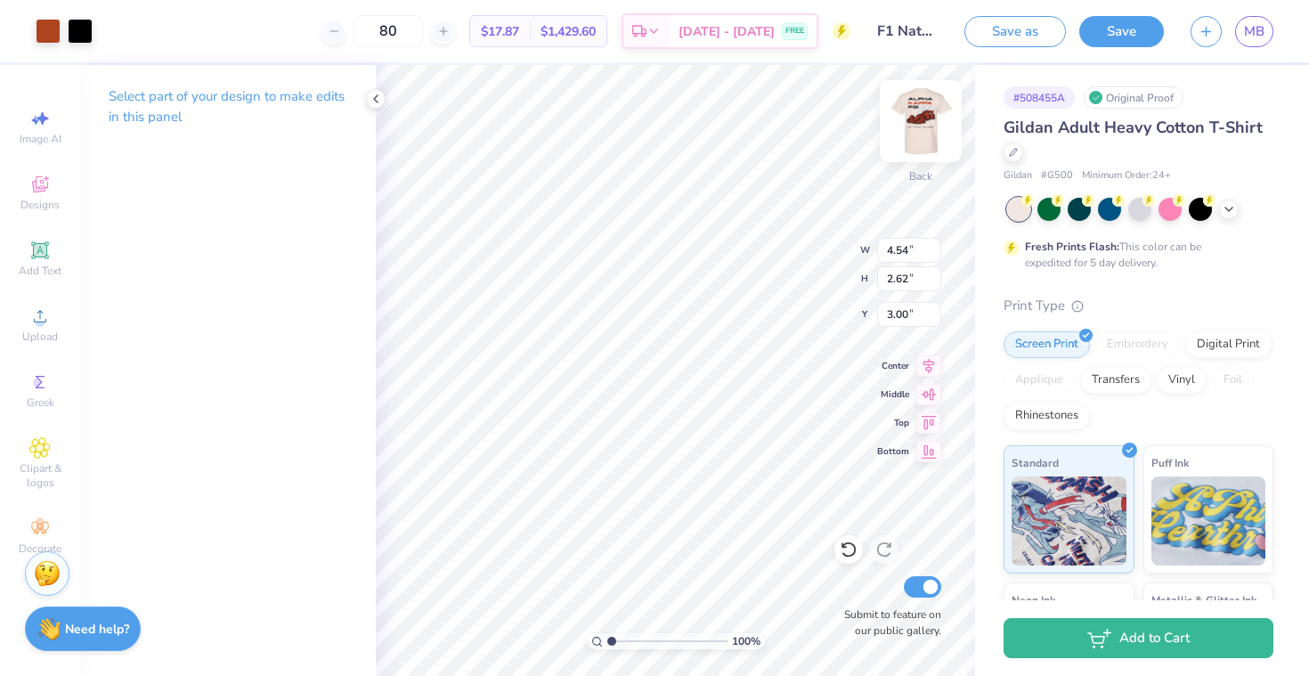
click at [932, 118] on img at bounding box center [920, 121] width 71 height 71
click at [929, 118] on img at bounding box center [920, 121] width 71 height 71
click at [929, 118] on img at bounding box center [921, 121] width 36 height 36
click at [943, 117] on img at bounding box center [920, 121] width 71 height 71
click at [51, 33] on div at bounding box center [48, 29] width 25 height 25
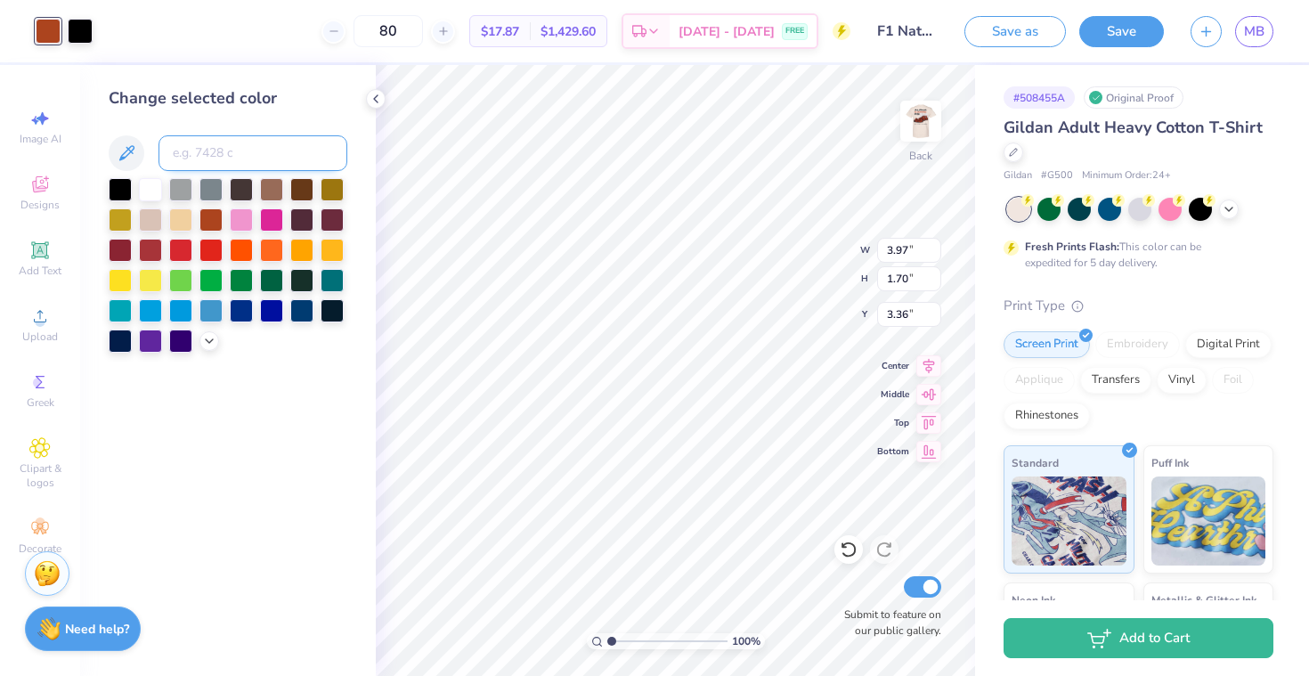
click at [276, 151] on input at bounding box center [253, 153] width 189 height 36
type input "7599"
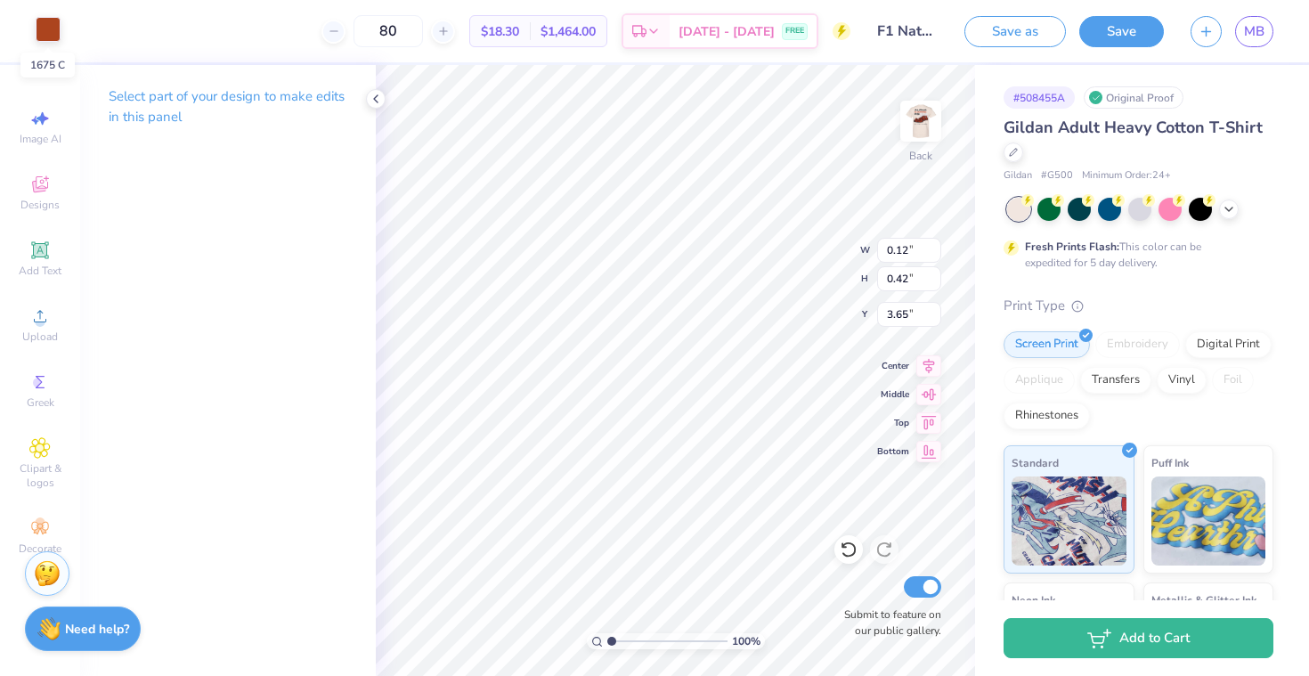
click at [44, 30] on div at bounding box center [48, 29] width 25 height 25
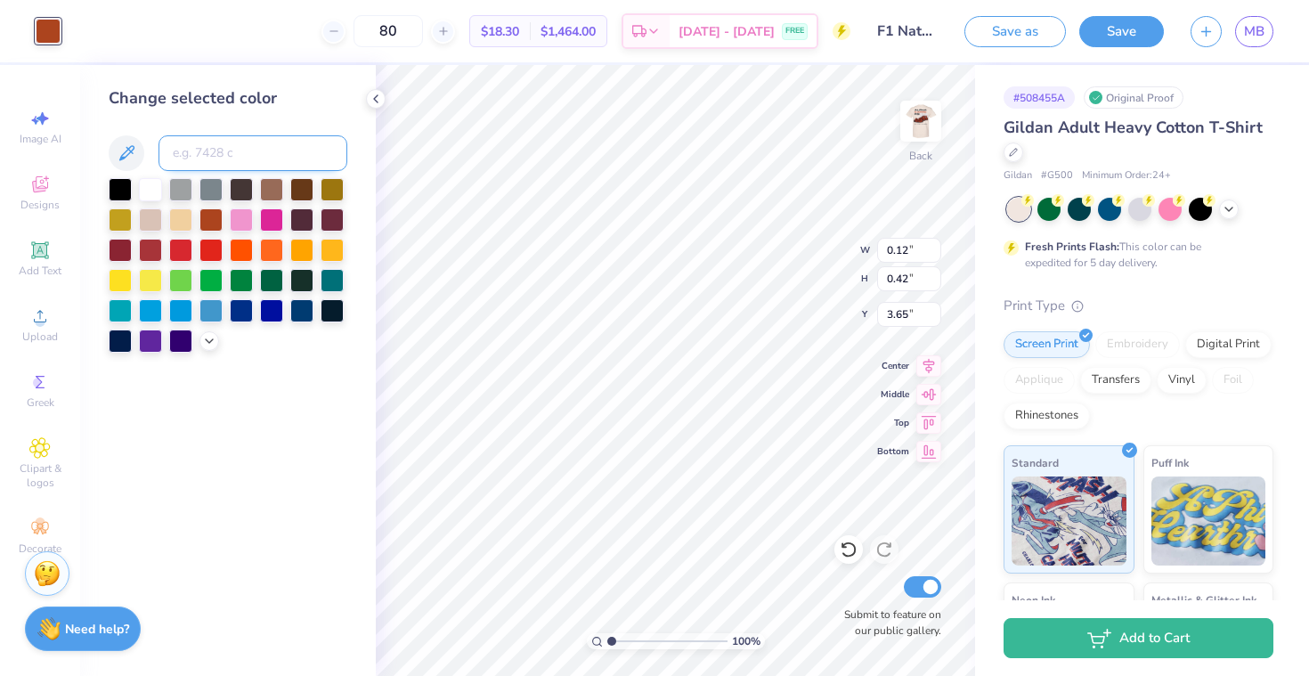
click at [205, 162] on input at bounding box center [253, 153] width 189 height 36
type input "7599"
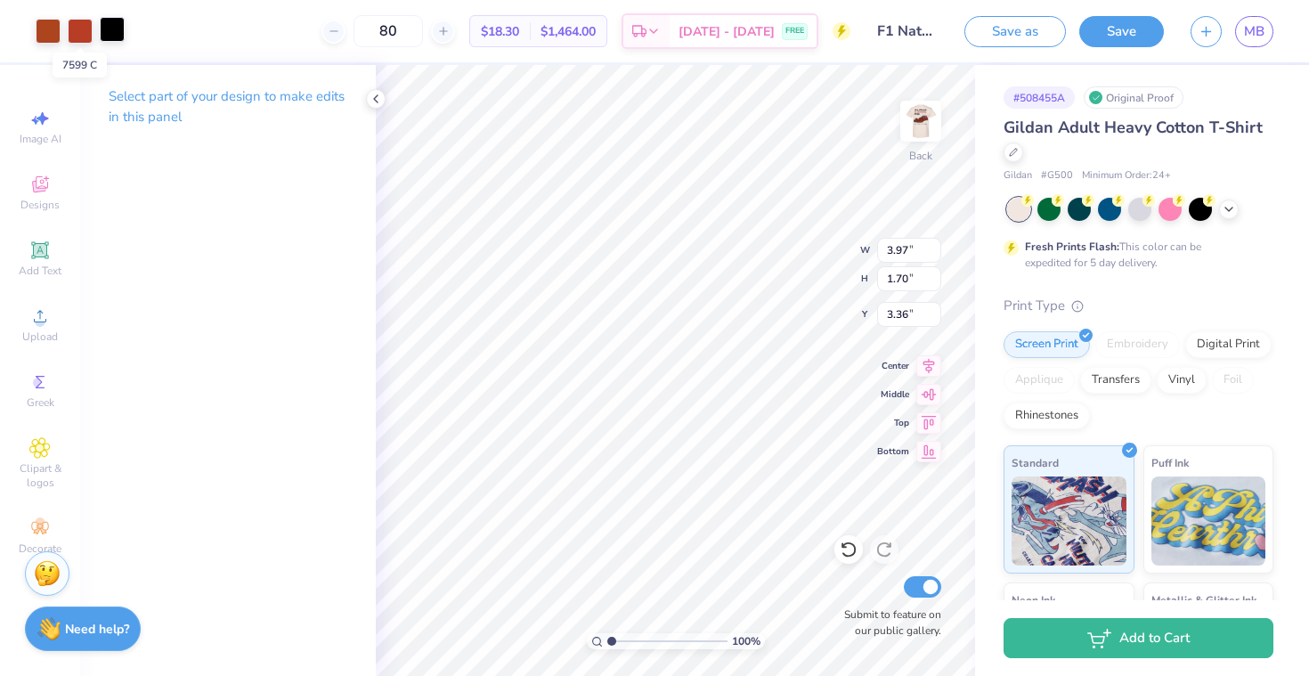
click at [103, 28] on div at bounding box center [112, 29] width 25 height 25
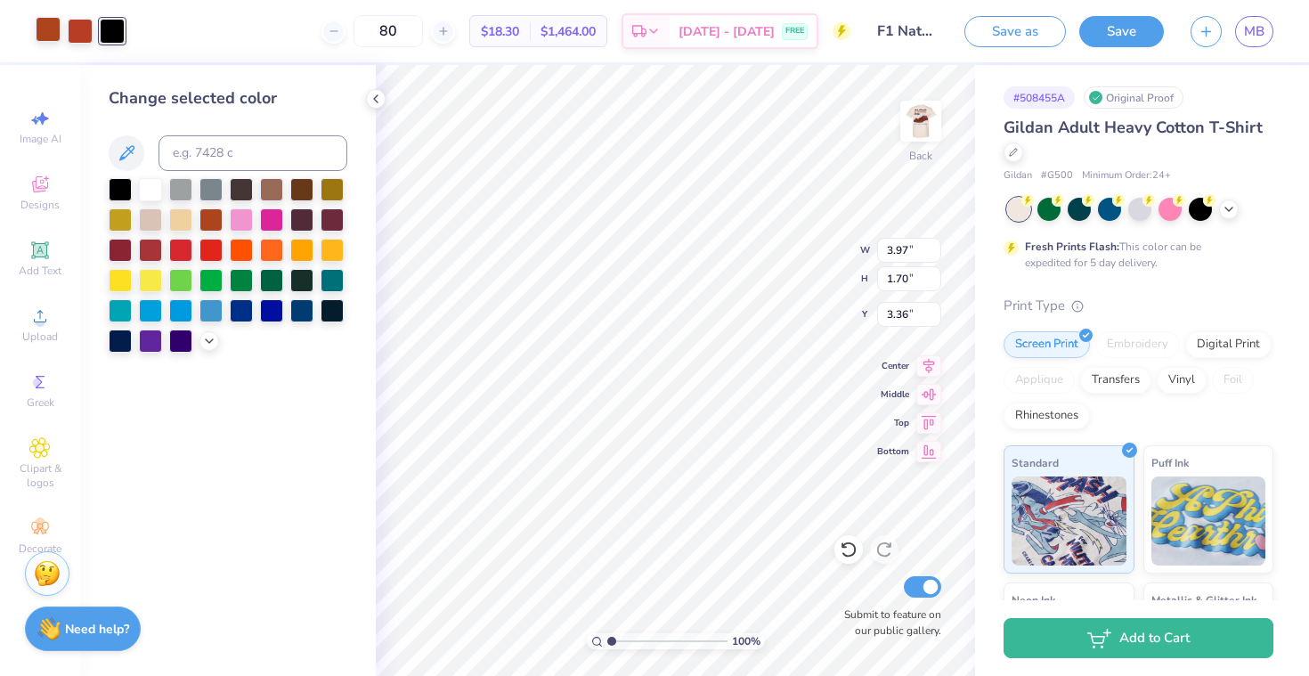
click at [45, 29] on div at bounding box center [48, 29] width 25 height 25
click at [220, 165] on input at bounding box center [253, 153] width 189 height 36
type input "7599"
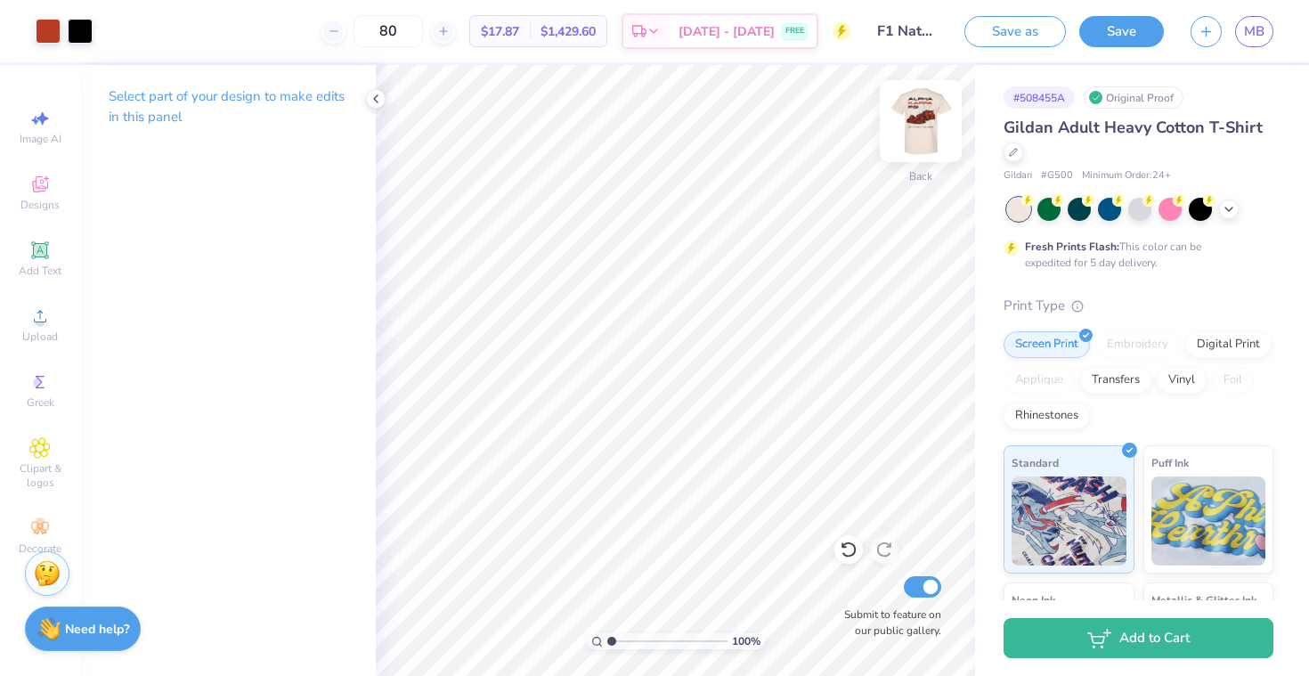
click at [926, 119] on img at bounding box center [920, 121] width 71 height 71
click at [926, 119] on img at bounding box center [921, 121] width 36 height 36
click at [925, 115] on img at bounding box center [920, 121] width 71 height 71
click at [924, 115] on img at bounding box center [920, 121] width 71 height 71
click at [924, 115] on img at bounding box center [921, 121] width 36 height 36
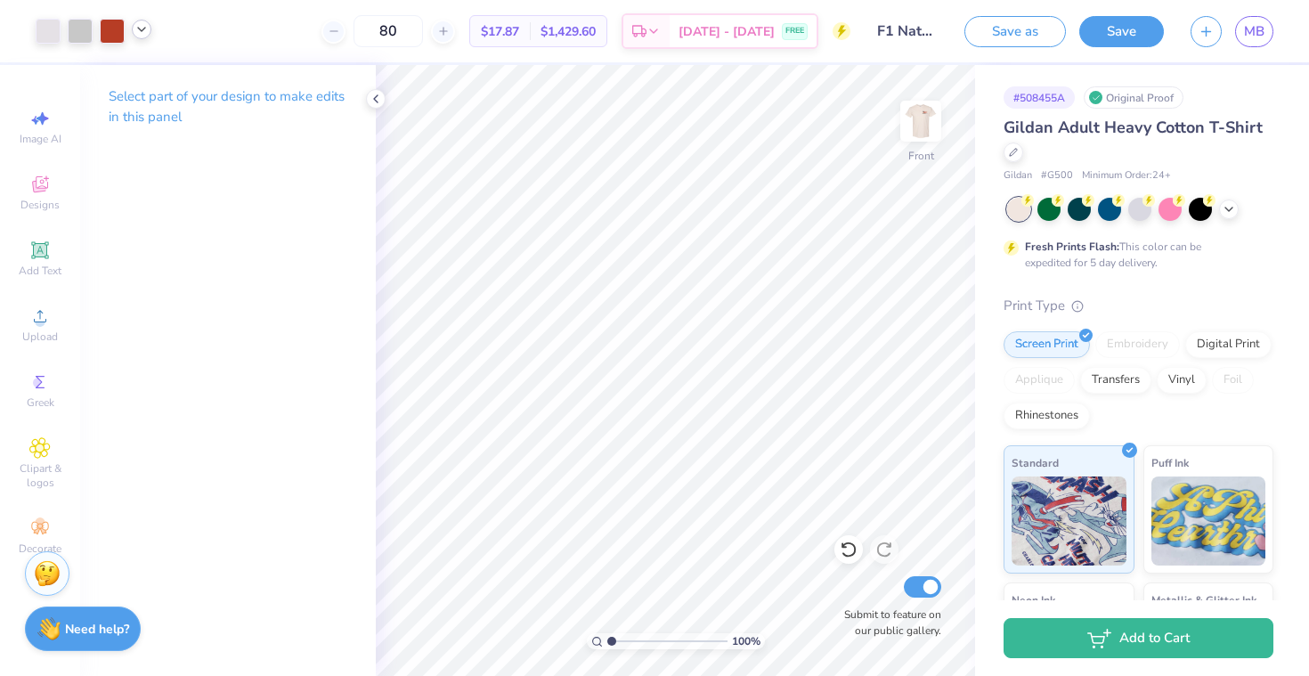
click at [143, 32] on icon at bounding box center [141, 29] width 14 height 14
click at [143, 31] on icon at bounding box center [141, 29] width 14 height 14
click at [941, 122] on img at bounding box center [920, 121] width 71 height 71
click at [915, 120] on img at bounding box center [920, 121] width 71 height 71
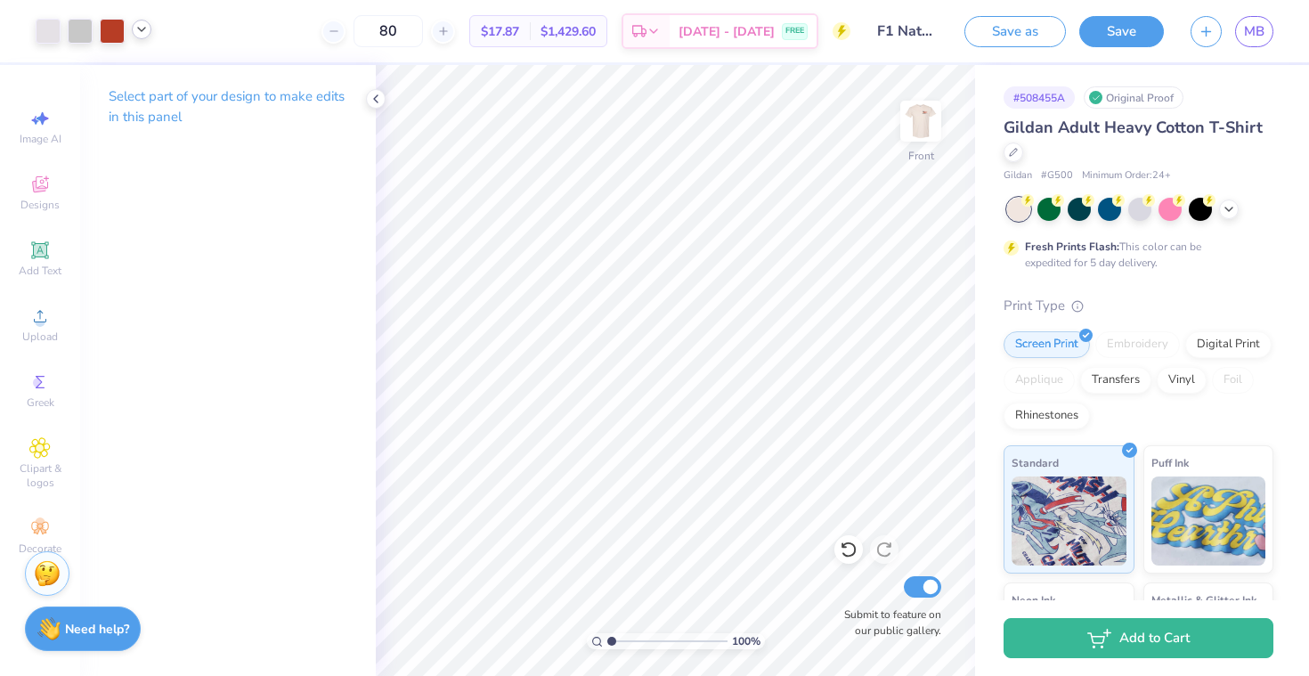
click at [136, 38] on div at bounding box center [142, 30] width 20 height 20
click at [137, 73] on div at bounding box center [141, 75] width 25 height 25
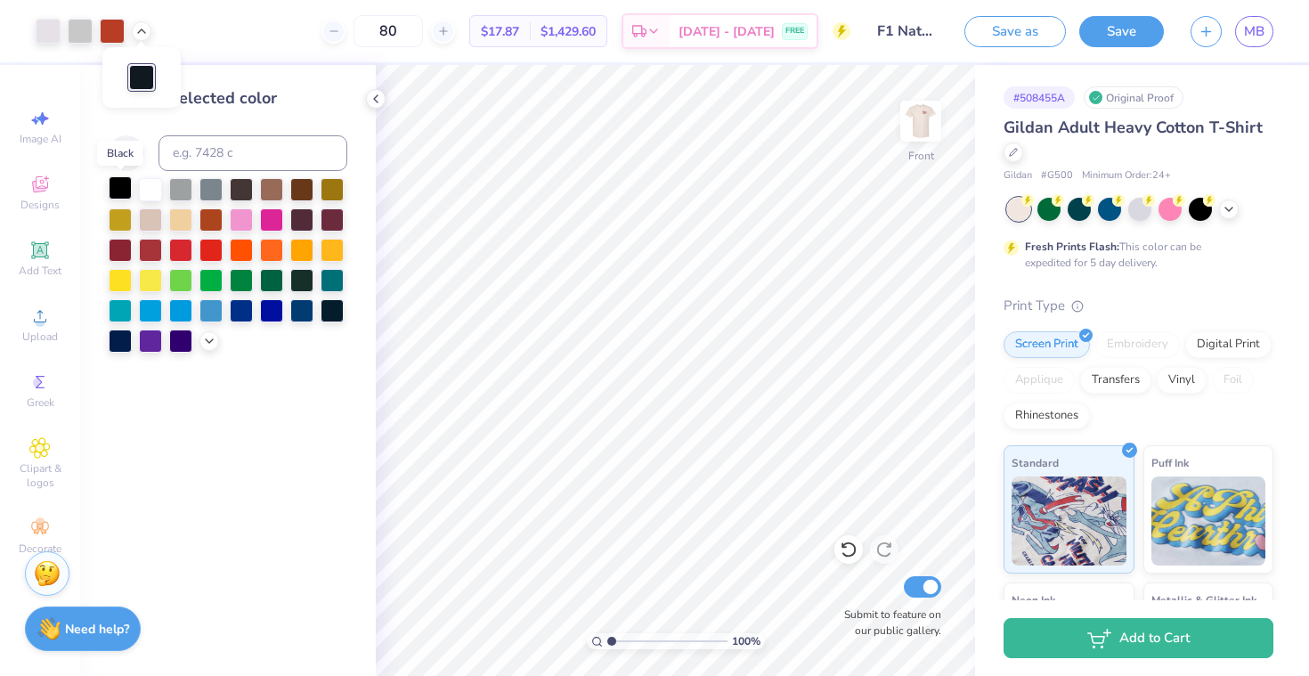
click at [117, 190] on div at bounding box center [120, 187] width 23 height 23
click at [147, 22] on div at bounding box center [142, 30] width 20 height 20
click at [919, 111] on img at bounding box center [920, 121] width 71 height 71
click at [929, 102] on img at bounding box center [920, 121] width 71 height 71
click at [925, 123] on img at bounding box center [920, 121] width 71 height 71
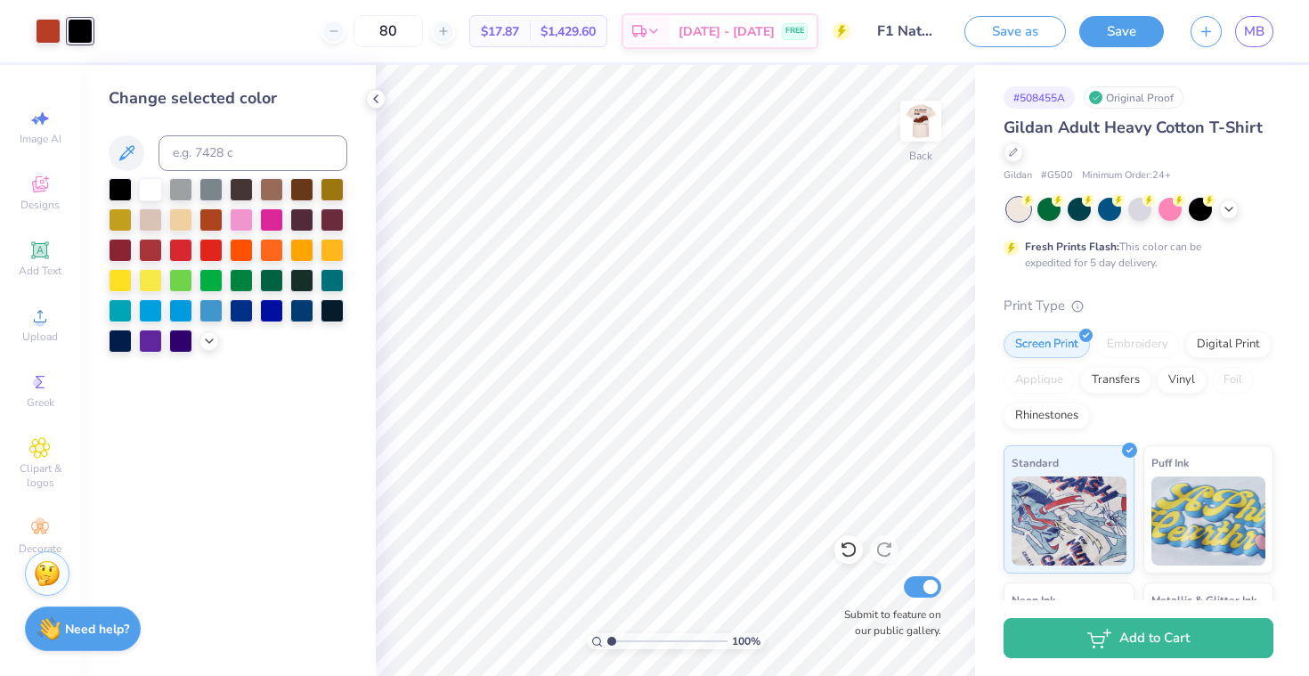
click at [925, 123] on img at bounding box center [921, 121] width 36 height 36
click at [917, 138] on img at bounding box center [920, 121] width 71 height 71
click at [915, 126] on img at bounding box center [920, 121] width 71 height 71
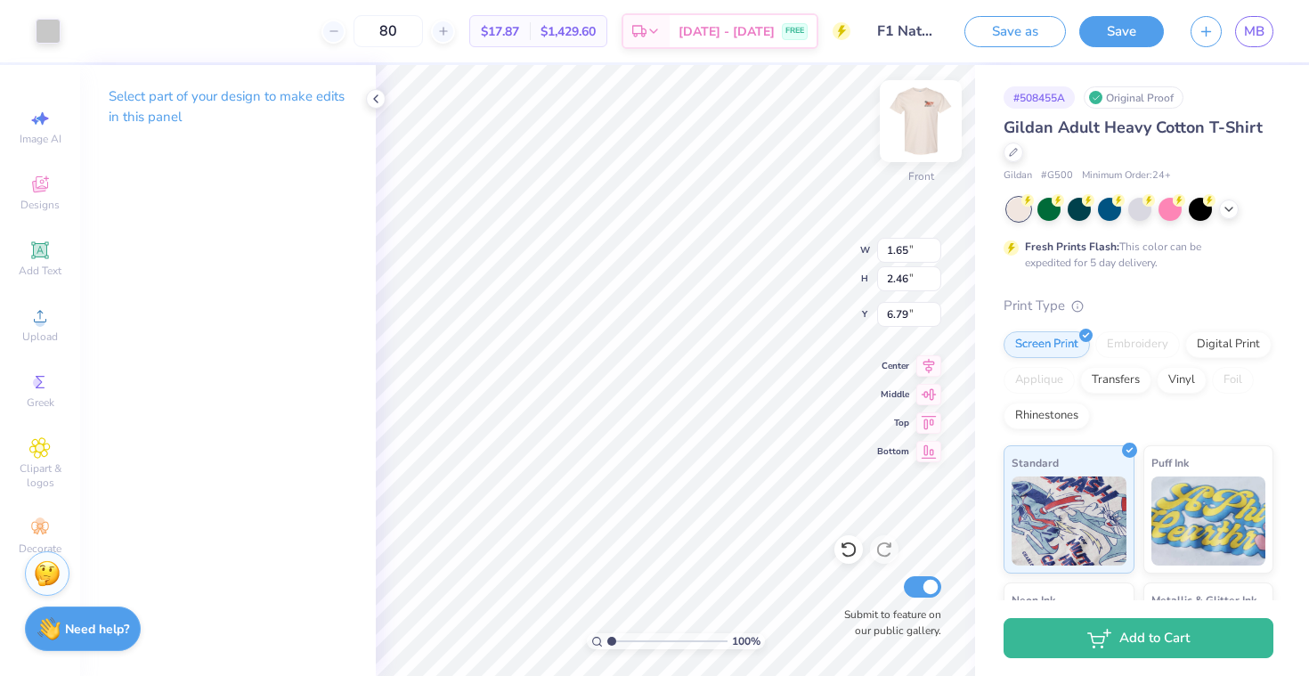
type input "6.98"
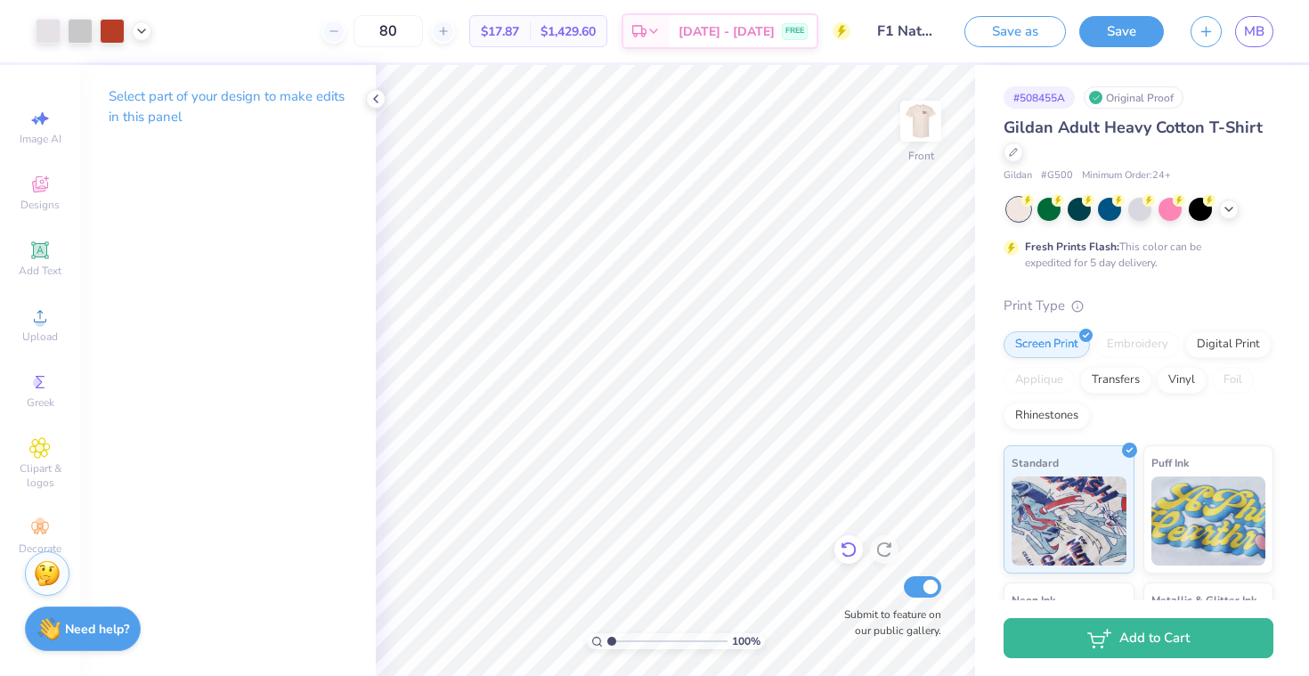
click at [851, 547] on icon at bounding box center [849, 550] width 18 height 18
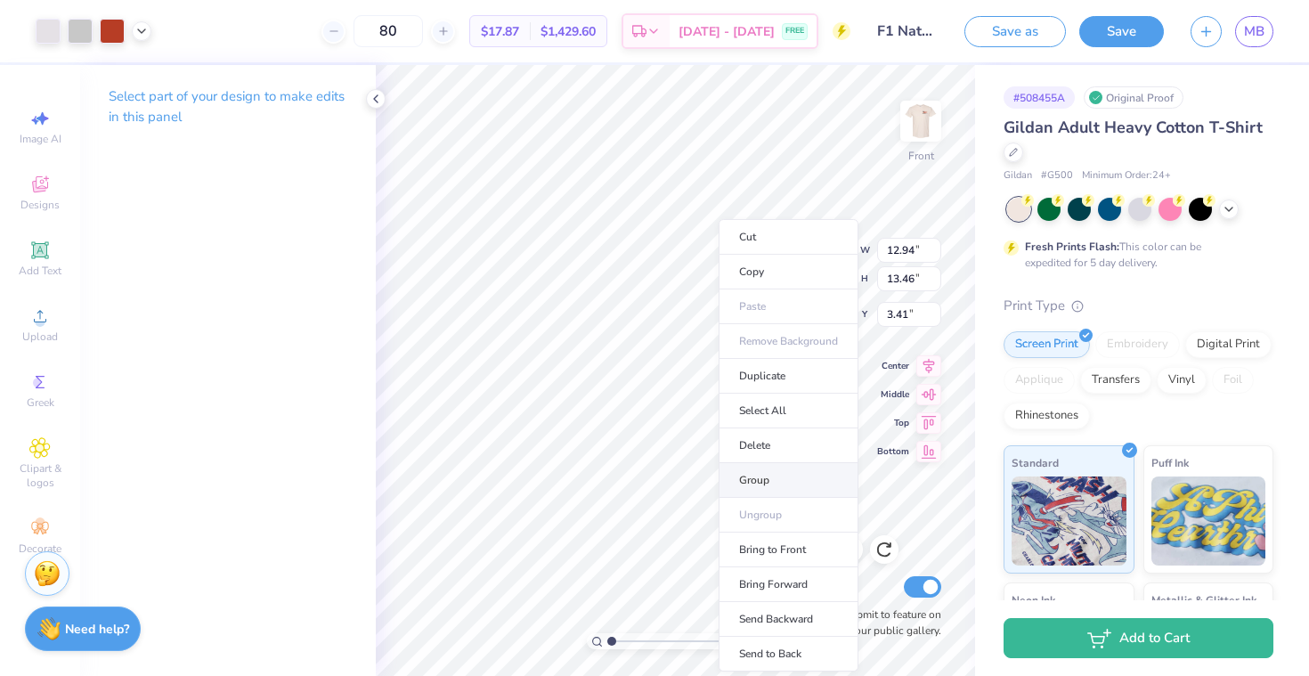
click at [764, 481] on li "Group" at bounding box center [789, 480] width 140 height 35
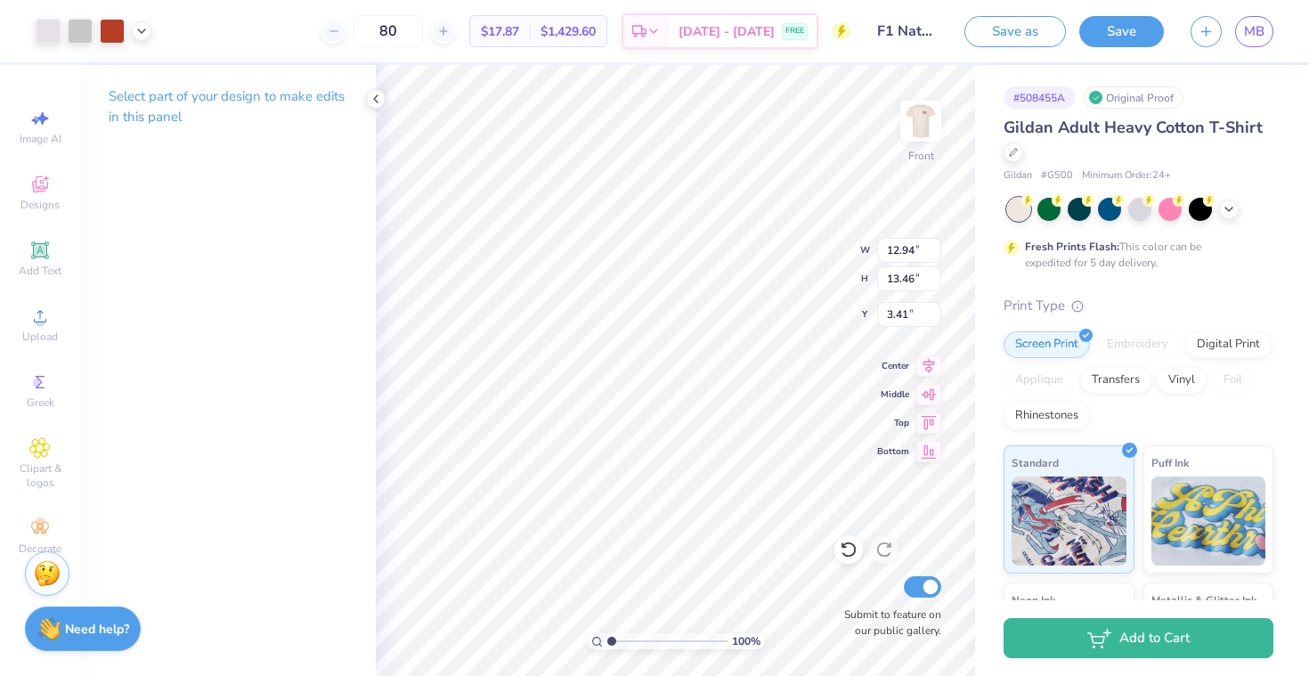
type input "3.56"
type input "3.30"
click at [917, 112] on img at bounding box center [920, 121] width 71 height 71
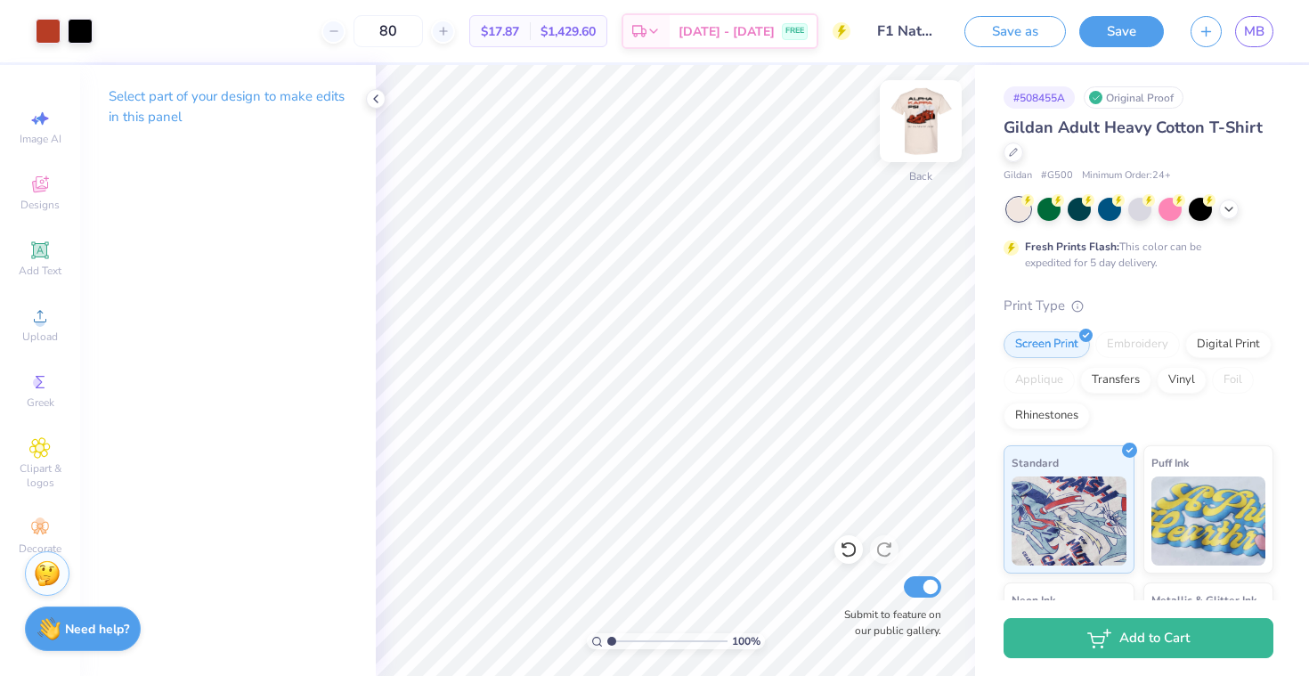
click at [920, 115] on img at bounding box center [920, 121] width 71 height 71
click at [920, 115] on img at bounding box center [921, 121] width 36 height 36
click at [920, 116] on img at bounding box center [920, 121] width 71 height 71
click at [920, 116] on img at bounding box center [921, 121] width 36 height 36
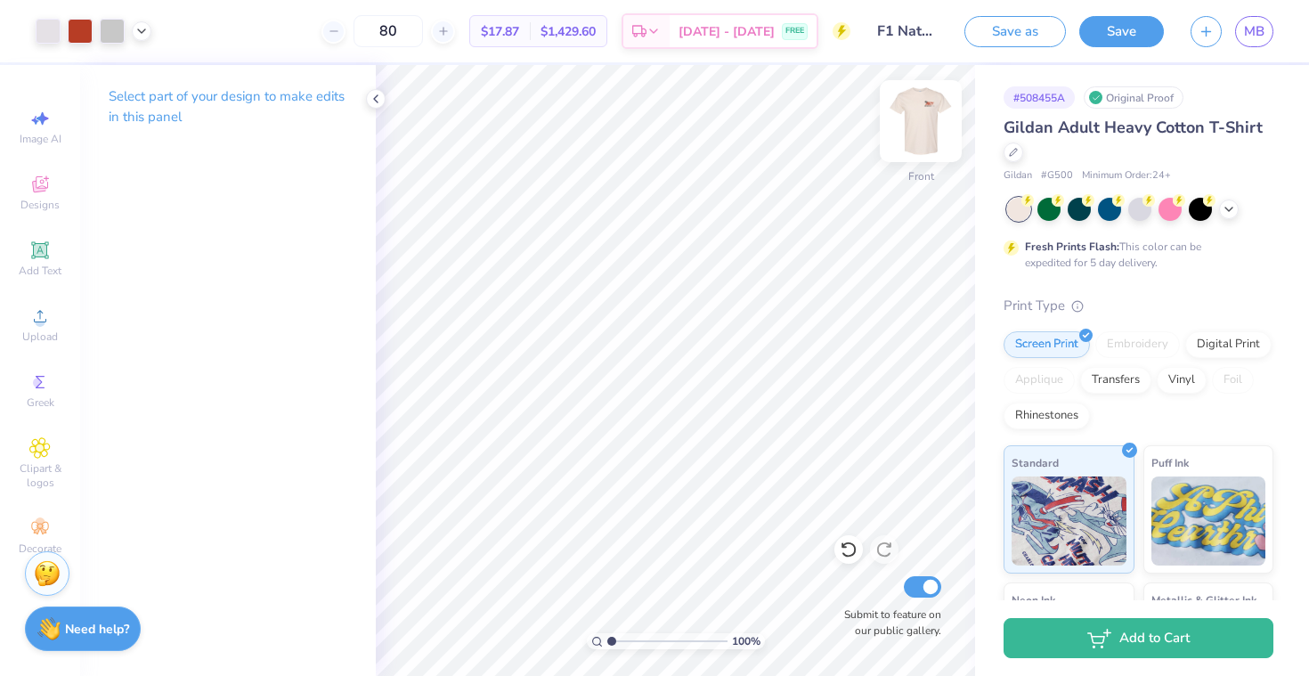
click at [920, 116] on img at bounding box center [920, 121] width 71 height 71
click at [1116, 29] on button "Save" at bounding box center [1122, 28] width 85 height 31
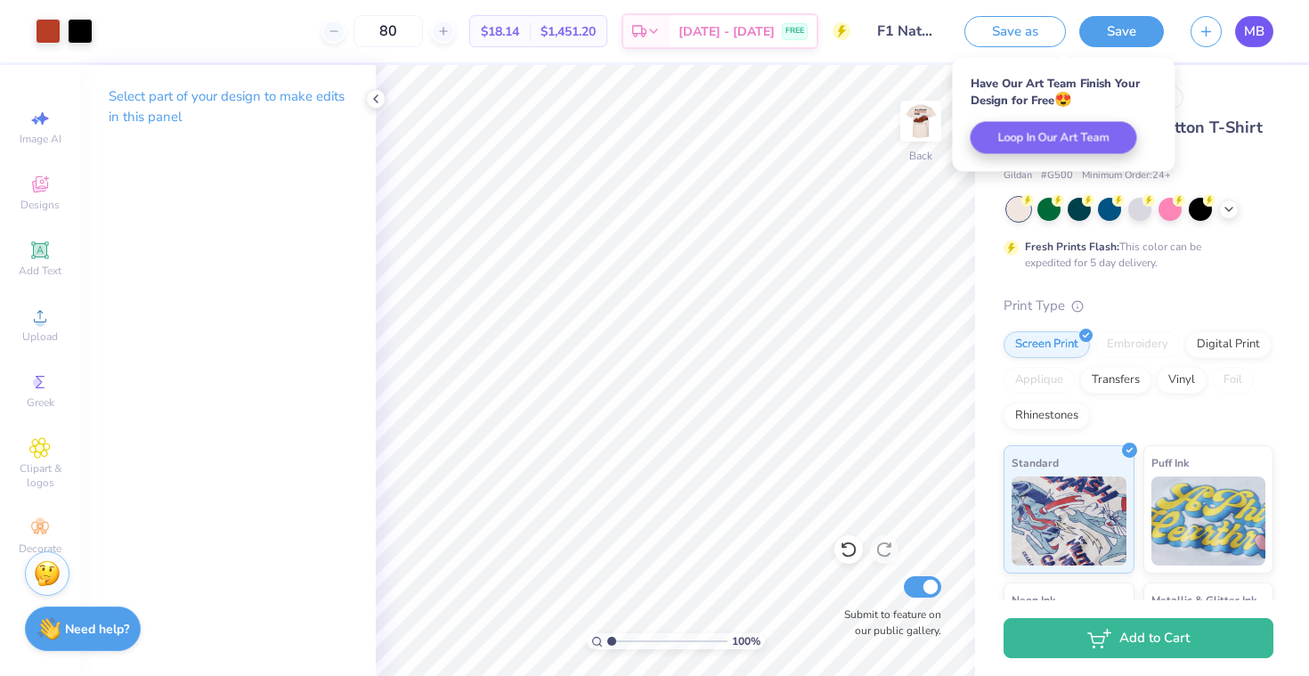
click at [1249, 28] on span "MB" at bounding box center [1254, 31] width 20 height 20
